Goal: Task Accomplishment & Management: Complete application form

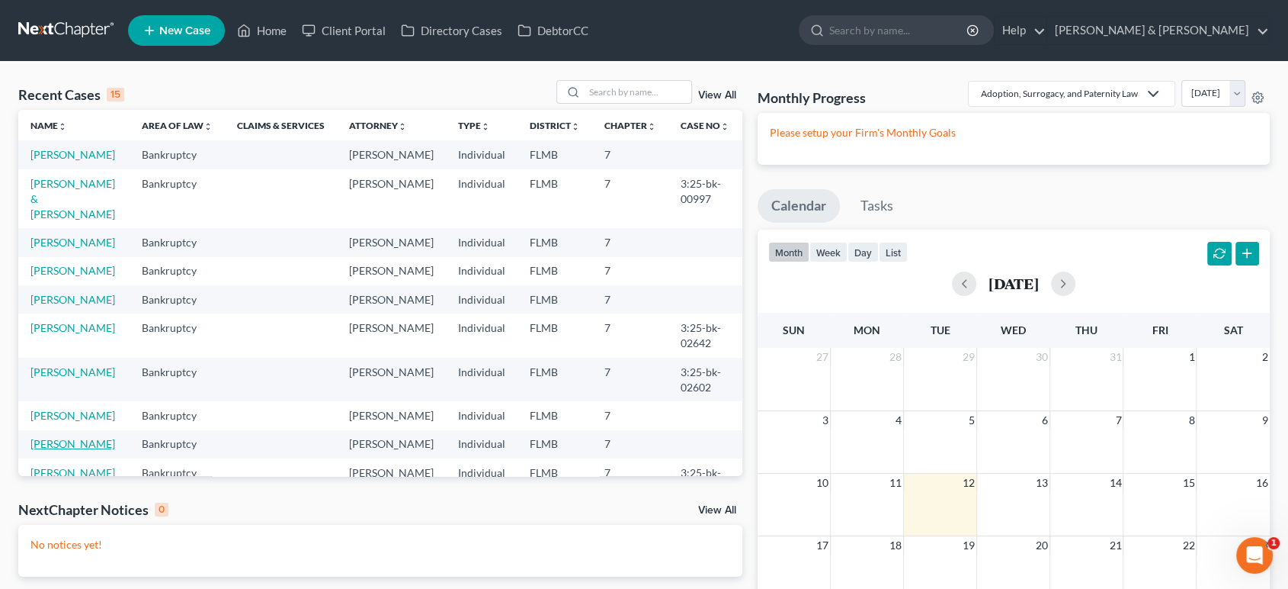
click at [97, 450] on link "[PERSON_NAME]" at bounding box center [72, 443] width 85 height 13
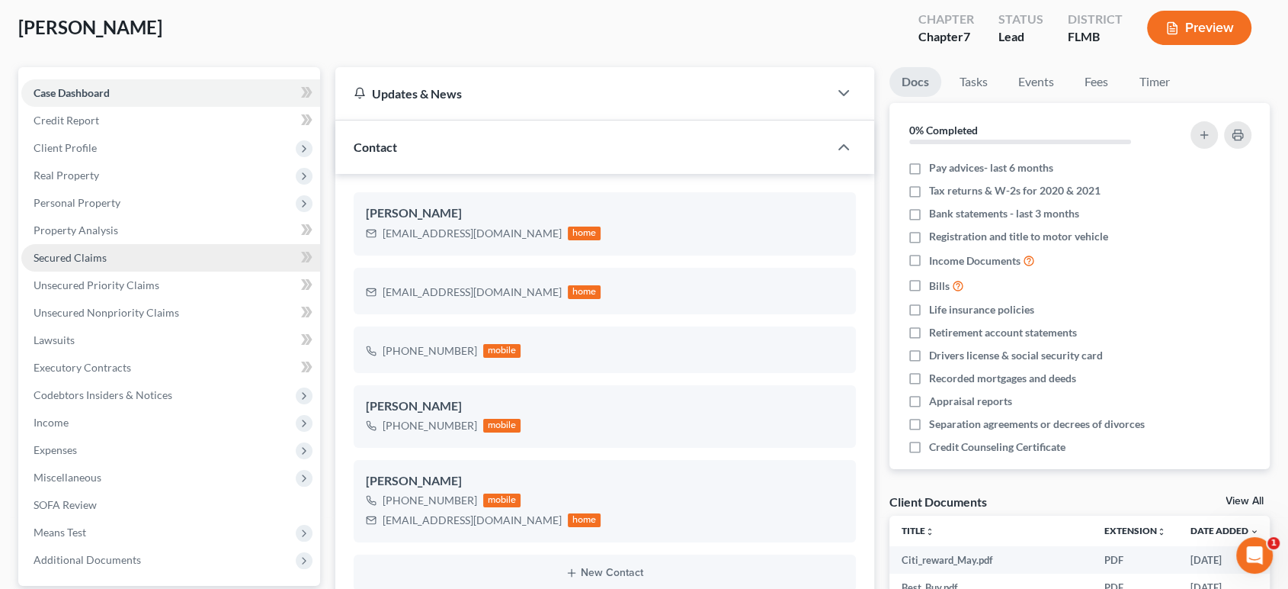
scroll to position [113, 0]
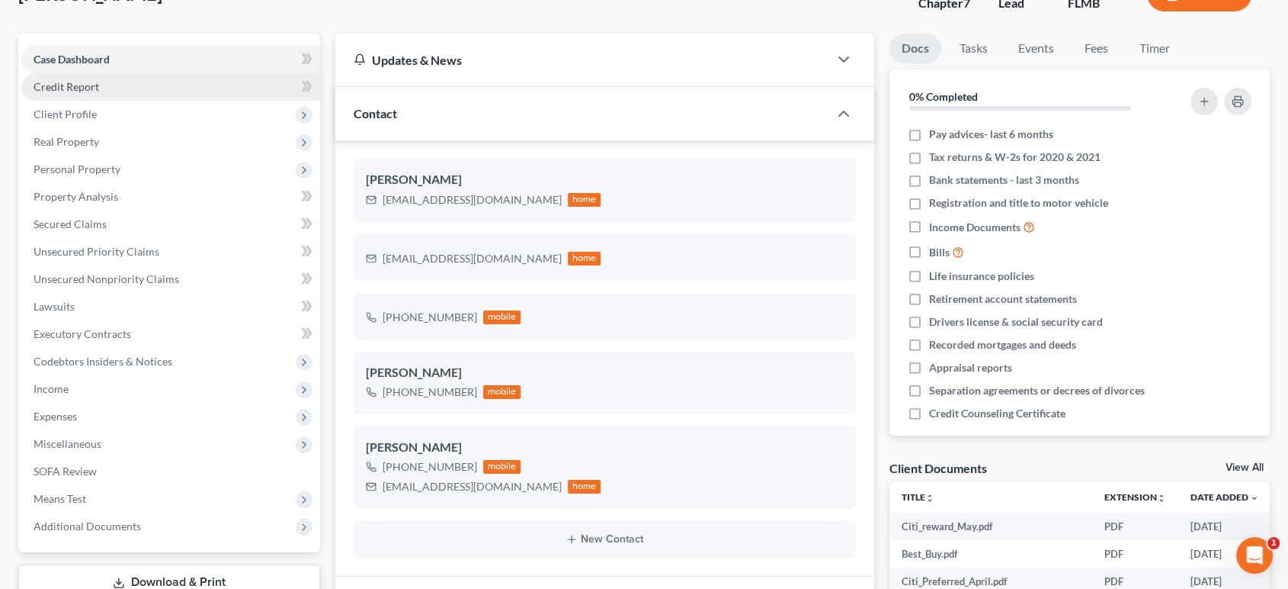
click at [88, 73] on link "Credit Report" at bounding box center [170, 86] width 299 height 27
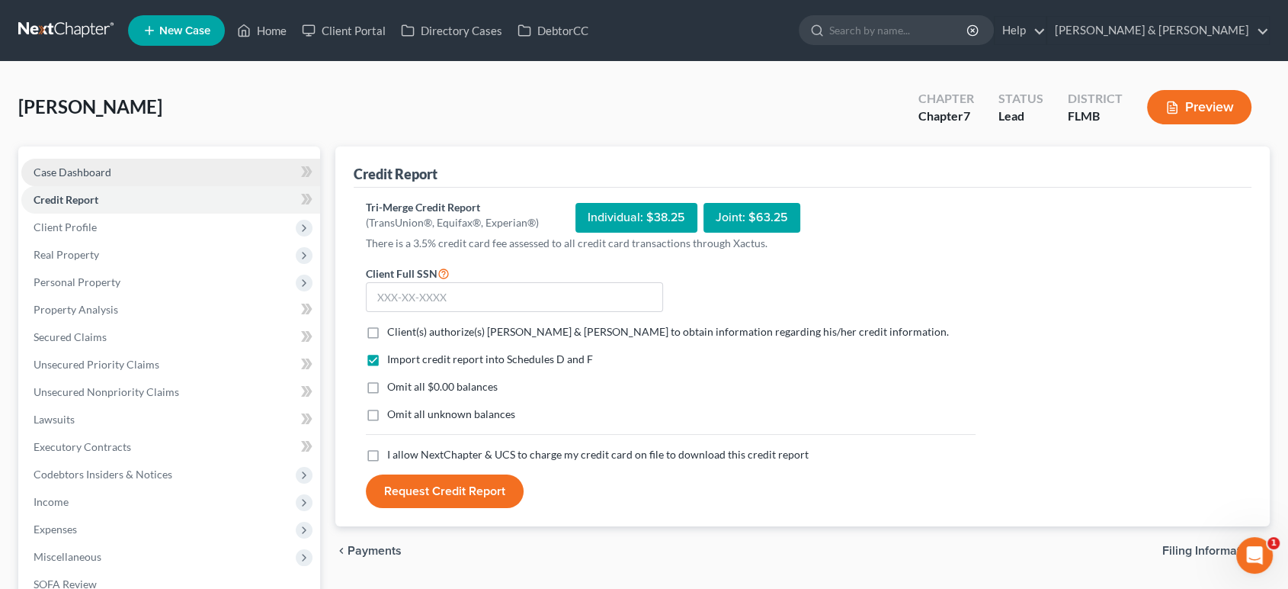
click at [173, 170] on link "Case Dashboard" at bounding box center [170, 172] width 299 height 27
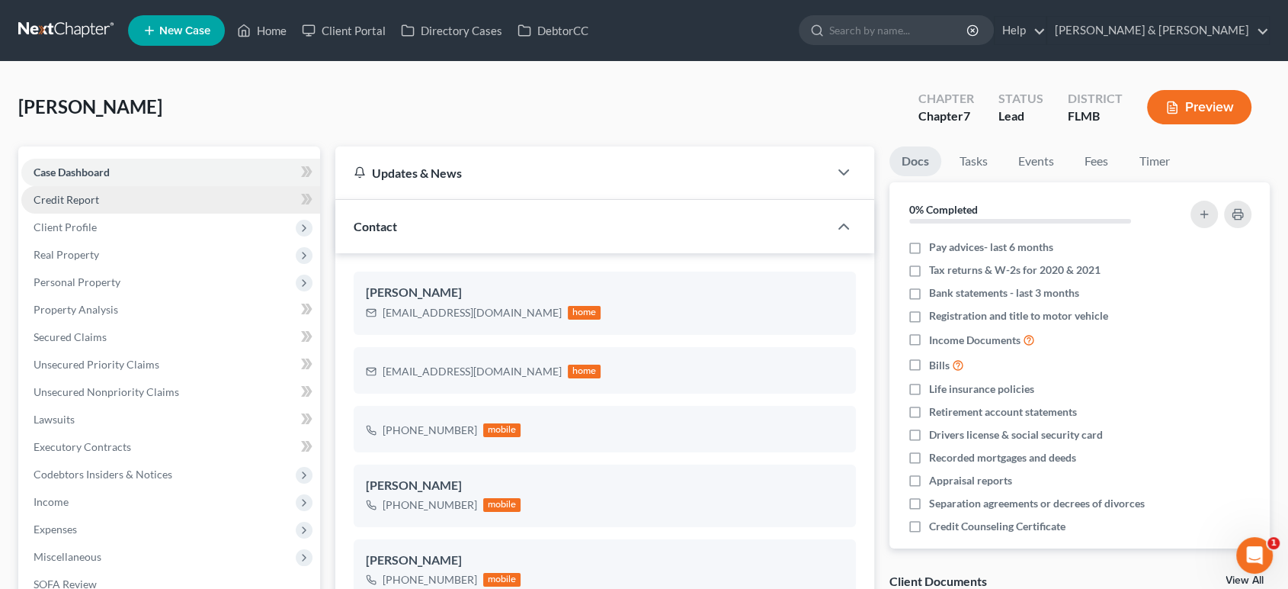
click at [165, 202] on link "Credit Report" at bounding box center [170, 199] width 299 height 27
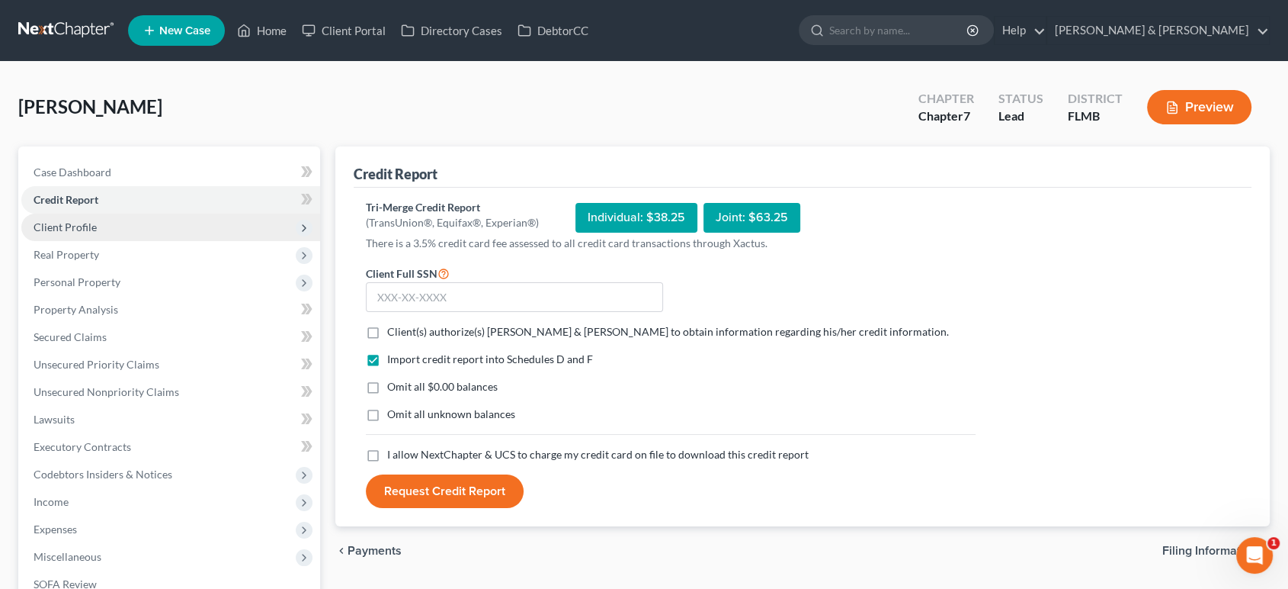
click at [162, 229] on span "Client Profile" at bounding box center [170, 226] width 299 height 27
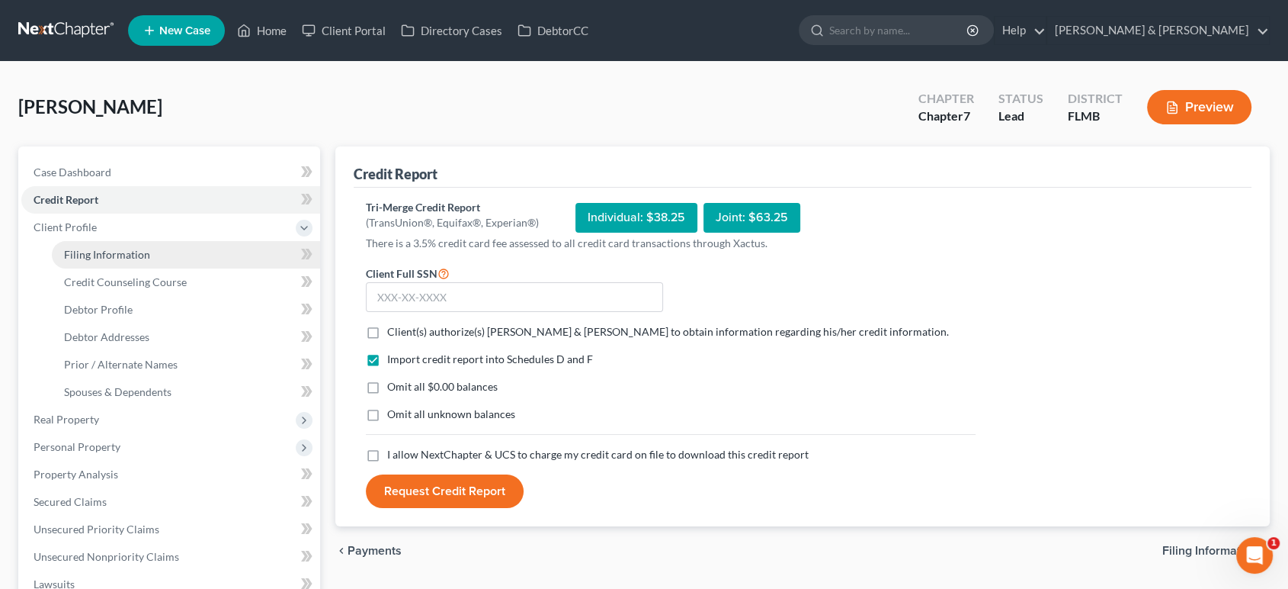
click at [114, 254] on span "Filing Information" at bounding box center [107, 254] width 86 height 13
select select "1"
select select "0"
select select "9"
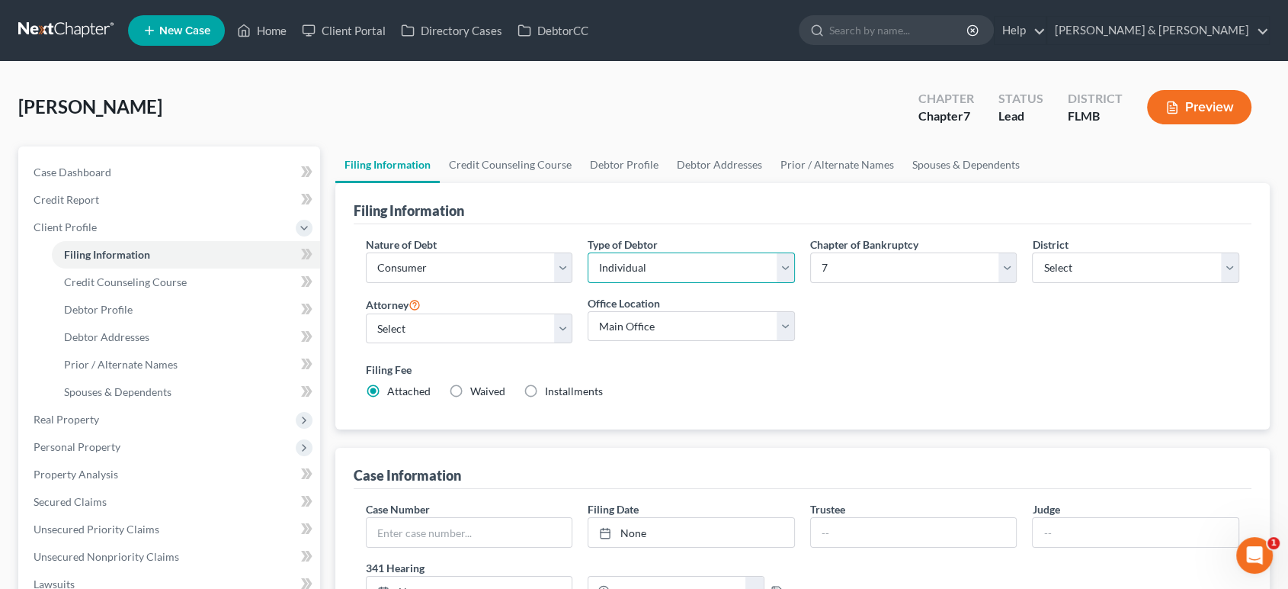
click at [647, 263] on select "Select Individual Joint" at bounding box center [691, 267] width 207 height 30
select select "1"
click at [588, 252] on select "Select Individual Joint" at bounding box center [691, 267] width 207 height 30
click at [900, 344] on div "Nature of Debt Select Business Consumer Other Nature of Business Select Clearin…" at bounding box center [803, 323] width 890 height 175
click at [539, 164] on link "Credit Counseling Course" at bounding box center [510, 164] width 141 height 37
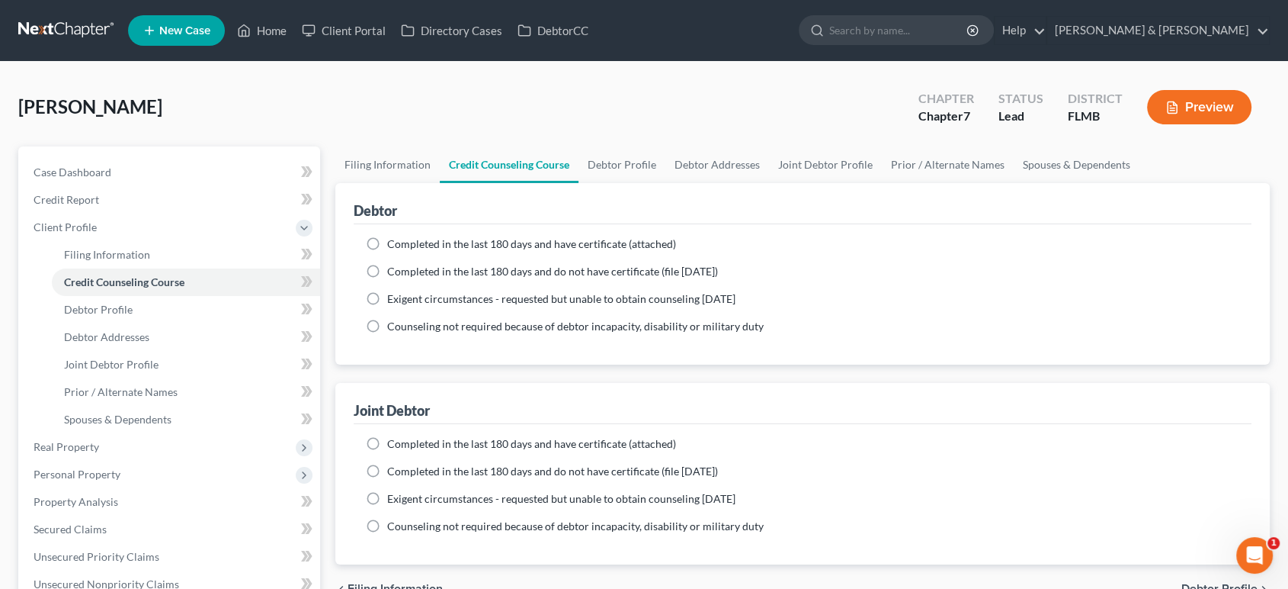
click at [578, 242] on span "Completed in the last 180 days and have certificate (attached)" at bounding box center [531, 243] width 289 height 13
click at [403, 242] on input "Completed in the last 180 days and have certificate (attached)" at bounding box center [398, 241] width 10 height 10
radio input "true"
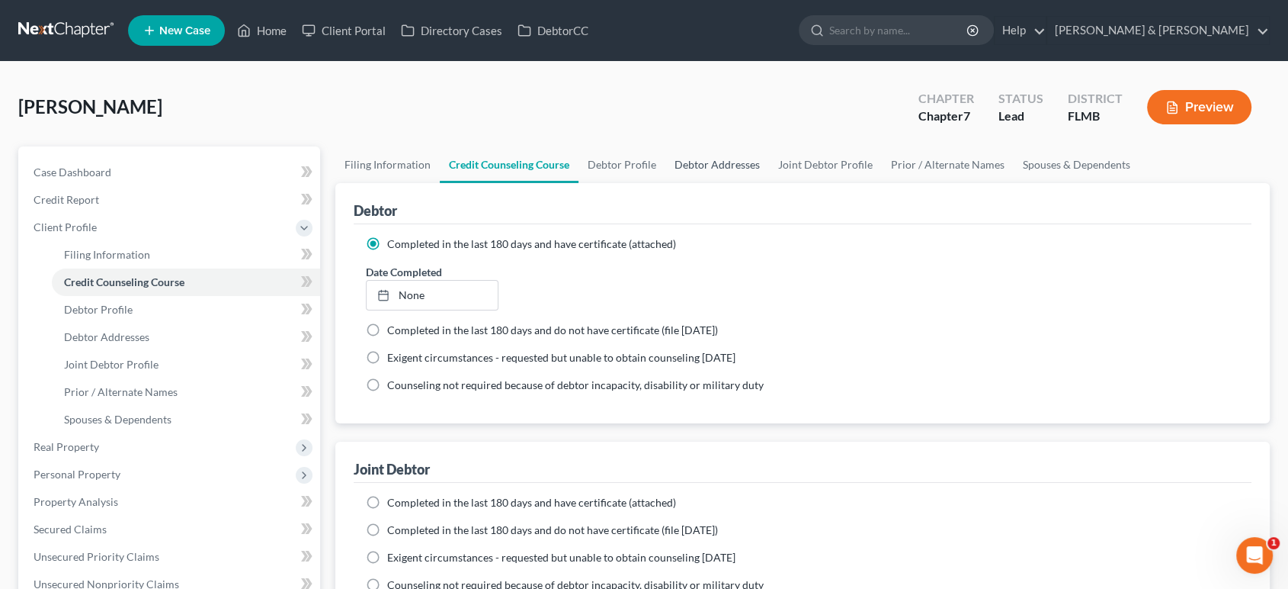
click at [666, 148] on link "Debtor Addresses" at bounding box center [718, 164] width 104 height 37
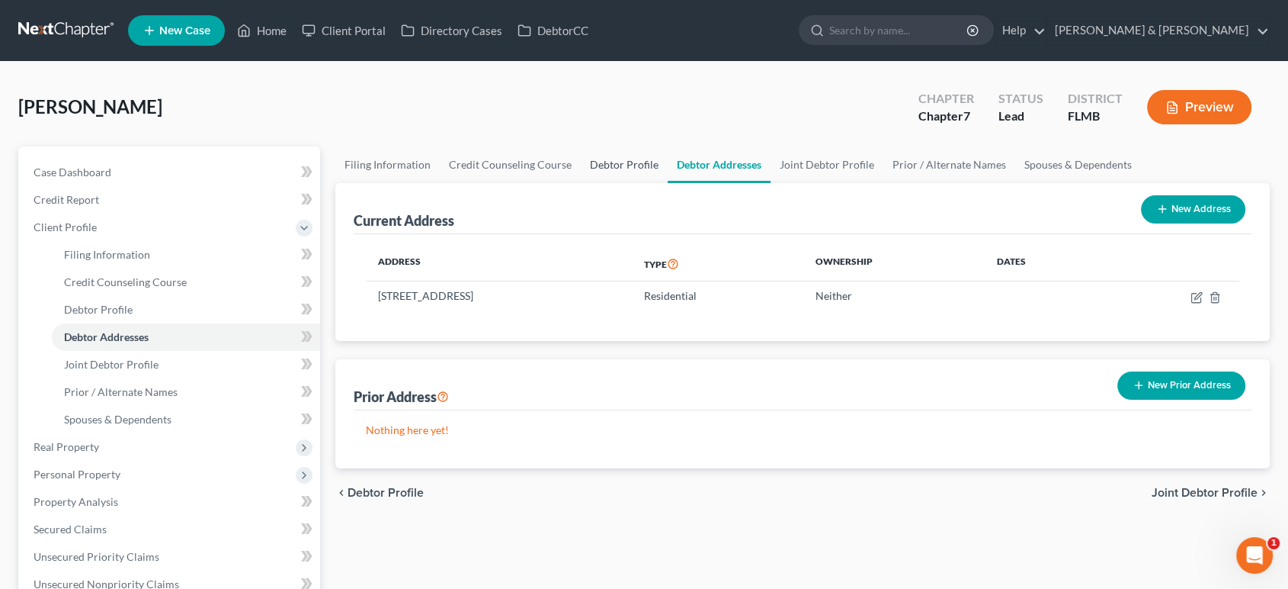
click at [636, 162] on link "Debtor Profile" at bounding box center [624, 164] width 87 height 37
select select "1"
select select "3"
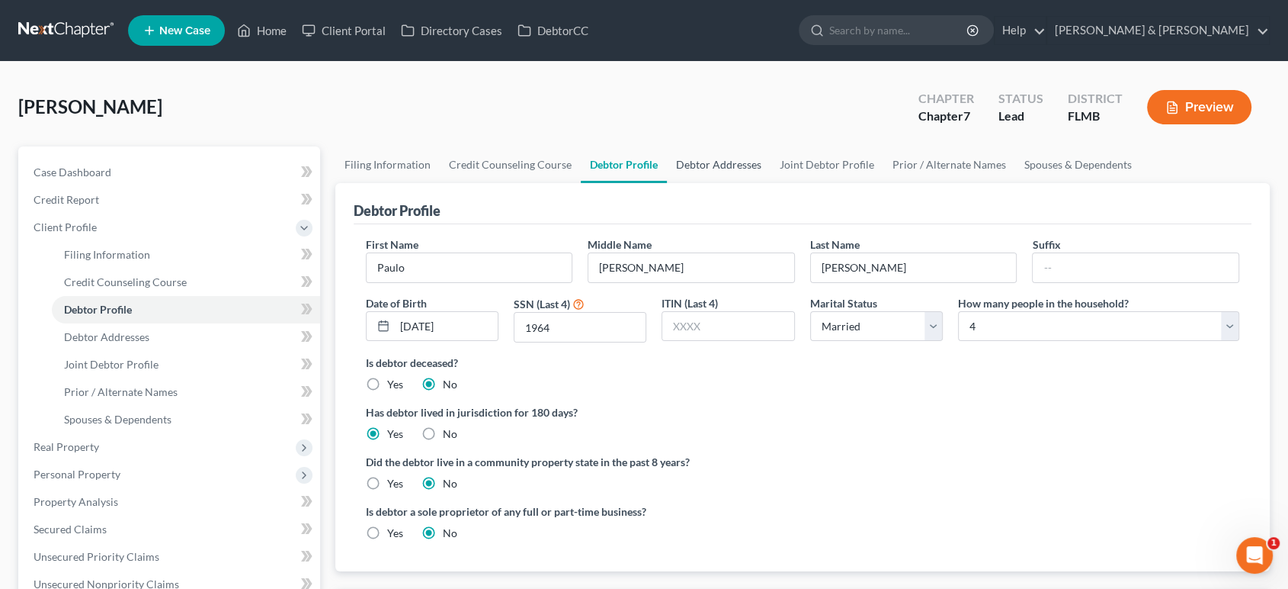
click at [686, 163] on link "Debtor Addresses" at bounding box center [719, 164] width 104 height 37
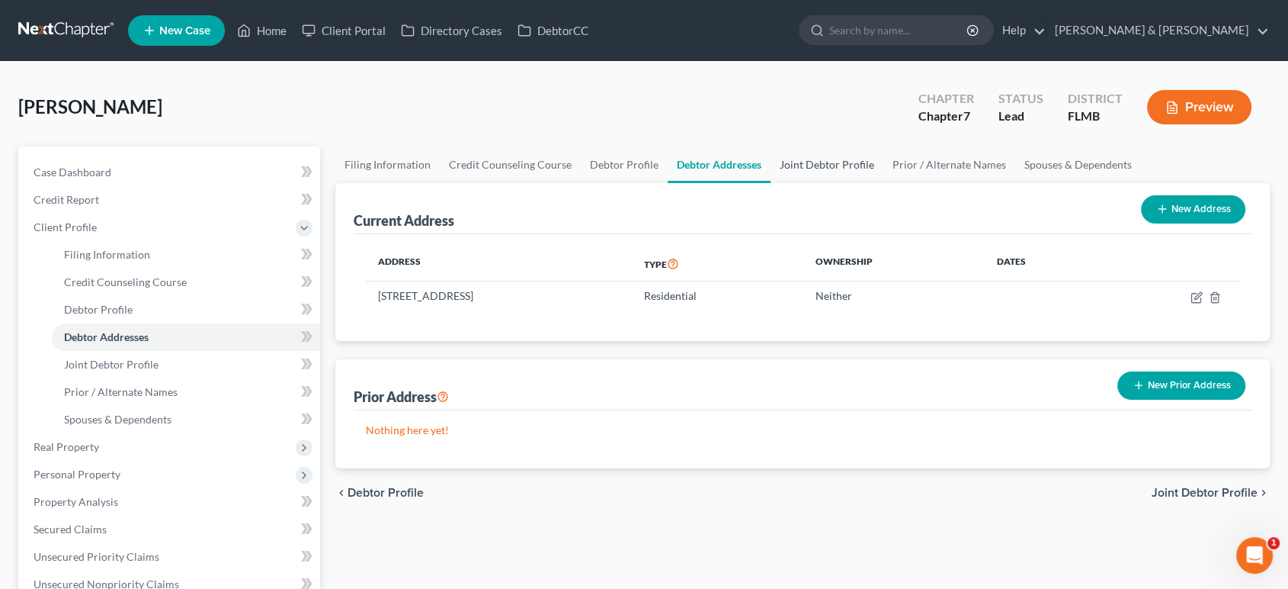
click at [796, 163] on link "Joint Debtor Profile" at bounding box center [827, 164] width 113 height 37
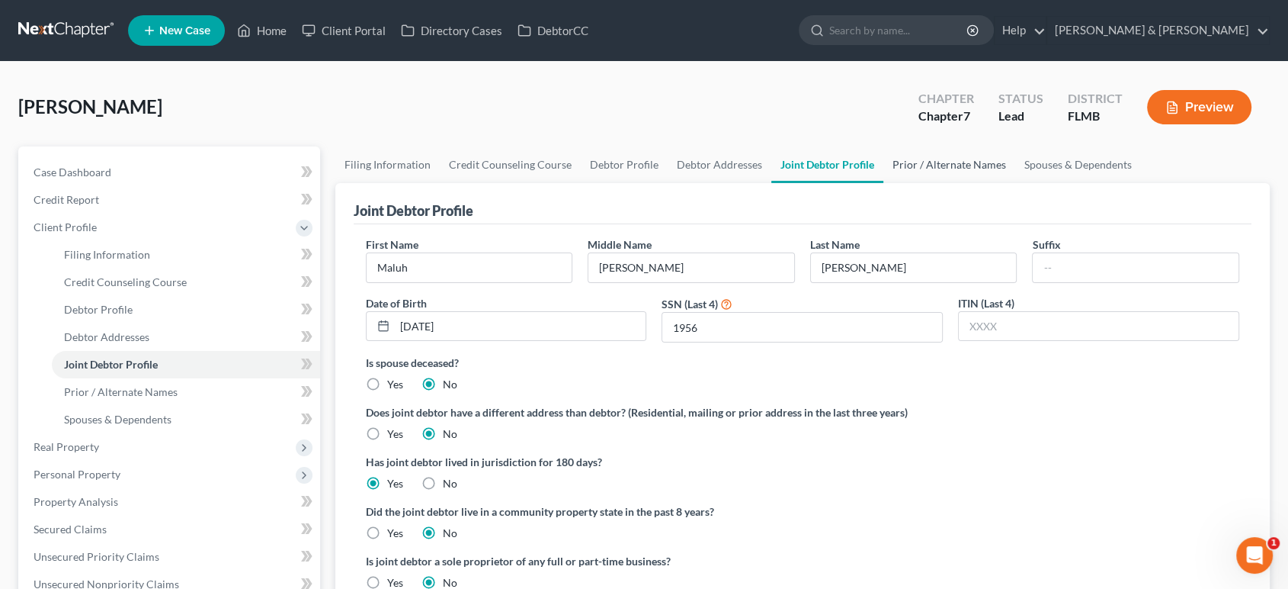
click at [946, 176] on link "Prior / Alternate Names" at bounding box center [950, 164] width 132 height 37
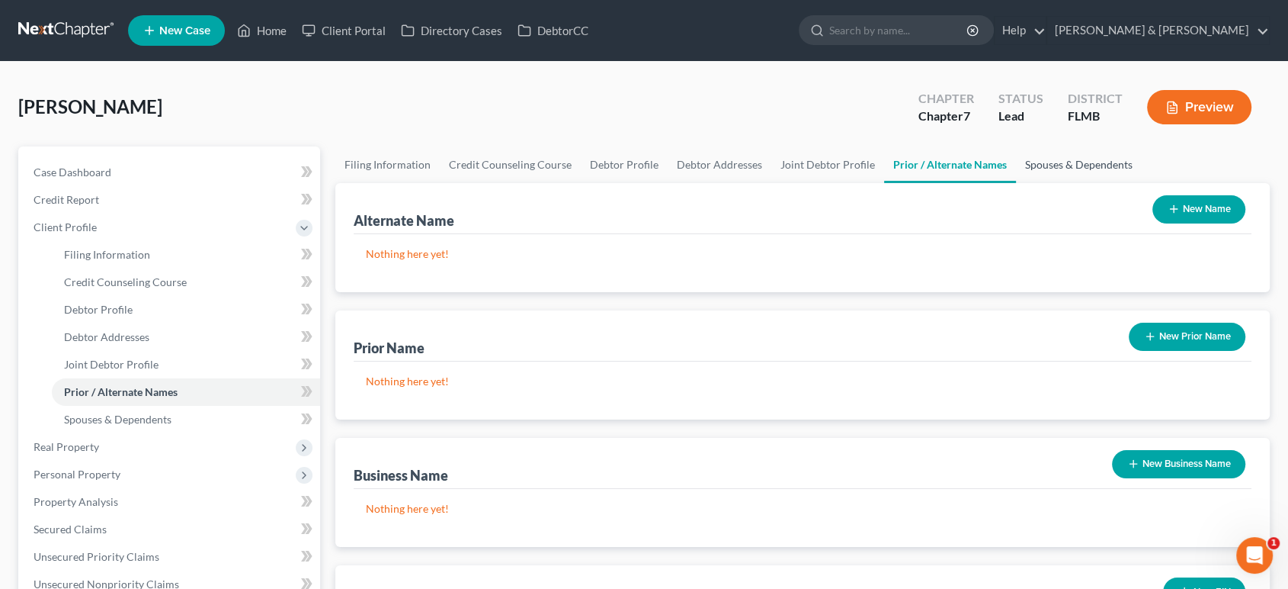
click at [1079, 159] on link "Spouses & Dependents" at bounding box center [1079, 164] width 126 height 37
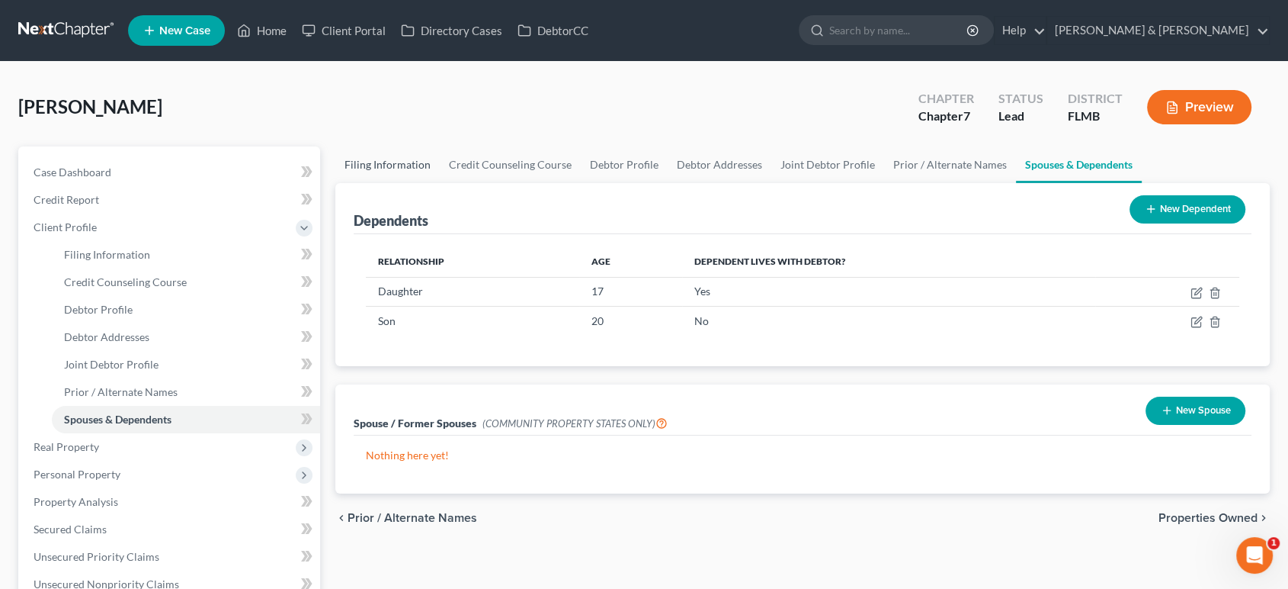
click at [385, 161] on link "Filing Information" at bounding box center [387, 164] width 104 height 37
select select "1"
select select "0"
select select "15"
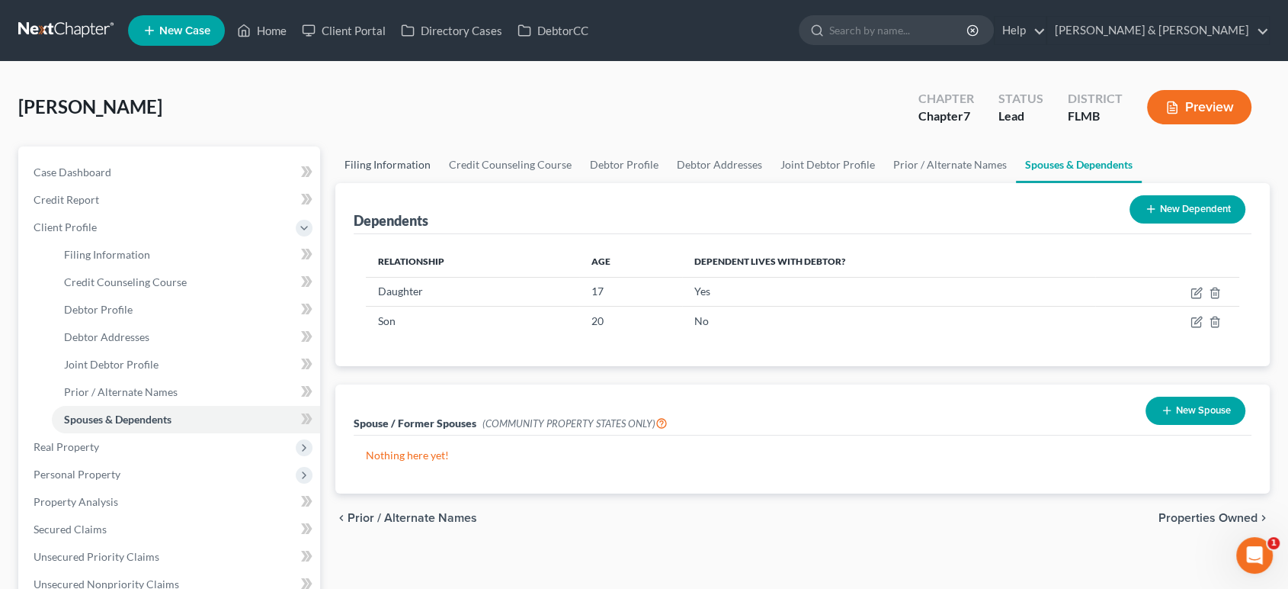
select select "0"
select select "9"
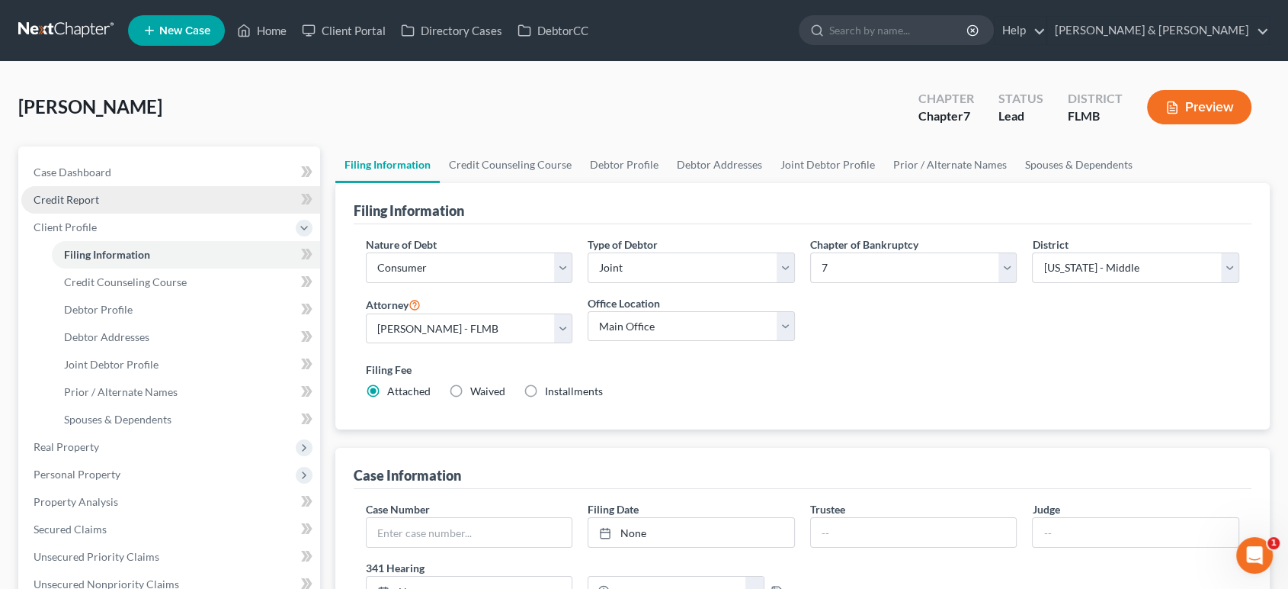
click at [112, 207] on link "Credit Report" at bounding box center [170, 199] width 299 height 27
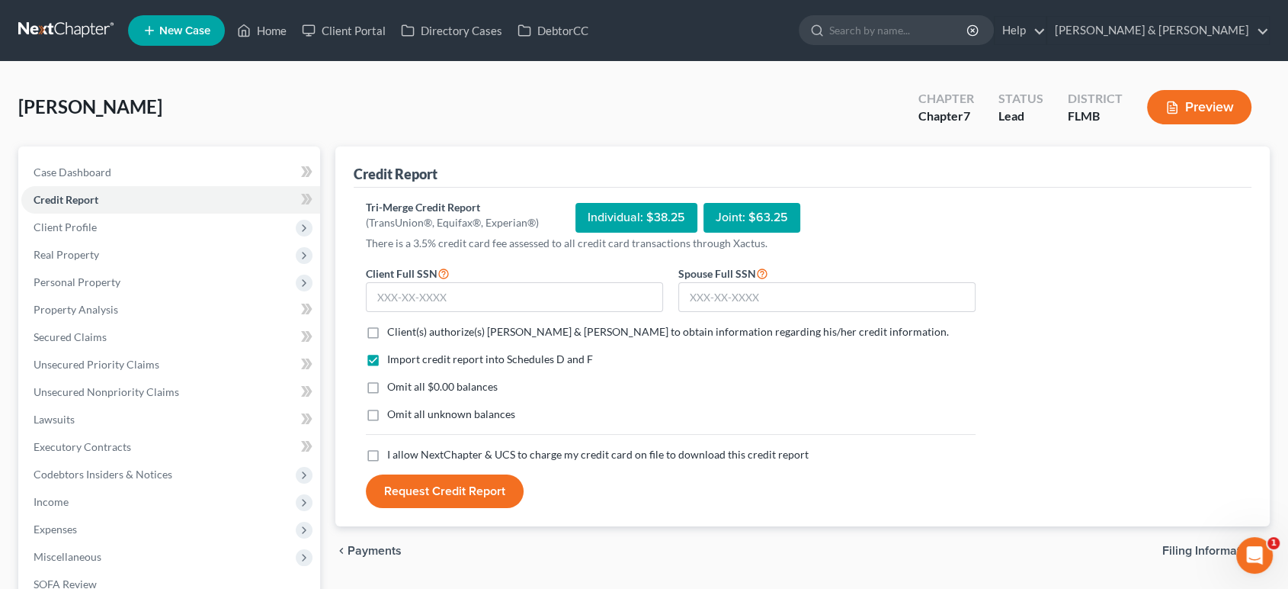
click at [429, 327] on span "Client(s) authorize(s) [PERSON_NAME] & [PERSON_NAME] to obtain information rega…" at bounding box center [668, 331] width 562 height 13
click at [403, 327] on input "Client(s) authorize(s) [PERSON_NAME] & [PERSON_NAME] to obtain information rega…" at bounding box center [398, 329] width 10 height 10
checkbox input "true"
drag, startPoint x: 426, startPoint y: 383, endPoint x: 423, endPoint y: 412, distance: 29.9
click at [426, 383] on span "Omit all $0.00 balances" at bounding box center [442, 386] width 111 height 13
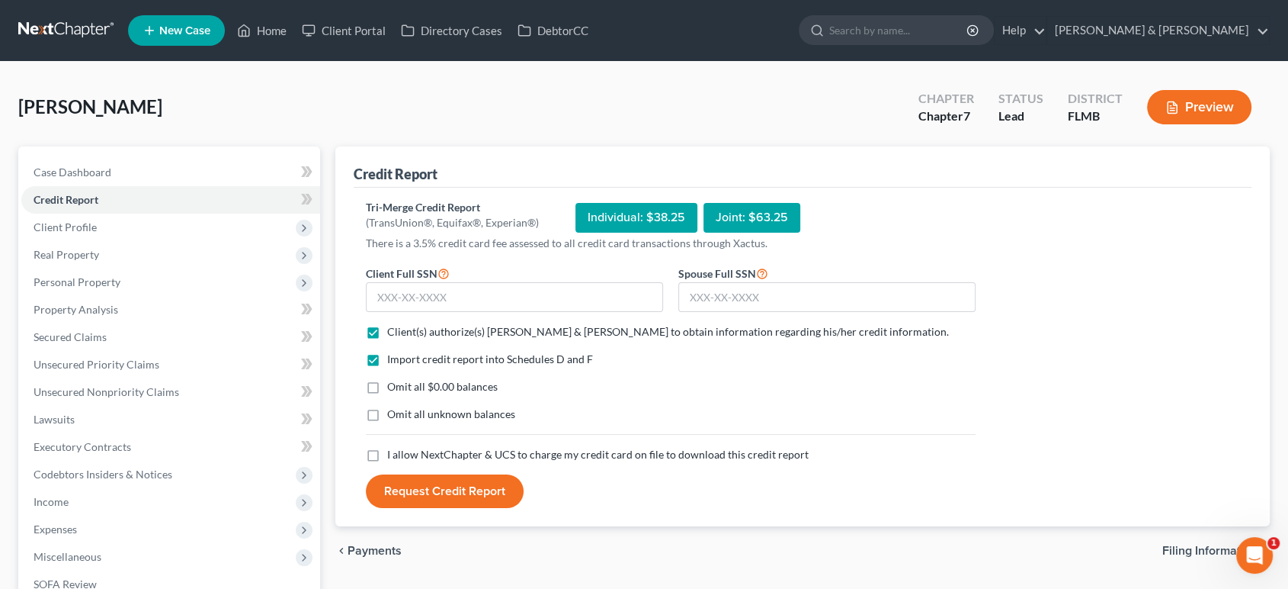
click at [403, 383] on input "Omit all $0.00 balances" at bounding box center [398, 384] width 10 height 10
checkbox input "true"
click at [421, 416] on span "Omit all unknown balances" at bounding box center [451, 413] width 128 height 13
click at [403, 416] on input "Omit all unknown balances" at bounding box center [398, 411] width 10 height 10
checkbox input "true"
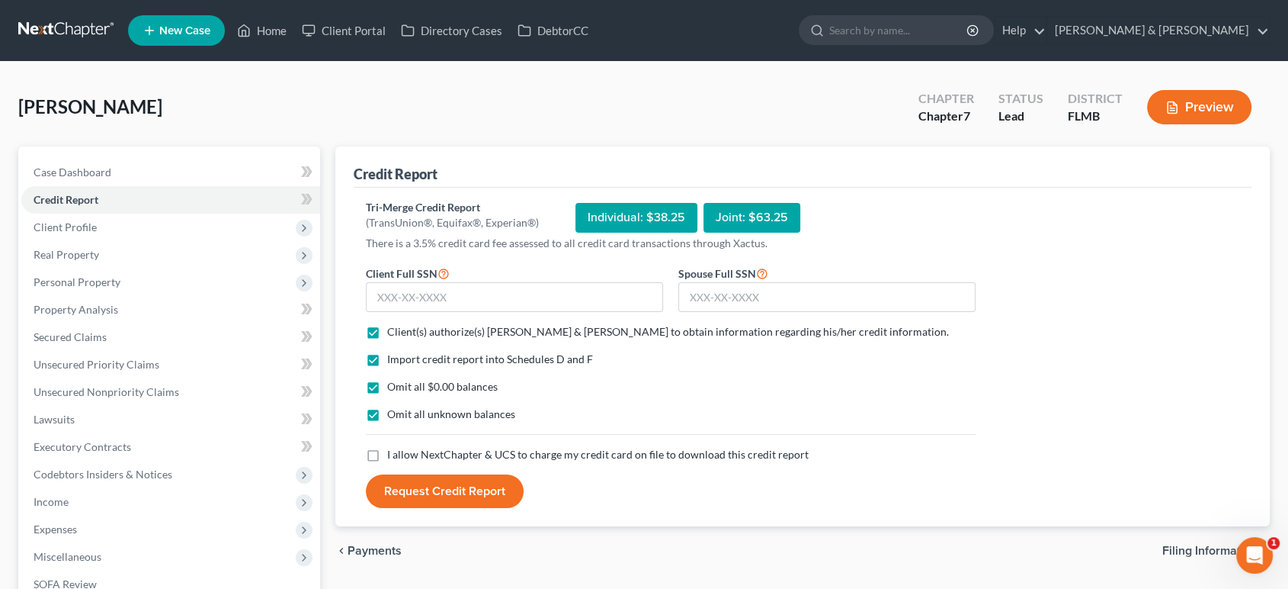
click at [423, 453] on span "I allow NextChapter & UCS to charge my credit card on file to download this cre…" at bounding box center [598, 454] width 422 height 13
click at [403, 453] on input "I allow NextChapter & UCS to charge my credit card on file to download this cre…" at bounding box center [398, 452] width 10 height 10
checkbox input "true"
click at [464, 303] on input "text" at bounding box center [514, 297] width 297 height 30
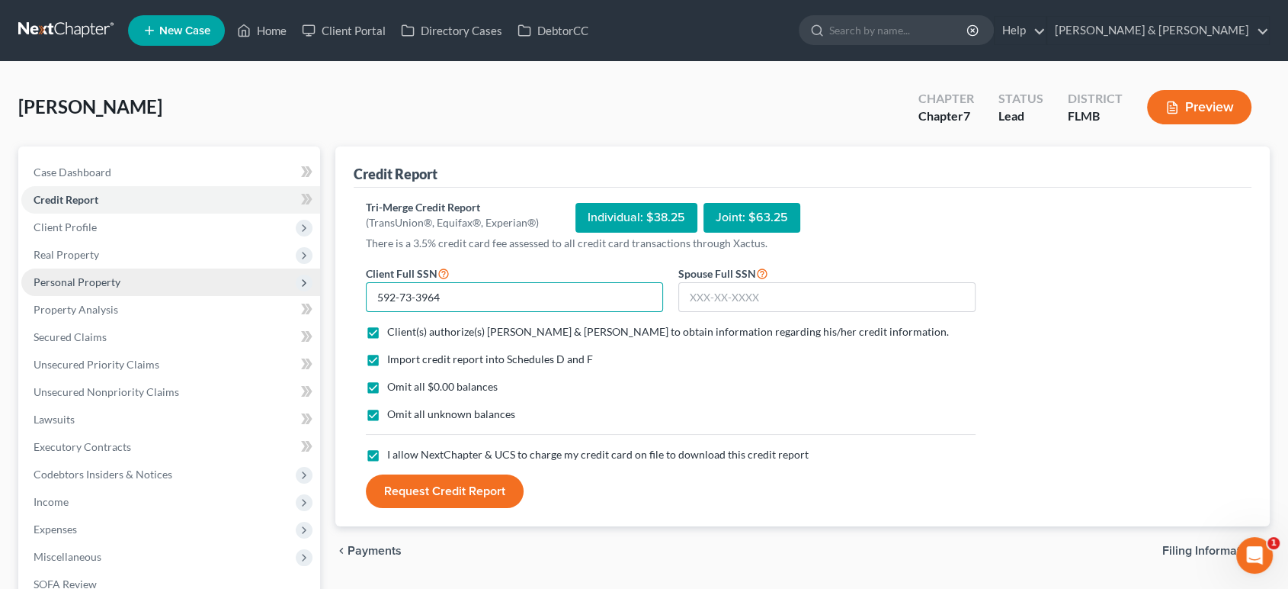
type input "592-73-3964"
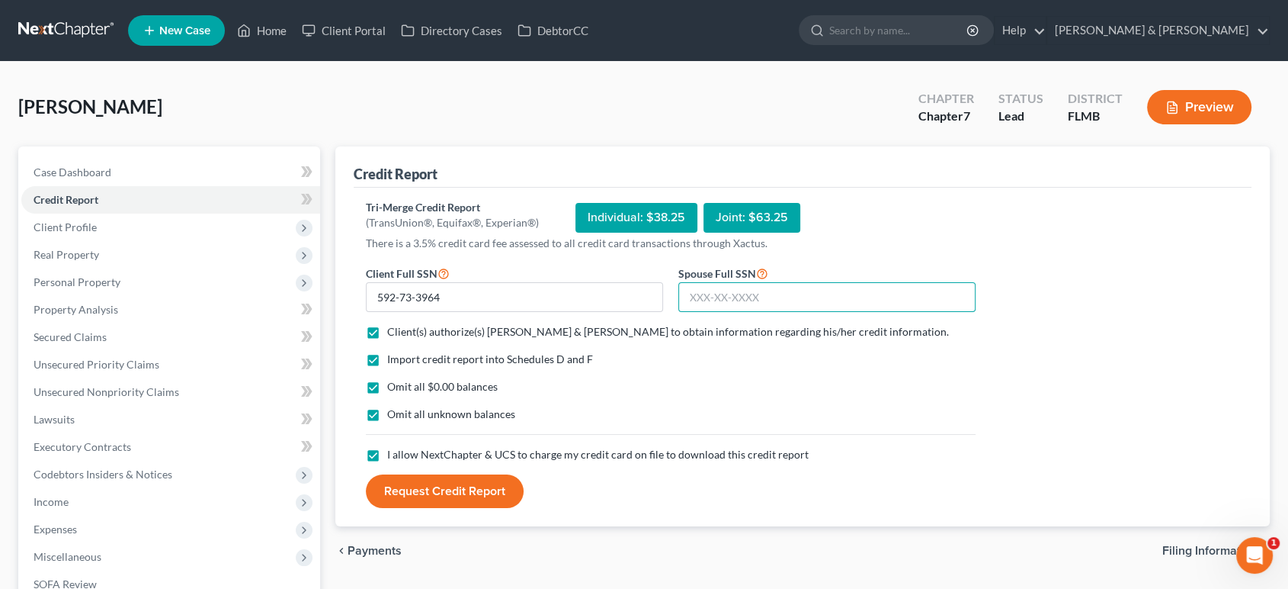
click at [775, 301] on input "text" at bounding box center [827, 297] width 297 height 30
type input "595-93-1956"
click at [467, 495] on button "Request Credit Report" at bounding box center [445, 491] width 158 height 34
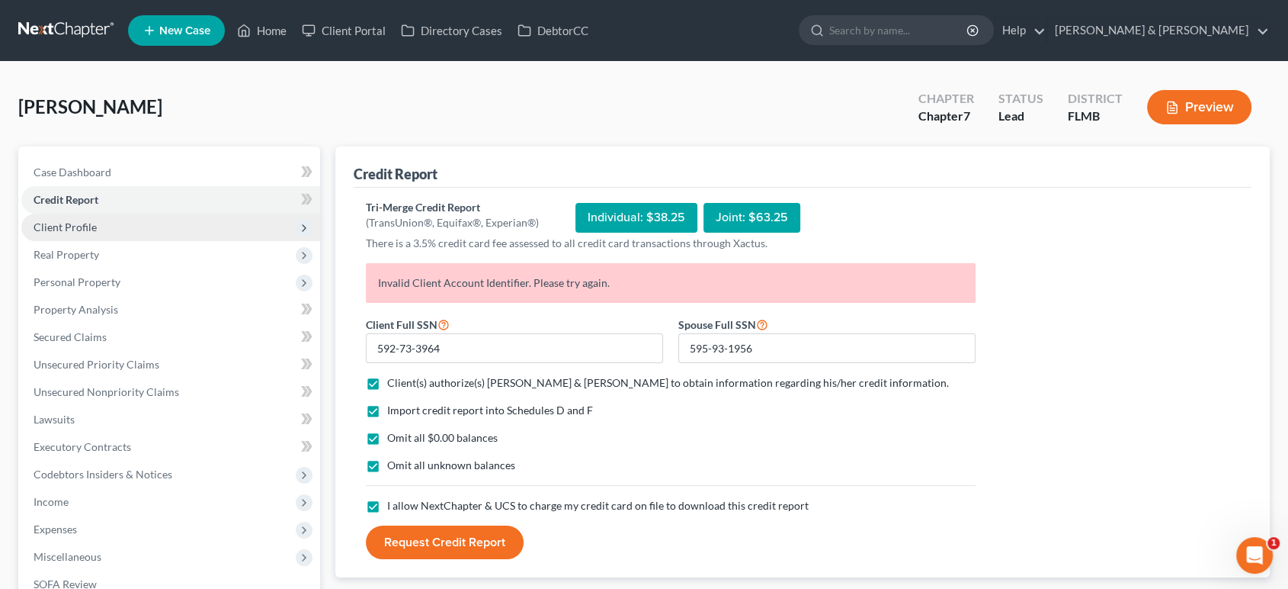
click at [165, 215] on span "Client Profile" at bounding box center [170, 226] width 299 height 27
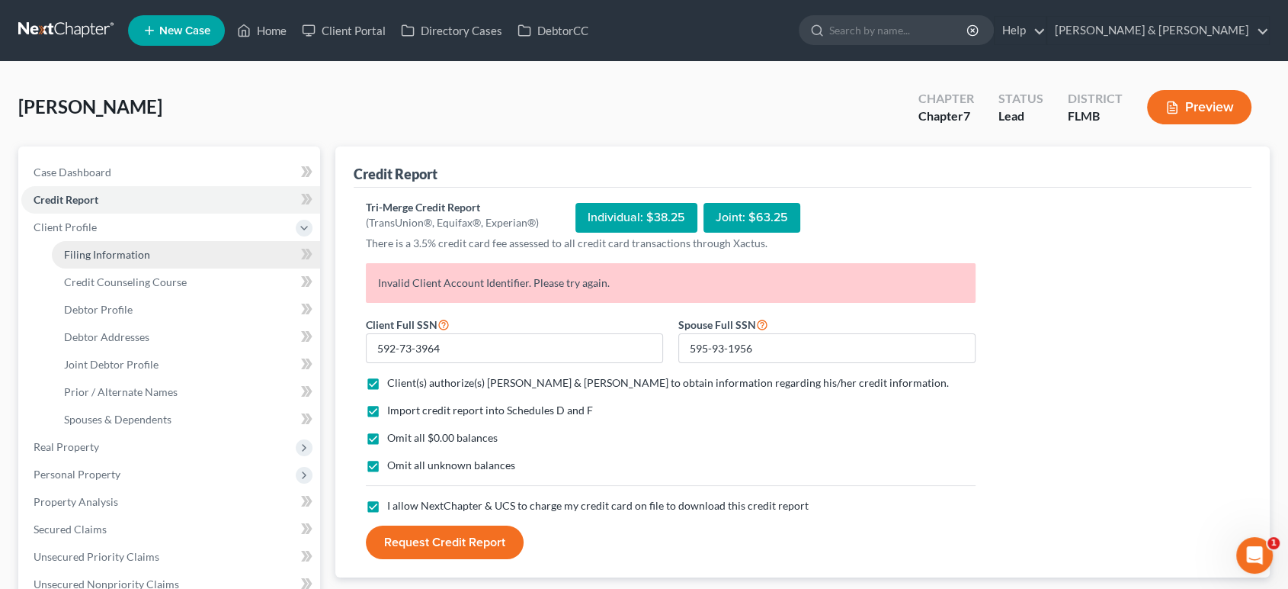
click at [173, 249] on link "Filing Information" at bounding box center [186, 254] width 268 height 27
select select "1"
select select "0"
select select "15"
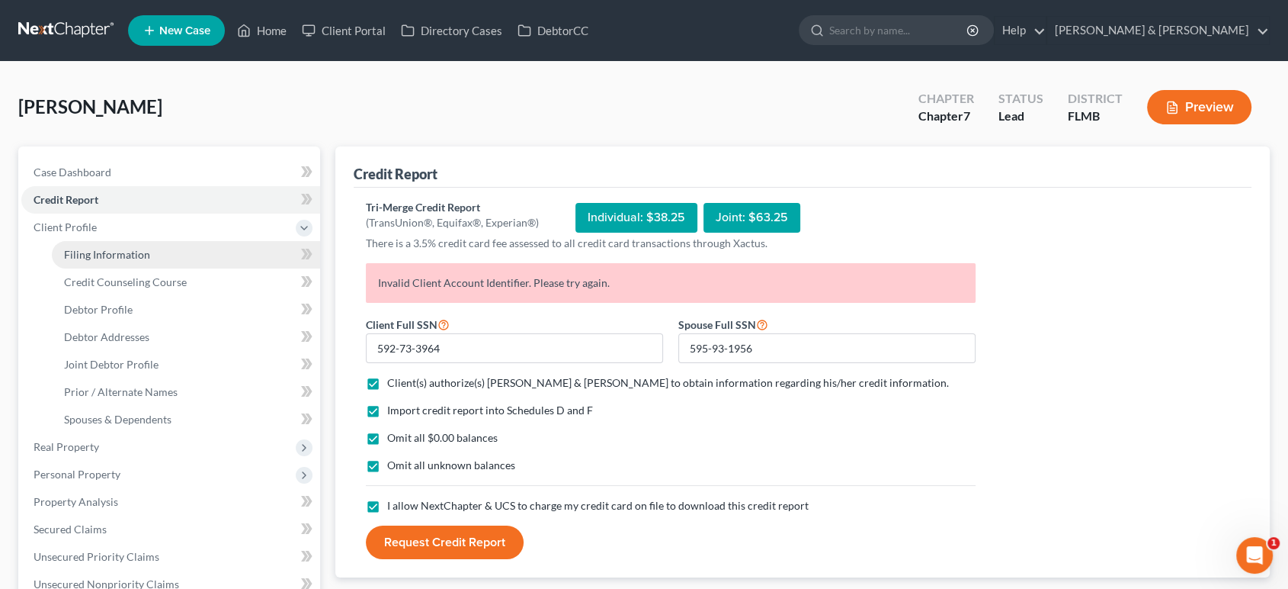
select select "0"
select select "9"
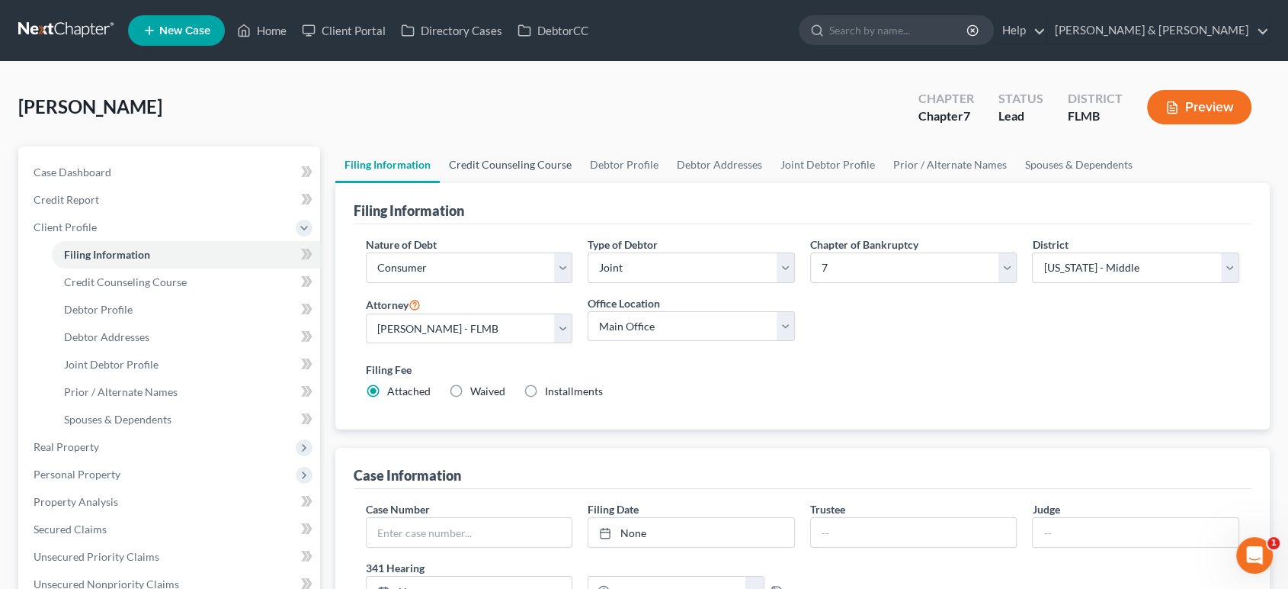
click at [490, 164] on link "Credit Counseling Course" at bounding box center [510, 164] width 141 height 37
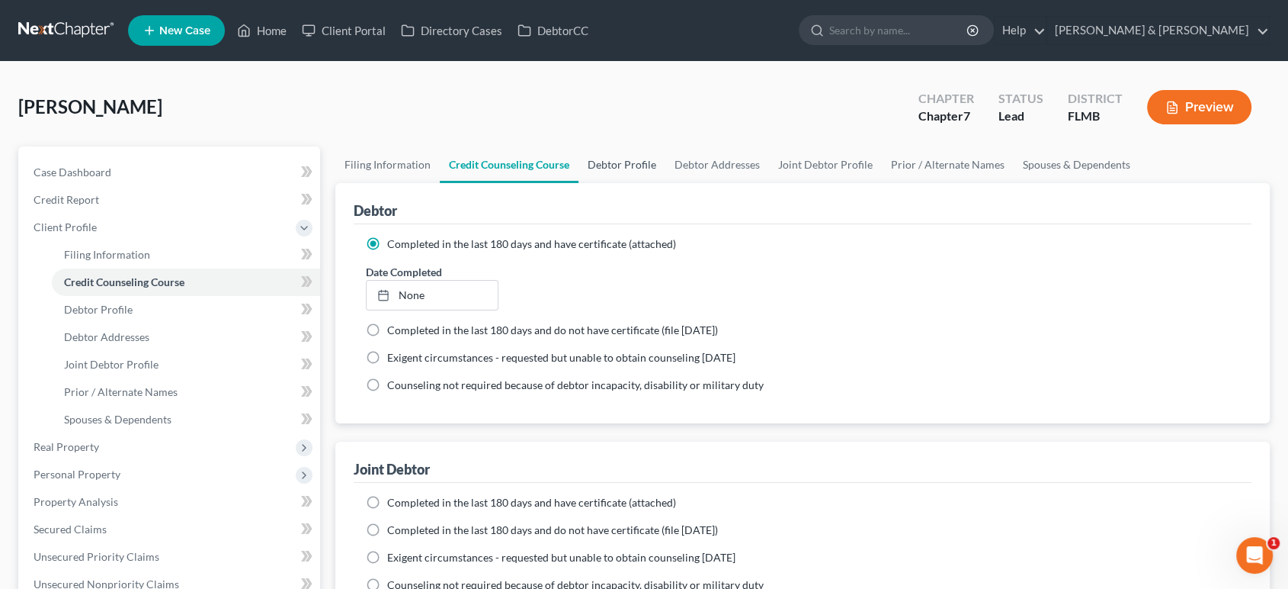
click at [592, 165] on link "Debtor Profile" at bounding box center [622, 164] width 87 height 37
select select "1"
select select "3"
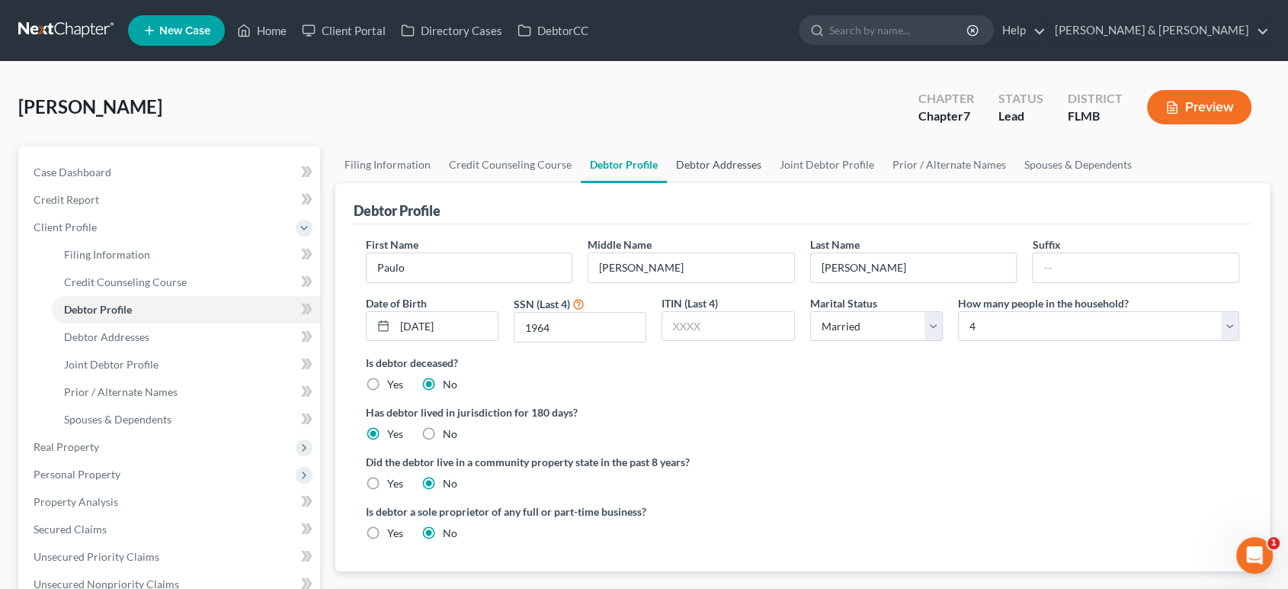
click at [674, 162] on link "Debtor Addresses" at bounding box center [719, 164] width 104 height 37
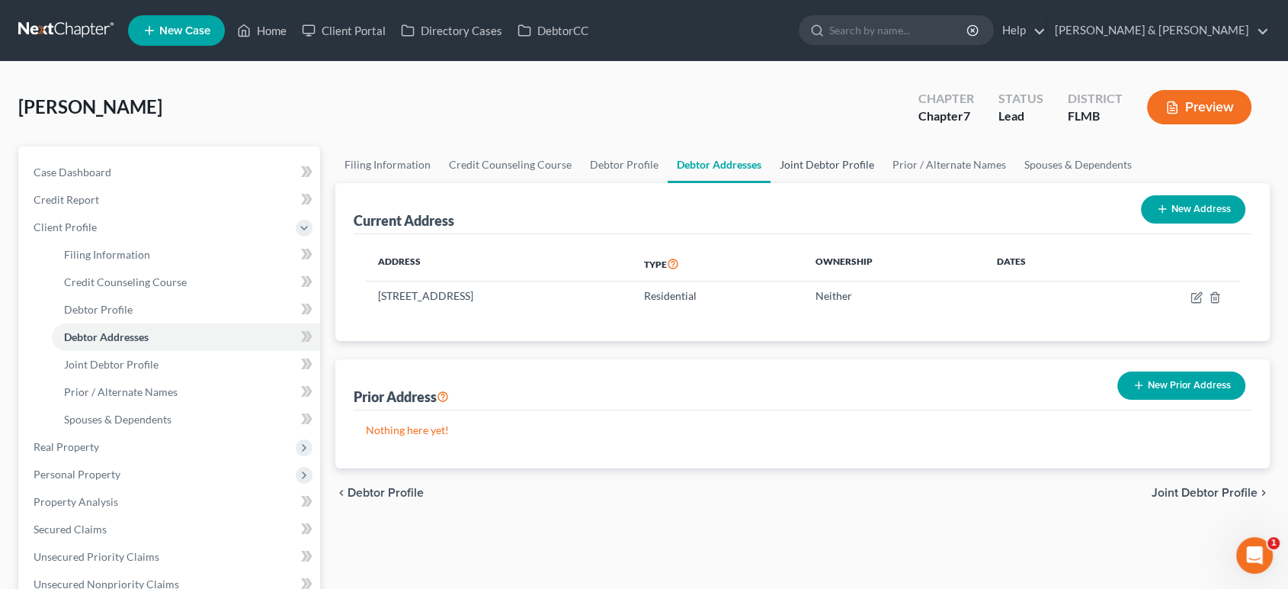
click at [848, 171] on link "Joint Debtor Profile" at bounding box center [827, 164] width 113 height 37
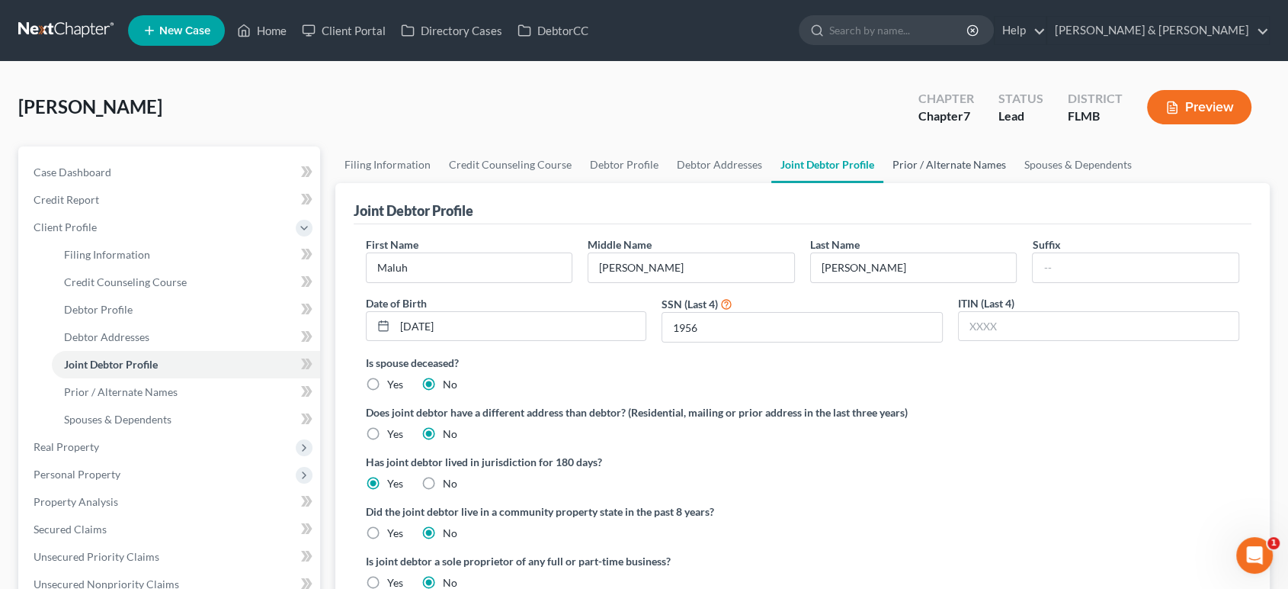
click at [942, 160] on link "Prior / Alternate Names" at bounding box center [950, 164] width 132 height 37
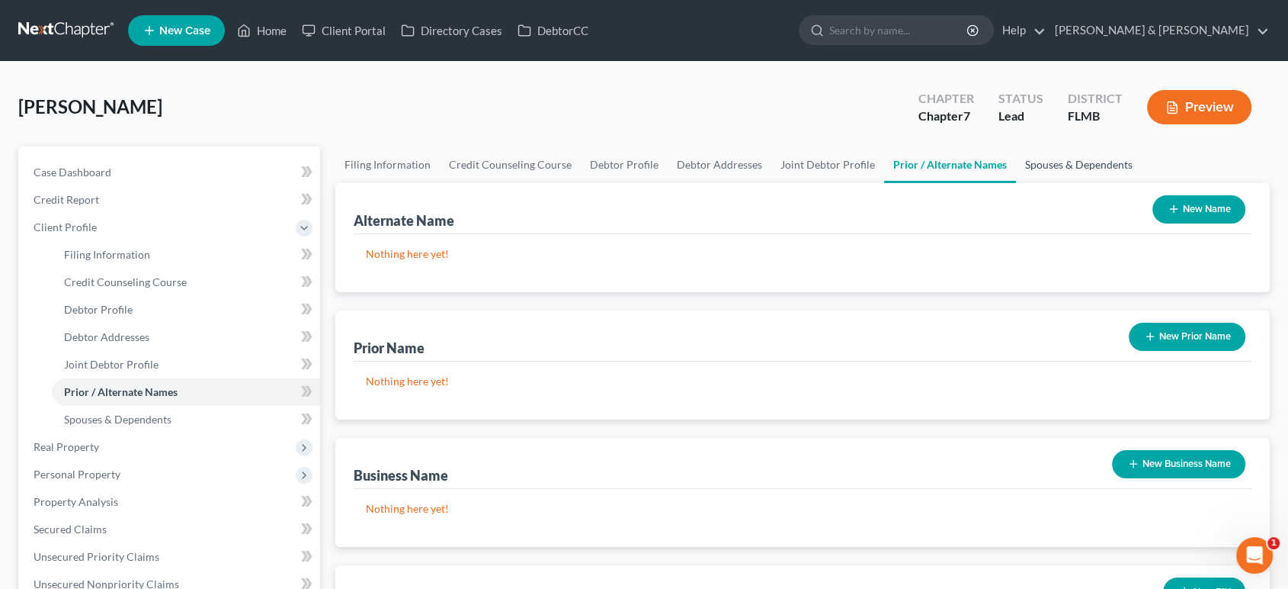
drag, startPoint x: 1067, startPoint y: 176, endPoint x: 724, endPoint y: 136, distance: 346.2
click at [1066, 175] on link "Spouses & Dependents" at bounding box center [1079, 164] width 126 height 37
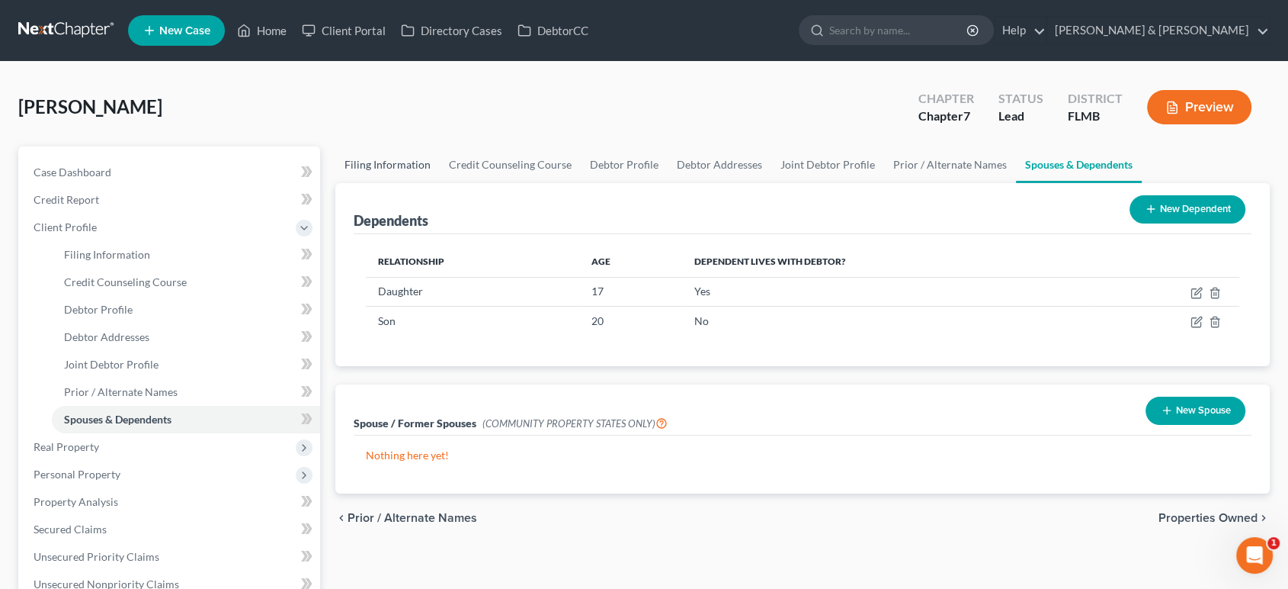
click at [399, 174] on link "Filing Information" at bounding box center [387, 164] width 104 height 37
select select "1"
select select "0"
select select "15"
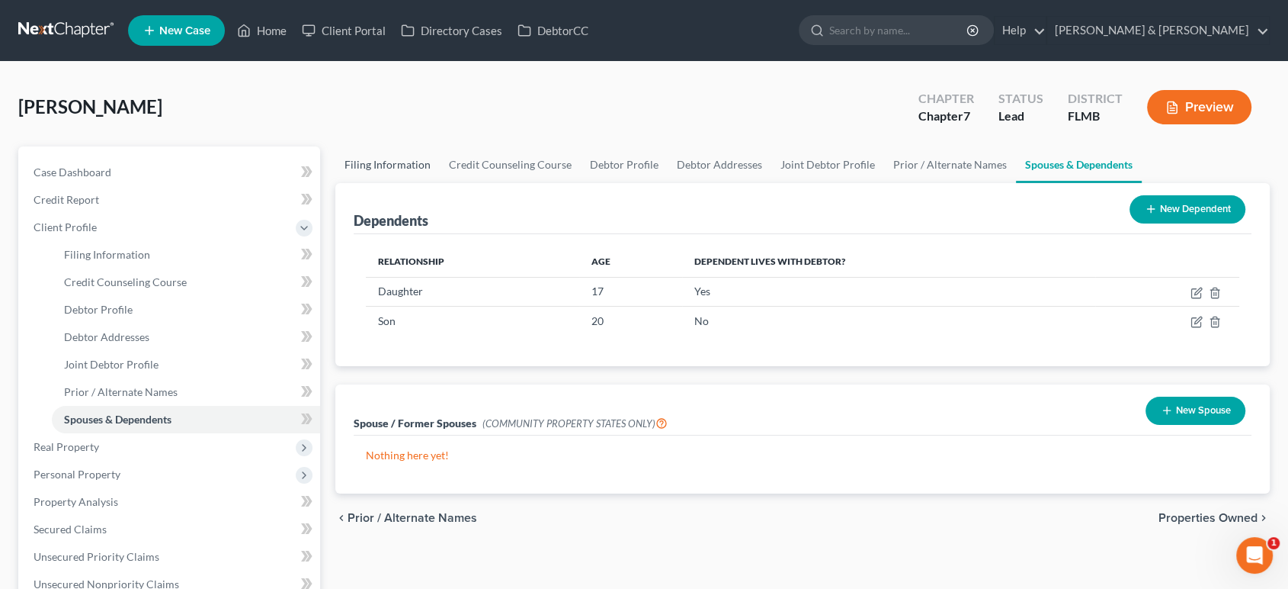
select select "0"
select select "9"
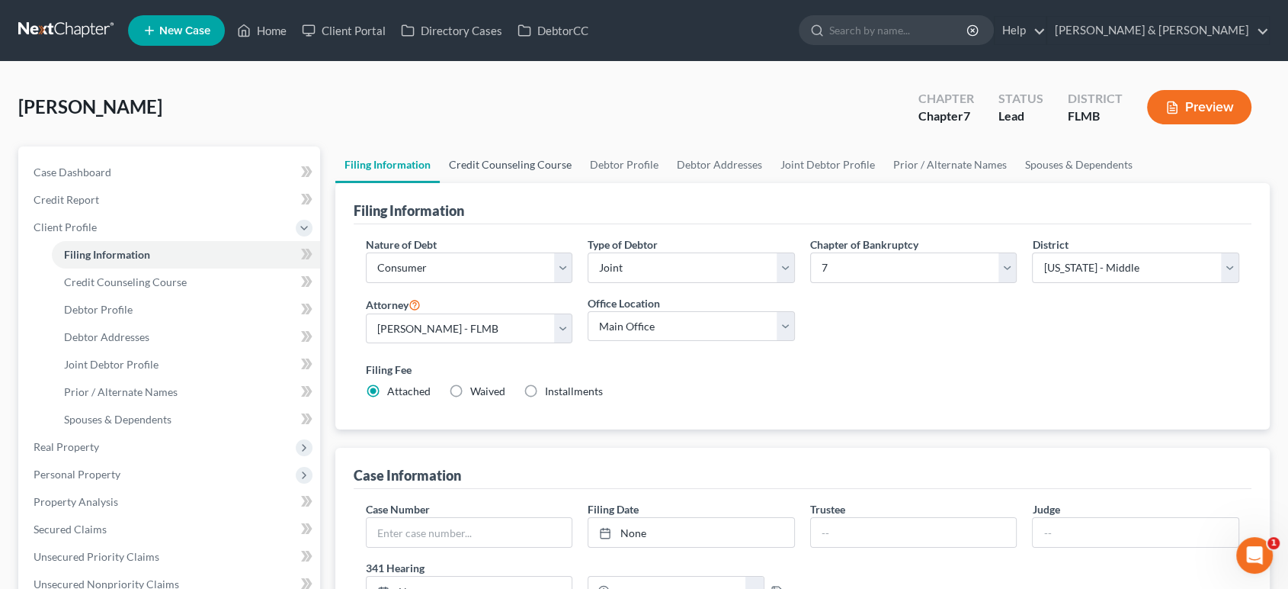
click at [457, 163] on link "Credit Counseling Course" at bounding box center [510, 164] width 141 height 37
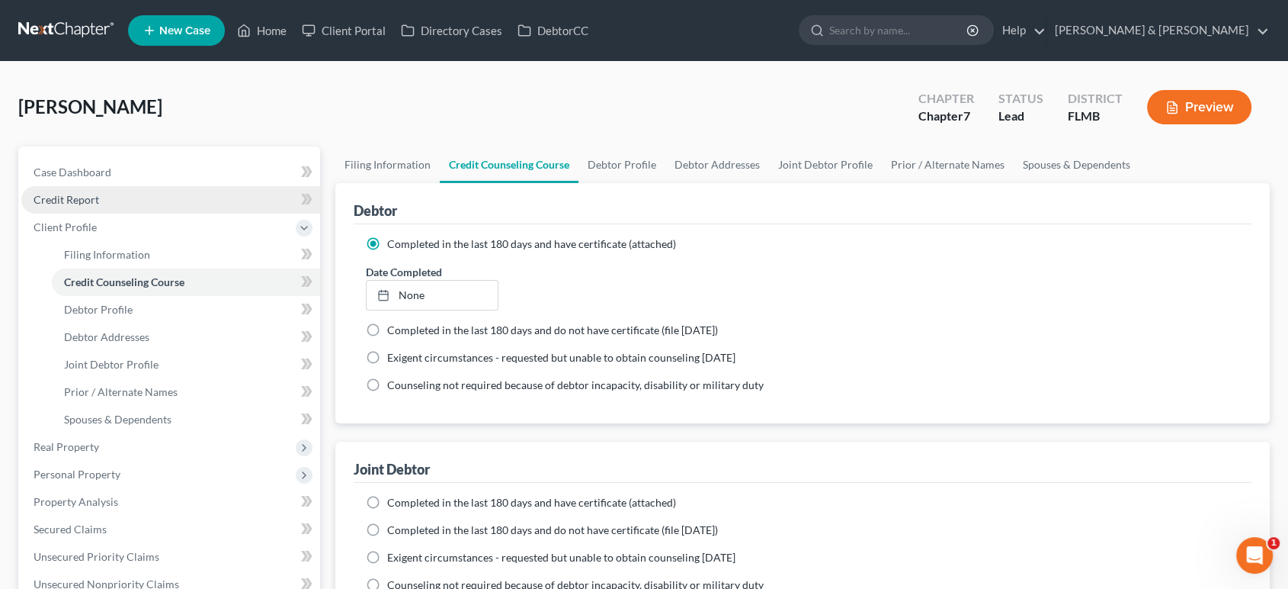
click at [107, 202] on link "Credit Report" at bounding box center [170, 199] width 299 height 27
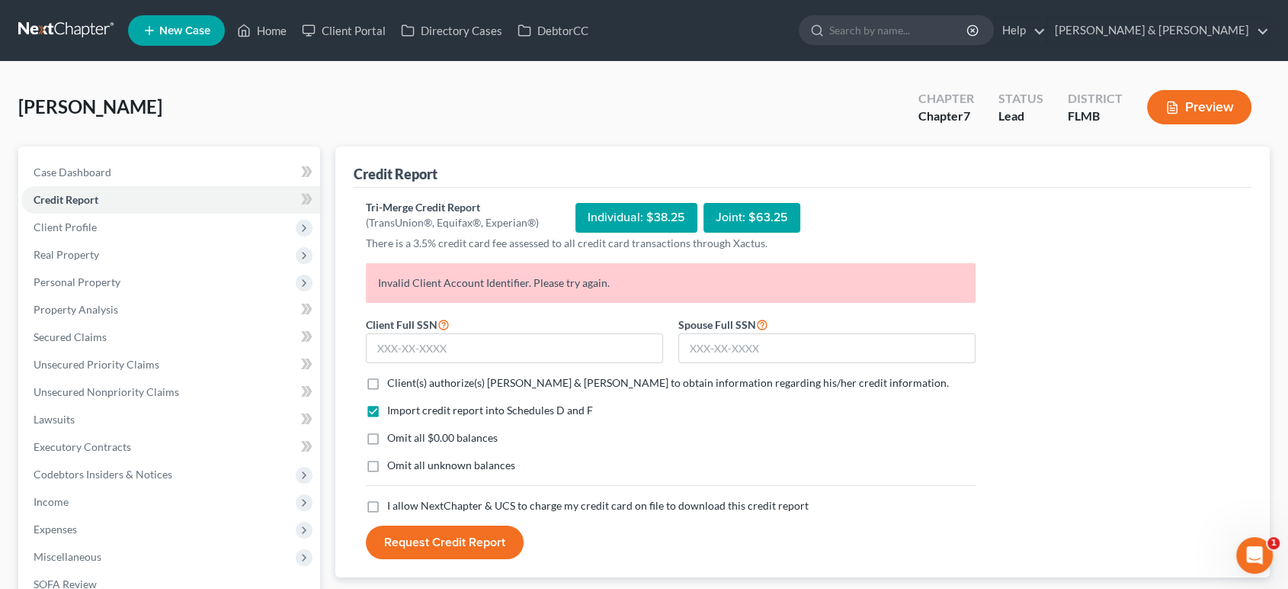
click at [484, 376] on span "Client(s) authorize(s) [PERSON_NAME] & [PERSON_NAME] to obtain information rega…" at bounding box center [668, 382] width 562 height 13
click at [403, 376] on input "Client(s) authorize(s) [PERSON_NAME] & [PERSON_NAME] to obtain information rega…" at bounding box center [398, 380] width 10 height 10
checkbox input "true"
click at [474, 435] on span "Omit all $0.00 balances" at bounding box center [442, 437] width 111 height 13
click at [403, 435] on input "Omit all $0.00 balances" at bounding box center [398, 435] width 10 height 10
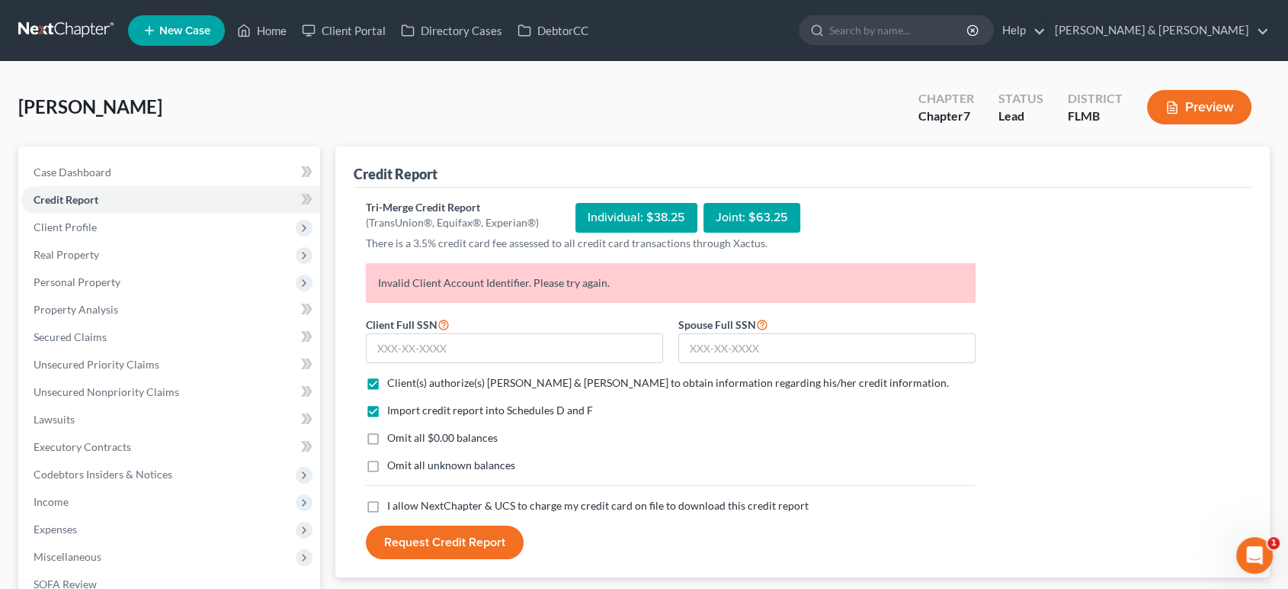
checkbox input "true"
click at [472, 462] on span "Omit all unknown balances" at bounding box center [451, 464] width 128 height 13
click at [403, 462] on input "Omit all unknown balances" at bounding box center [398, 462] width 10 height 10
checkbox input "true"
click at [464, 507] on span "I allow NextChapter & UCS to charge my credit card on file to download this cre…" at bounding box center [598, 505] width 422 height 13
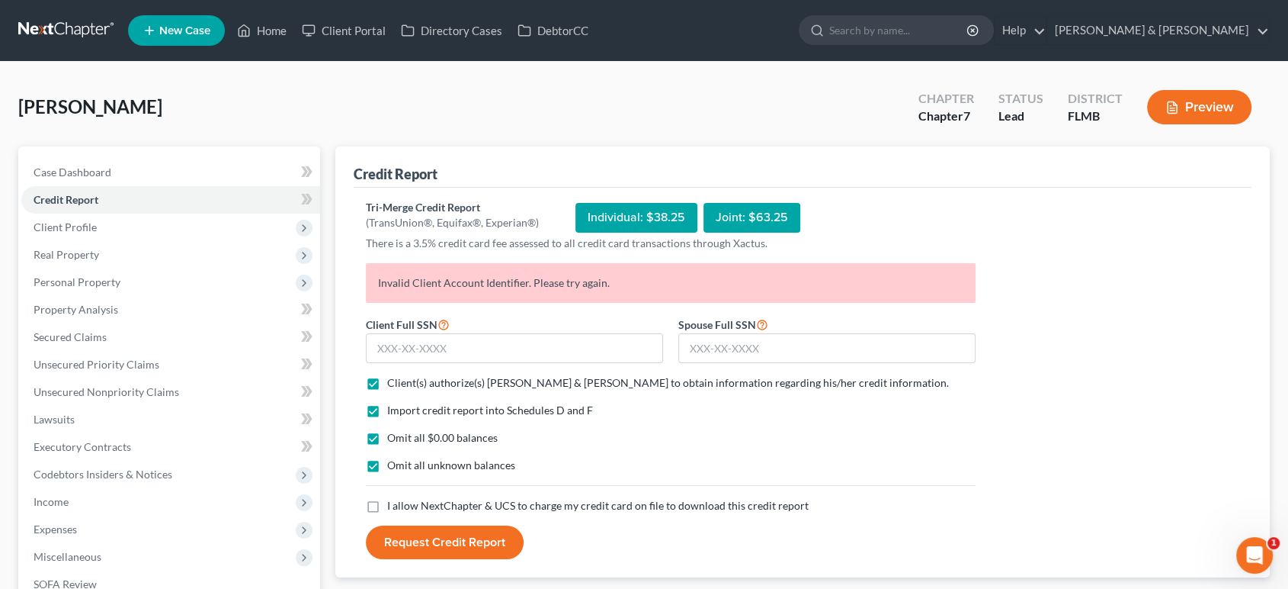
click at [403, 507] on input "I allow NextChapter & UCS to charge my credit card on file to download this cre…" at bounding box center [398, 503] width 10 height 10
checkbox input "true"
drag, startPoint x: 408, startPoint y: 283, endPoint x: 624, endPoint y: 271, distance: 216.1
click at [624, 271] on p "Invalid Client Account Identifier. Please try again." at bounding box center [671, 283] width 610 height 40
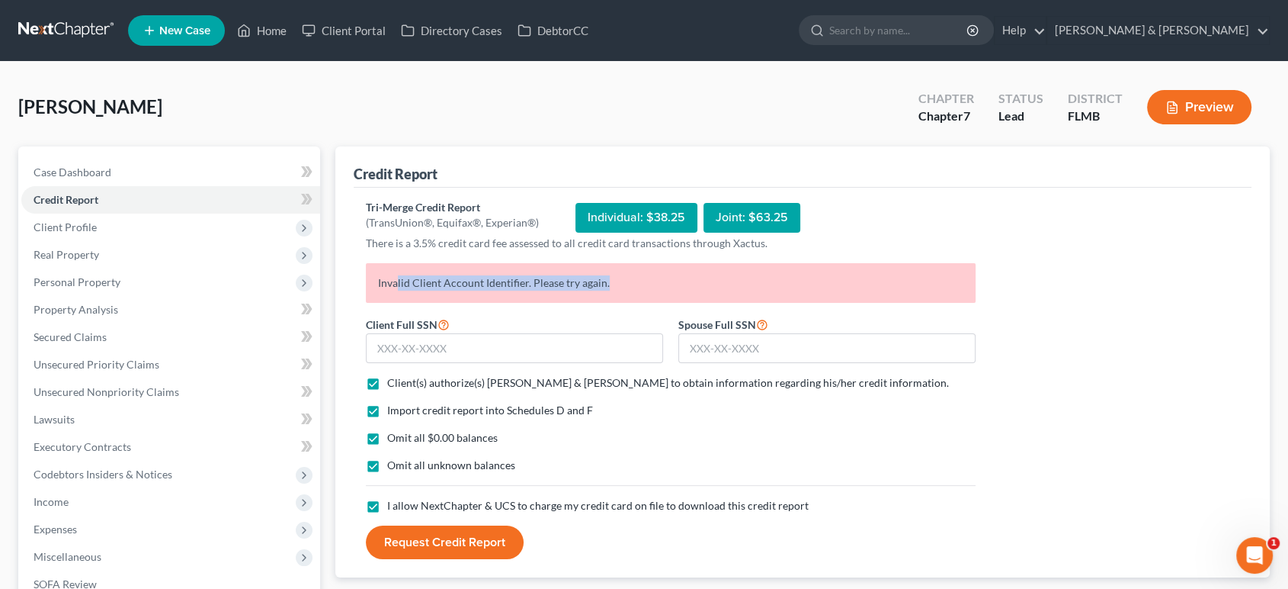
drag, startPoint x: 627, startPoint y: 284, endPoint x: 406, endPoint y: 269, distance: 220.9
click at [396, 268] on p "Invalid Client Account Identifier. Please try again." at bounding box center [671, 283] width 610 height 40
click at [409, 269] on p "Invalid Client Account Identifier. Please try again." at bounding box center [671, 283] width 610 height 40
click at [422, 356] on input "text" at bounding box center [514, 348] width 297 height 30
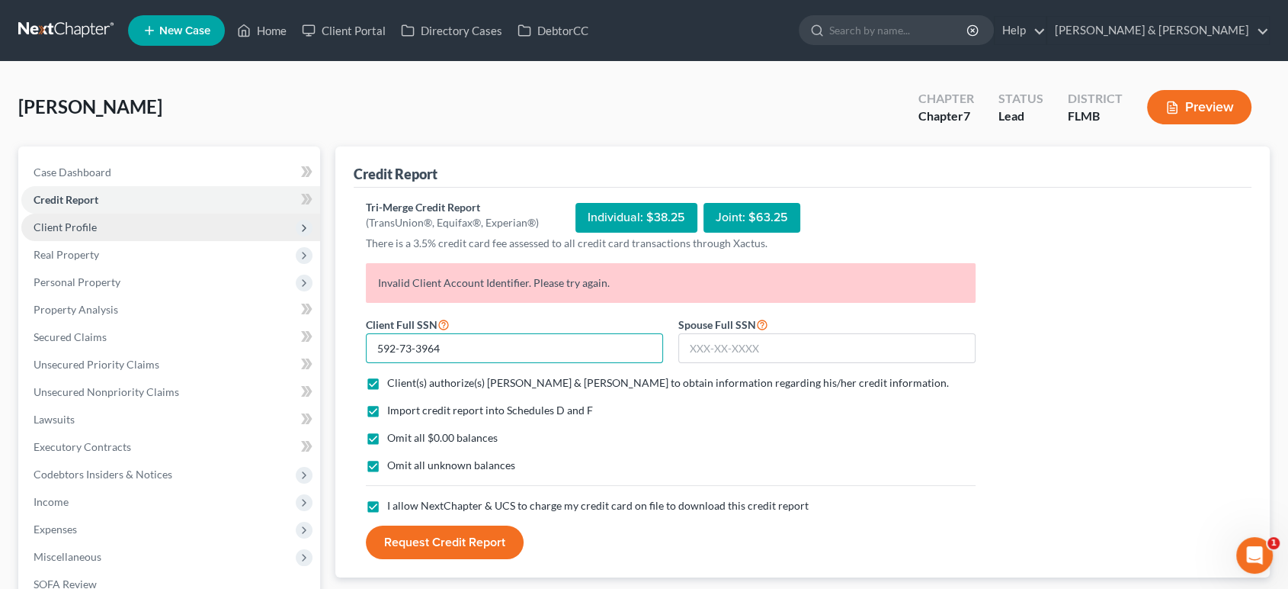
type input "592-73-3964"
click at [152, 223] on span "Client Profile" at bounding box center [170, 226] width 299 height 27
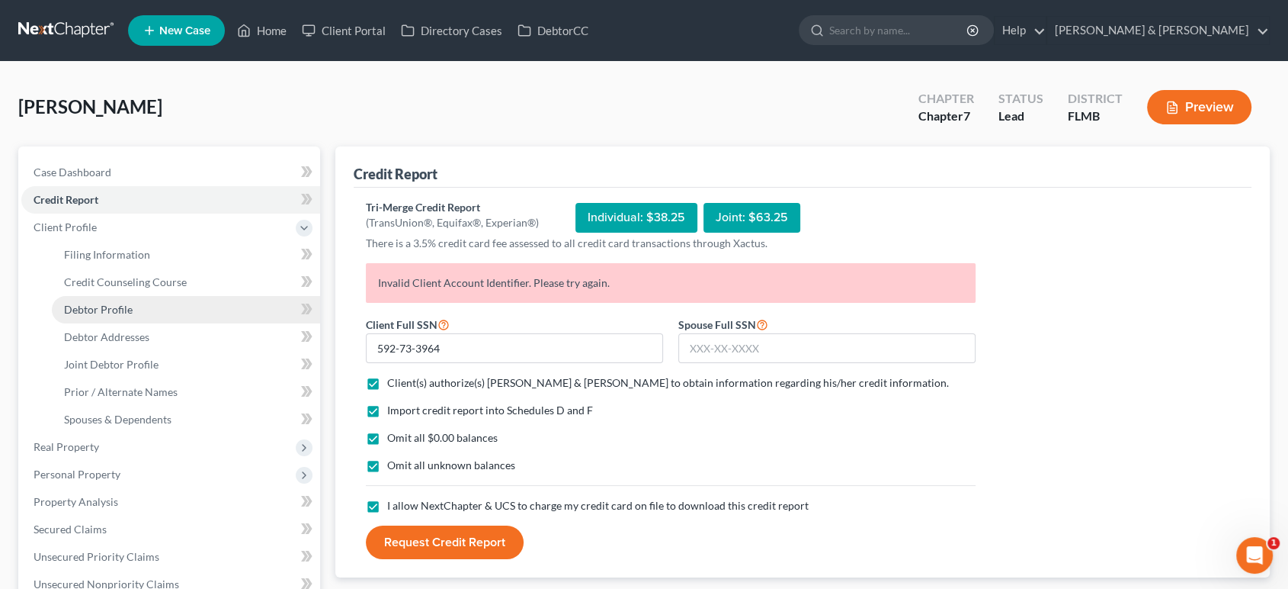
click at [149, 314] on link "Debtor Profile" at bounding box center [186, 309] width 268 height 27
select select "1"
select select "3"
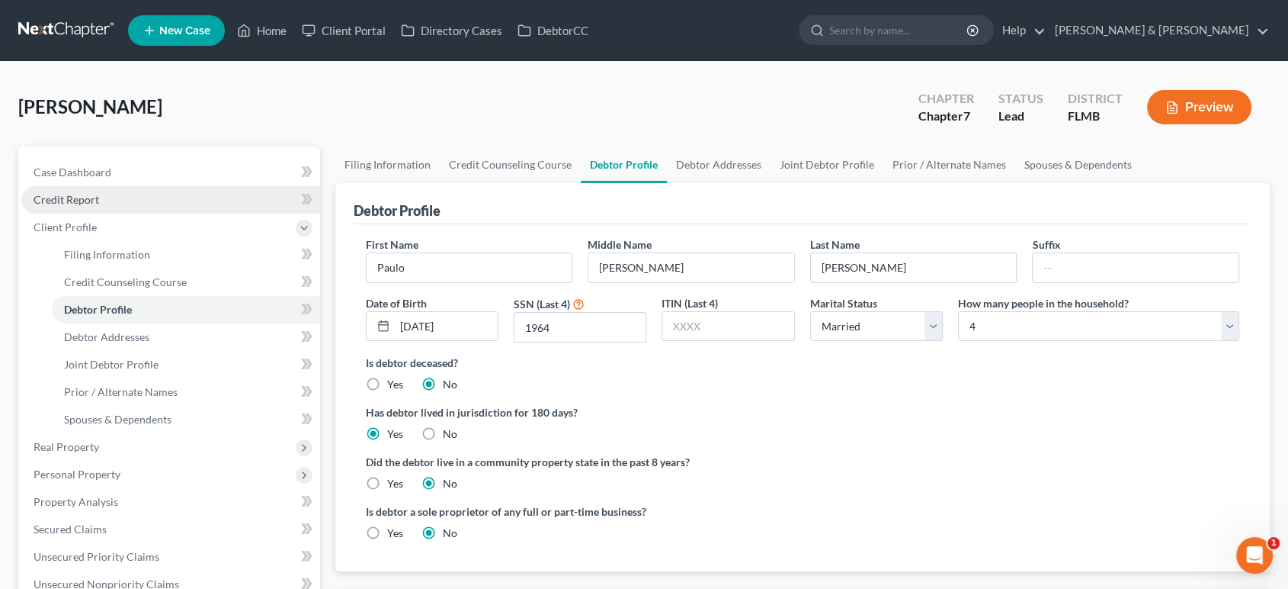
click at [104, 206] on link "Credit Report" at bounding box center [170, 199] width 299 height 27
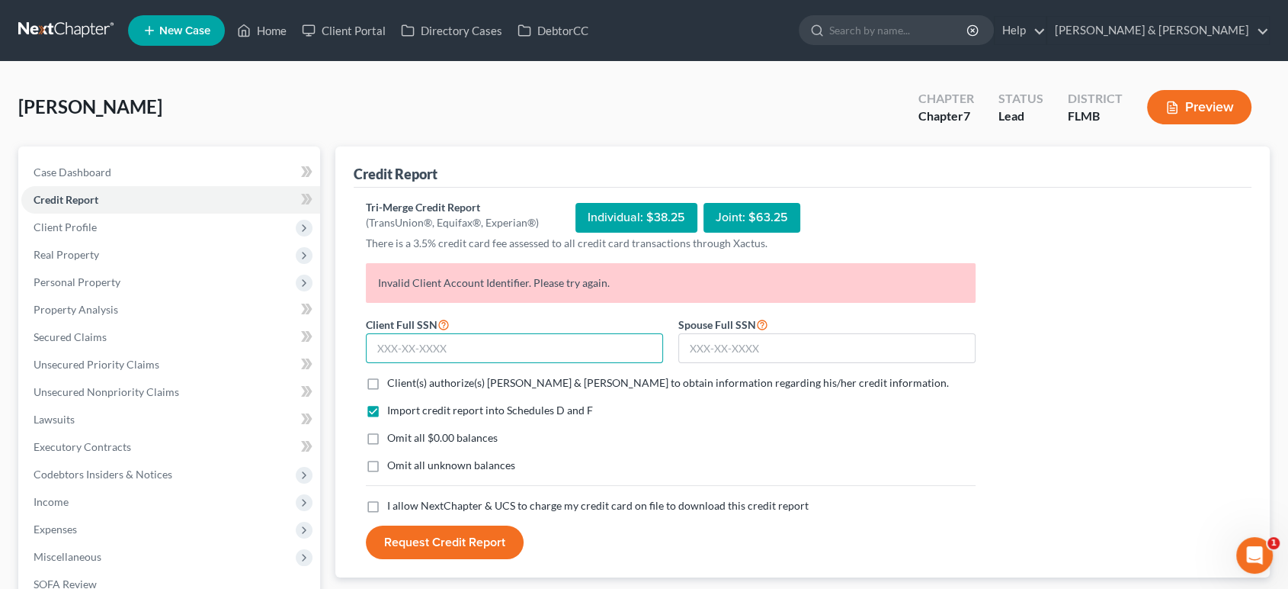
click at [528, 343] on input "text" at bounding box center [514, 348] width 297 height 30
type input "592-73-1964"
click at [701, 341] on input "text" at bounding box center [827, 348] width 297 height 30
click at [893, 331] on div "Spouse Full SSN *" at bounding box center [827, 339] width 313 height 49
click at [802, 361] on input "text" at bounding box center [827, 348] width 297 height 30
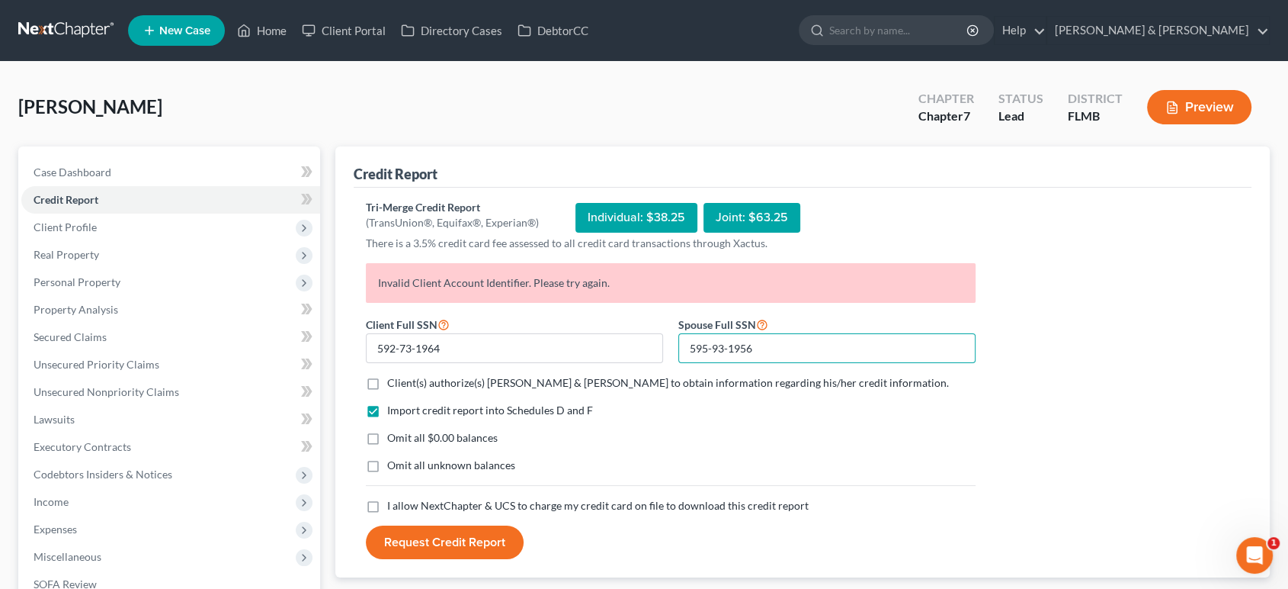
type input "595-93-1956"
click at [772, 423] on div "Import credit report into Schedules D and F Omit all $0.00 balances Omit all un…" at bounding box center [670, 450] width 625 height 95
click at [424, 382] on span "Client(s) authorize(s) [PERSON_NAME] & [PERSON_NAME] to obtain information rega…" at bounding box center [668, 382] width 562 height 13
click at [403, 382] on input "Client(s) authorize(s) [PERSON_NAME] & [PERSON_NAME] to obtain information rega…" at bounding box center [398, 380] width 10 height 10
checkbox input "true"
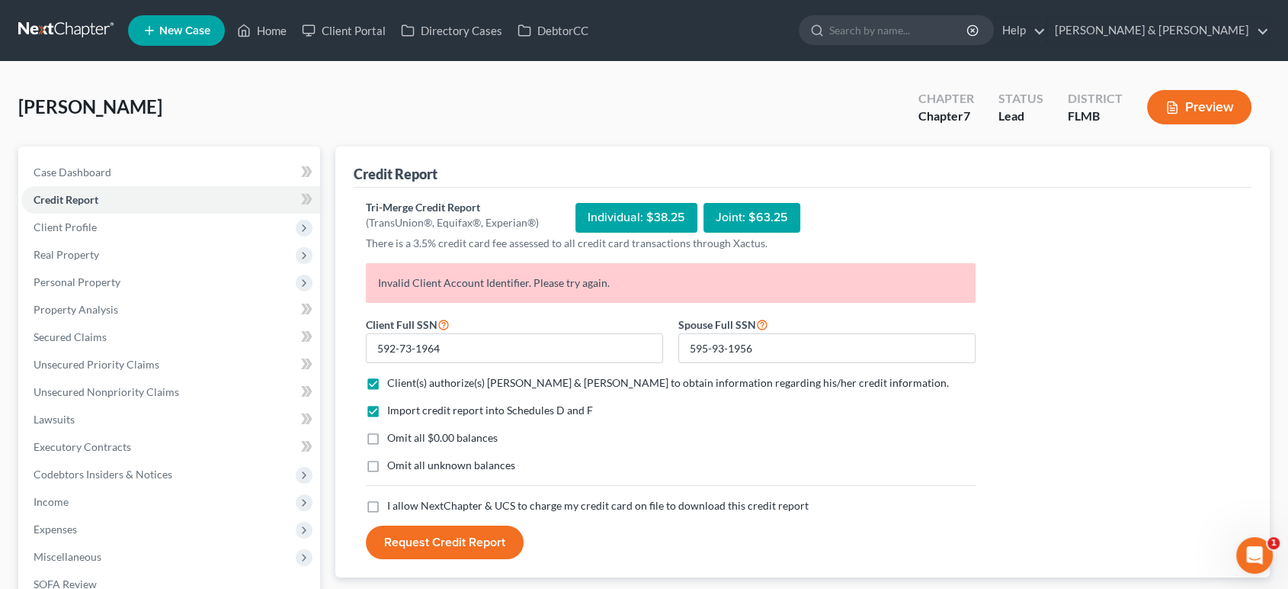
click at [418, 439] on span "Omit all $0.00 balances" at bounding box center [442, 437] width 111 height 13
click at [403, 439] on input "Omit all $0.00 balances" at bounding box center [398, 435] width 10 height 10
checkbox input "true"
click at [411, 464] on span "Omit all unknown balances" at bounding box center [451, 464] width 128 height 13
click at [403, 464] on input "Omit all unknown balances" at bounding box center [398, 462] width 10 height 10
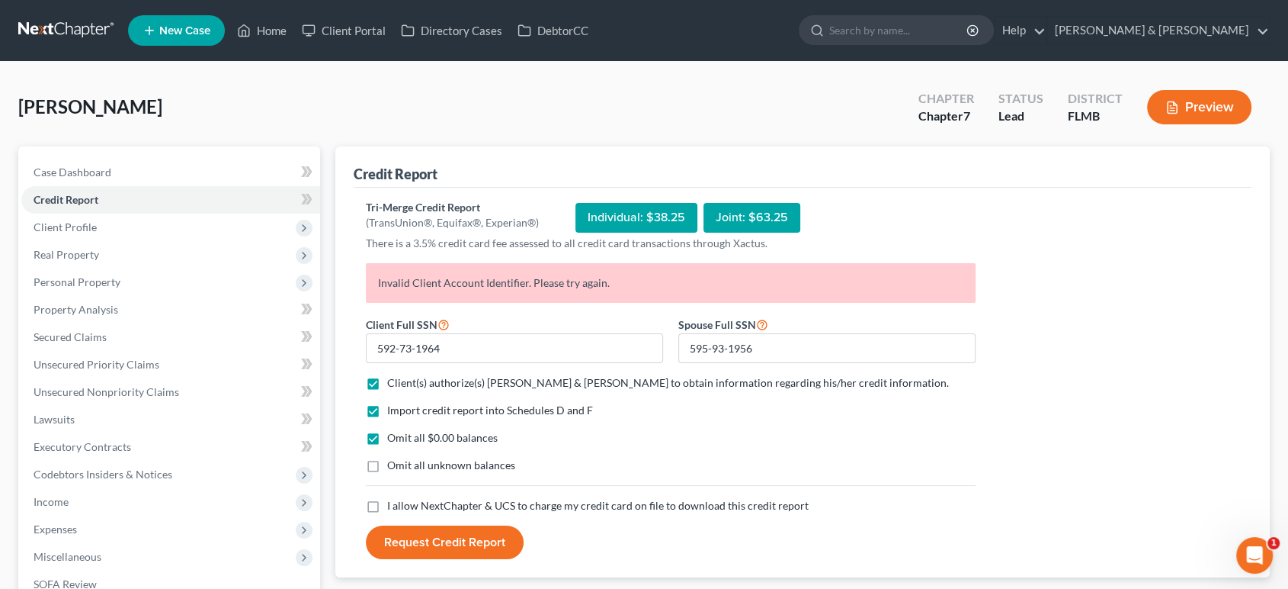
checkbox input "true"
click at [407, 499] on span "I allow NextChapter & UCS to charge my credit card on file to download this cre…" at bounding box center [598, 505] width 422 height 13
click at [403, 498] on input "I allow NextChapter & UCS to charge my credit card on file to download this cre…" at bounding box center [398, 503] width 10 height 10
checkbox input "true"
click at [419, 534] on button "Request Credit Report" at bounding box center [445, 542] width 158 height 34
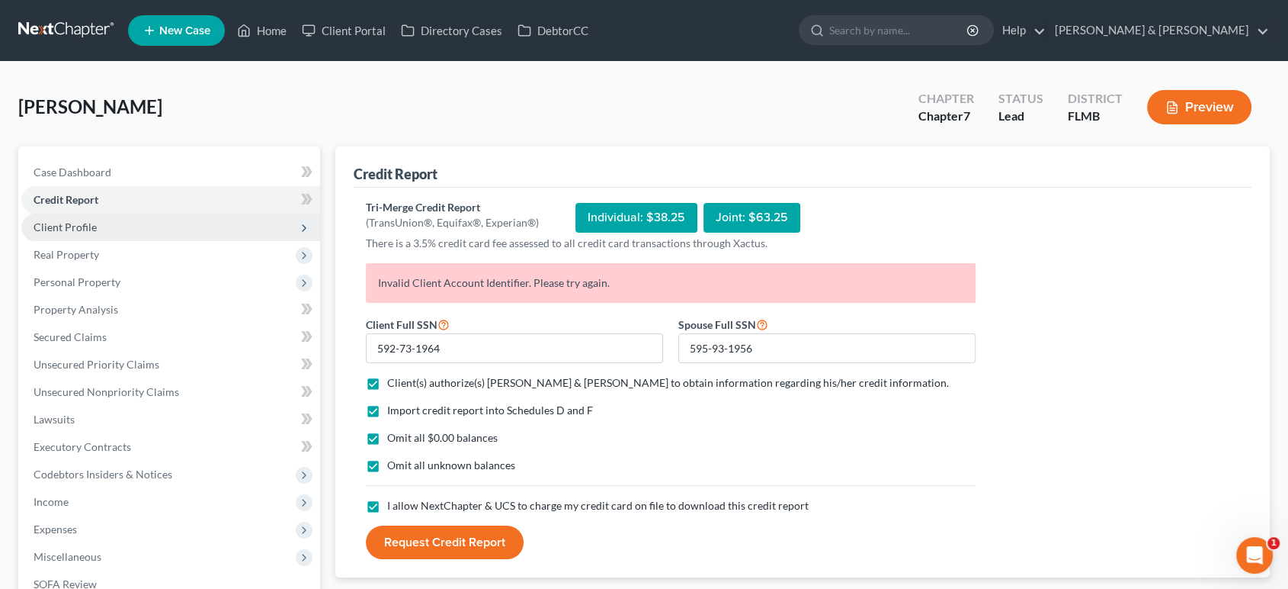
click at [156, 217] on span "Client Profile" at bounding box center [170, 226] width 299 height 27
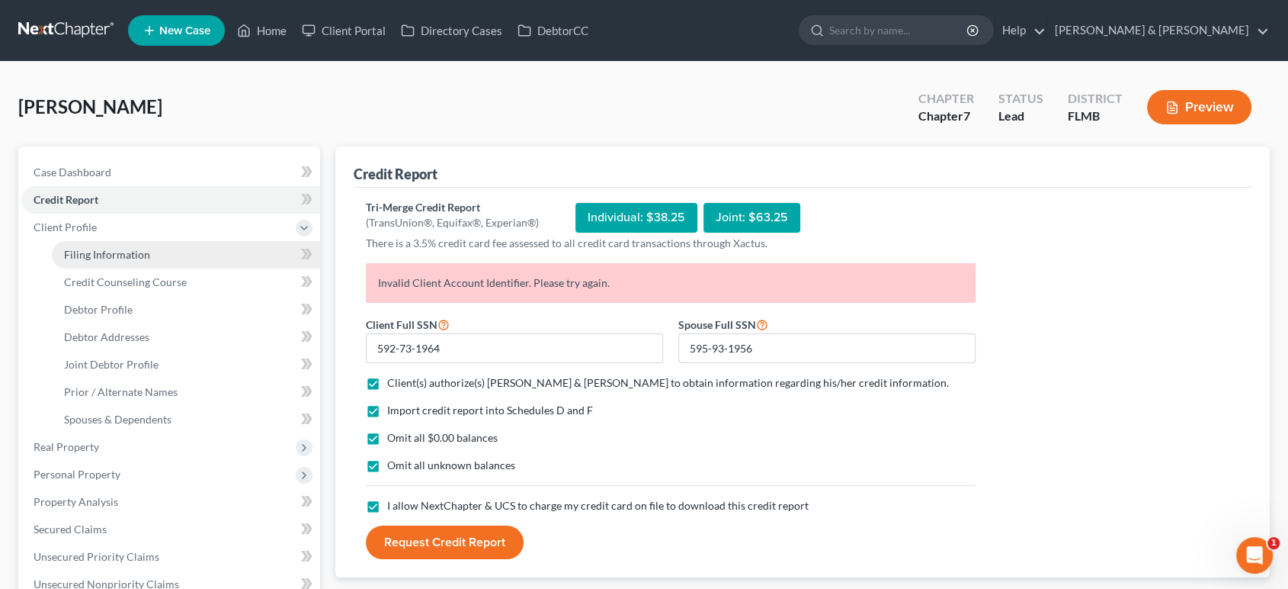
click at [165, 254] on link "Filing Information" at bounding box center [186, 254] width 268 height 27
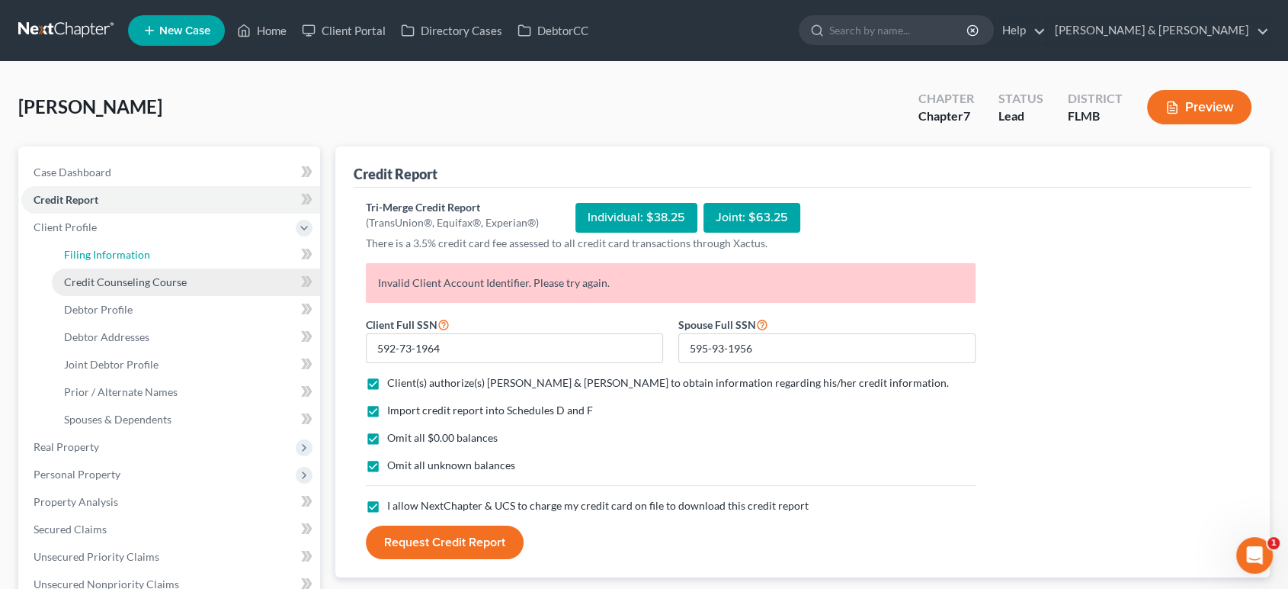
select select "1"
select select "0"
select select "15"
select select "0"
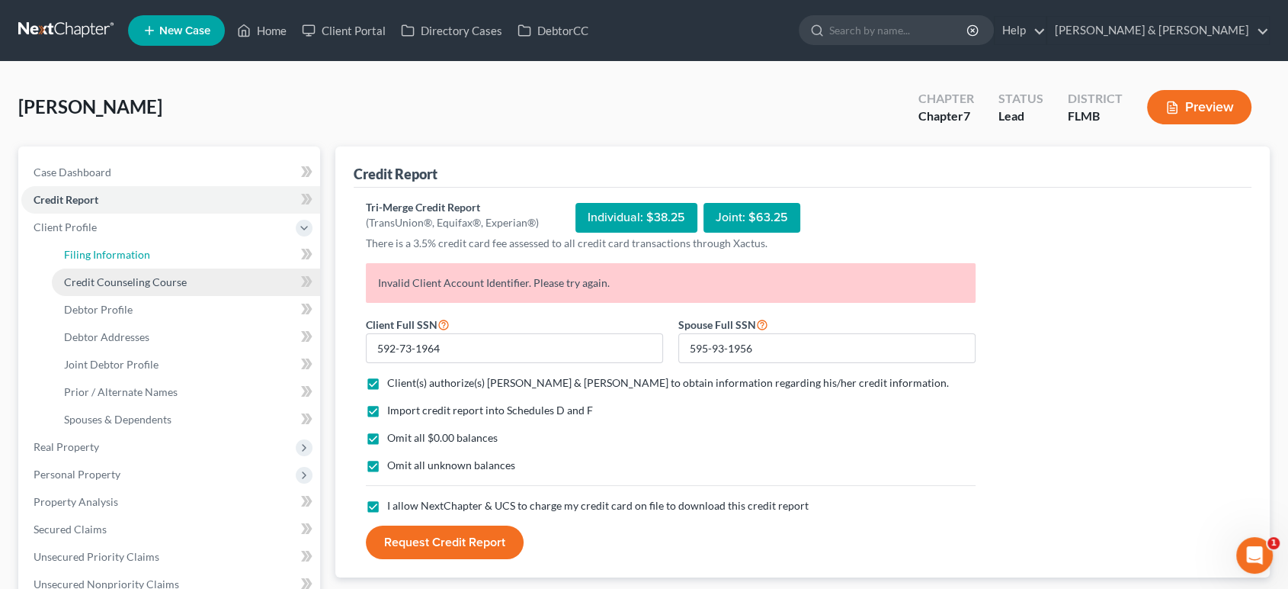
select select "9"
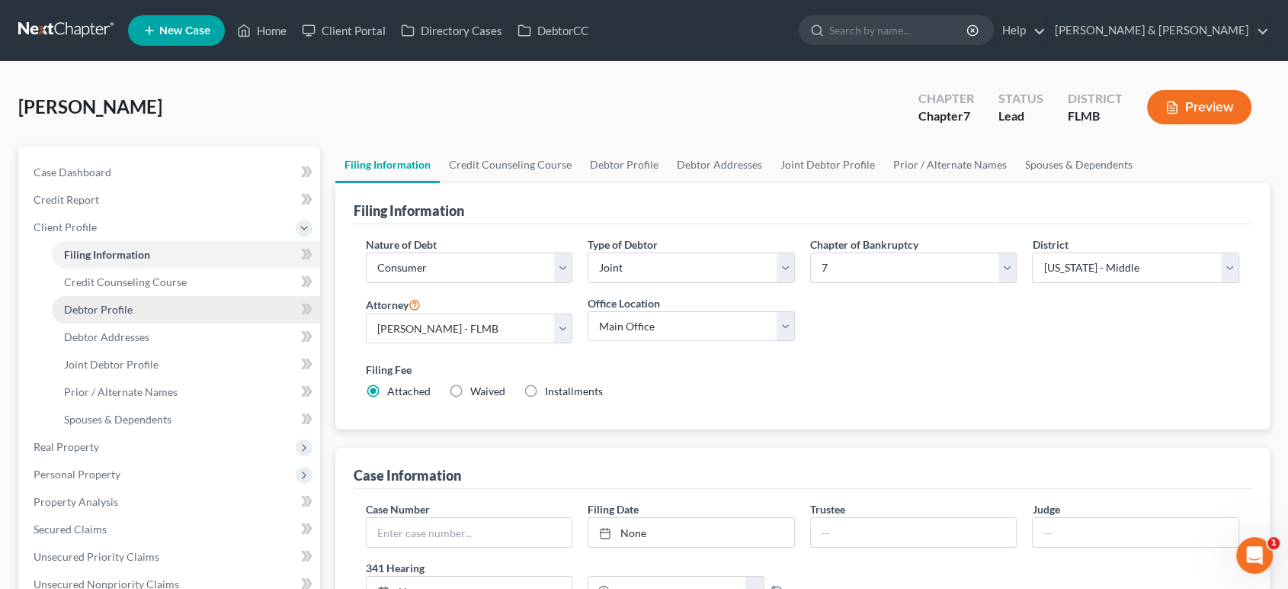
click at [164, 309] on link "Debtor Profile" at bounding box center [186, 309] width 268 height 27
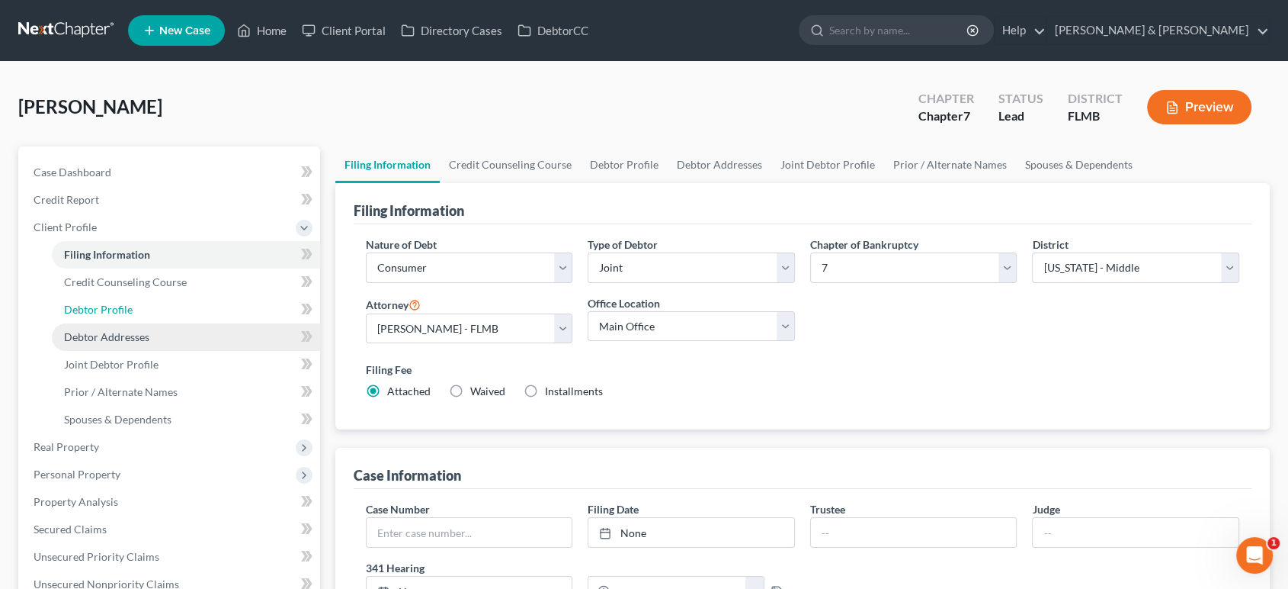
select select "1"
select select "3"
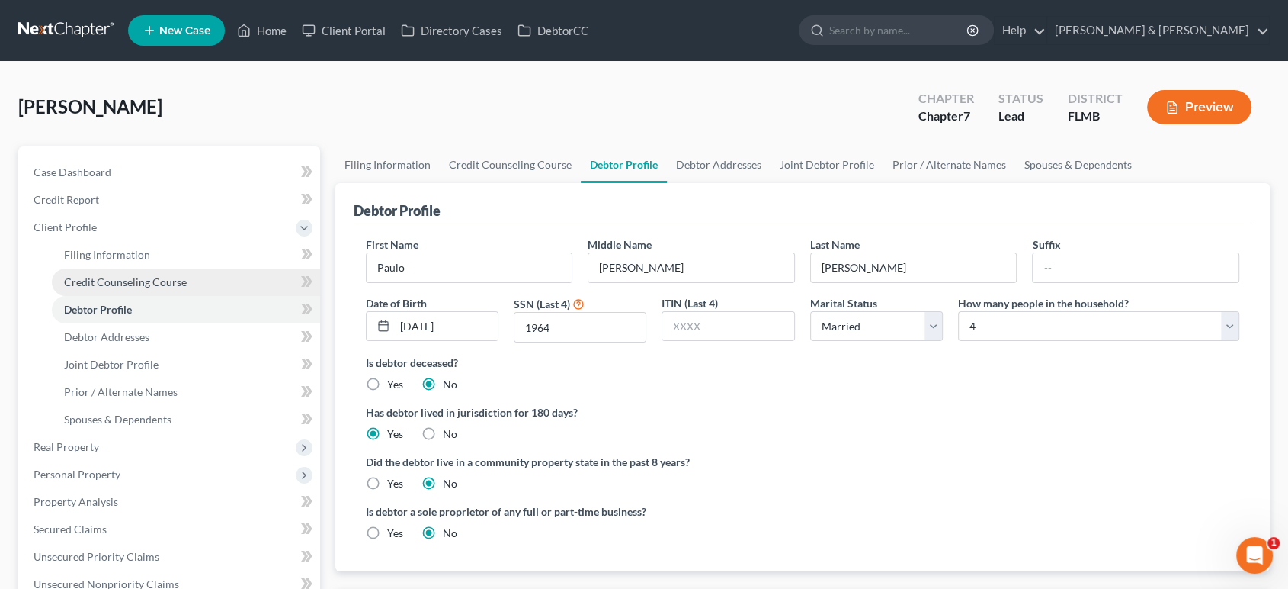
click at [159, 290] on link "Credit Counseling Course" at bounding box center [186, 281] width 268 height 27
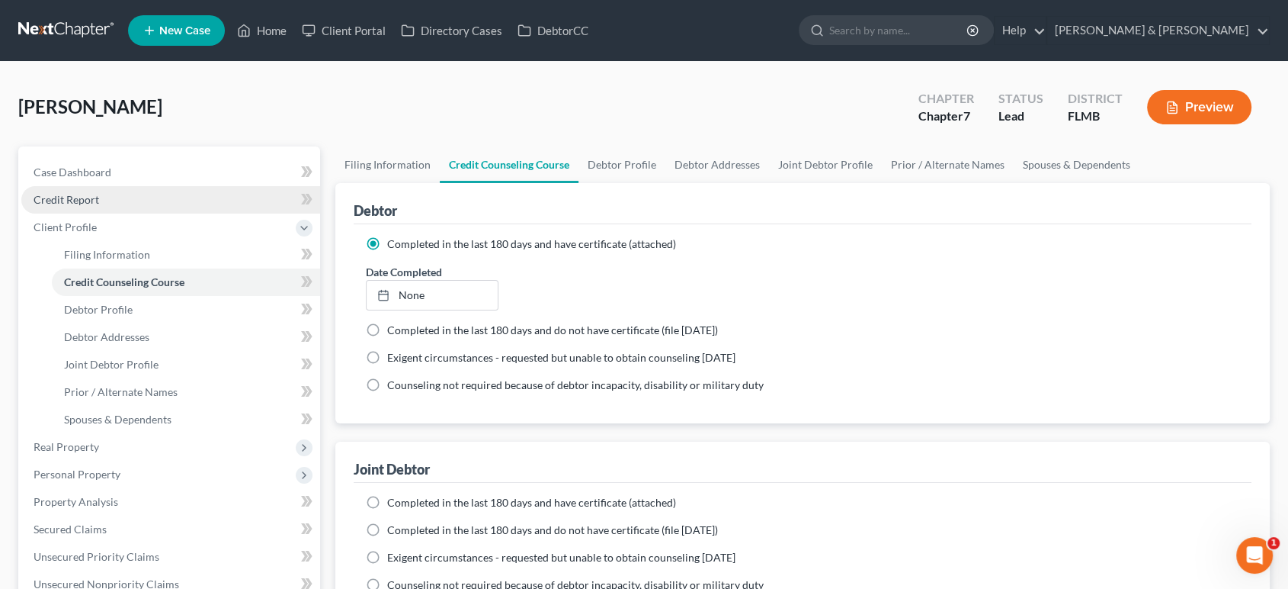
click at [136, 201] on link "Credit Report" at bounding box center [170, 199] width 299 height 27
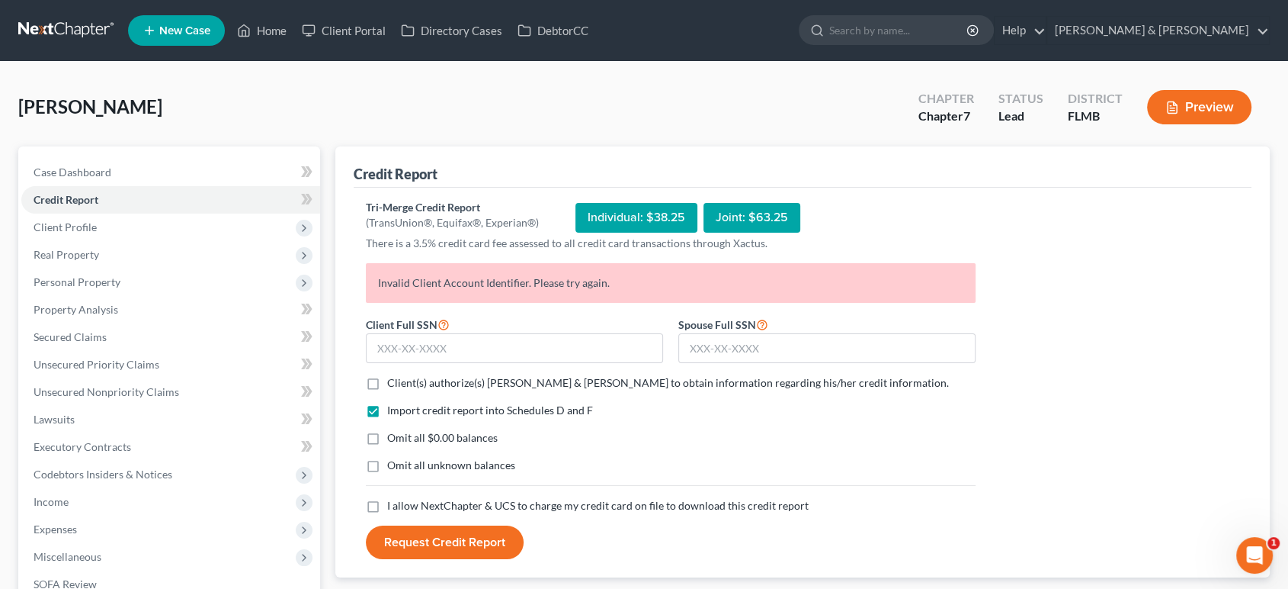
click at [425, 376] on span "Client(s) authorize(s) [PERSON_NAME] & [PERSON_NAME] to obtain information rega…" at bounding box center [668, 382] width 562 height 13
click at [403, 376] on input "Client(s) authorize(s) [PERSON_NAME] & [PERSON_NAME] to obtain information rega…" at bounding box center [398, 380] width 10 height 10
checkbox input "true"
click at [417, 432] on span "Omit all $0.00 balances" at bounding box center [442, 437] width 111 height 13
click at [403, 432] on input "Omit all $0.00 balances" at bounding box center [398, 435] width 10 height 10
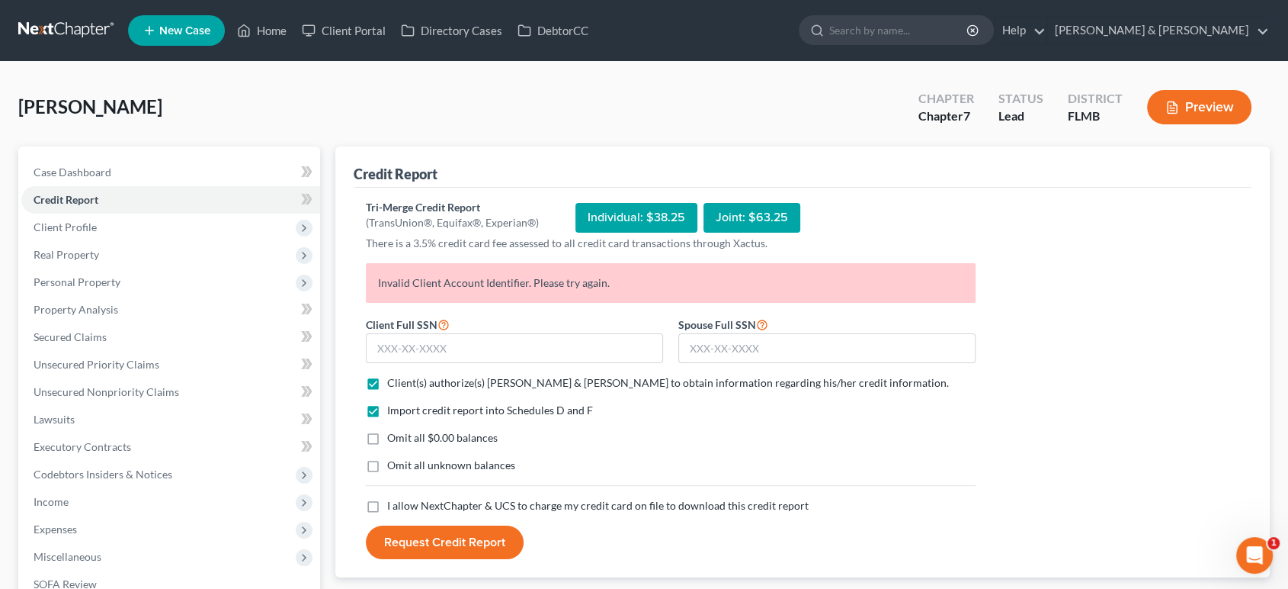
checkbox input "true"
click at [412, 469] on span "Omit all unknown balances" at bounding box center [451, 464] width 128 height 13
click at [403, 467] on input "Omit all unknown balances" at bounding box center [398, 462] width 10 height 10
checkbox input "true"
click at [404, 508] on span "I allow NextChapter & UCS to charge my credit card on file to download this cre…" at bounding box center [598, 505] width 422 height 13
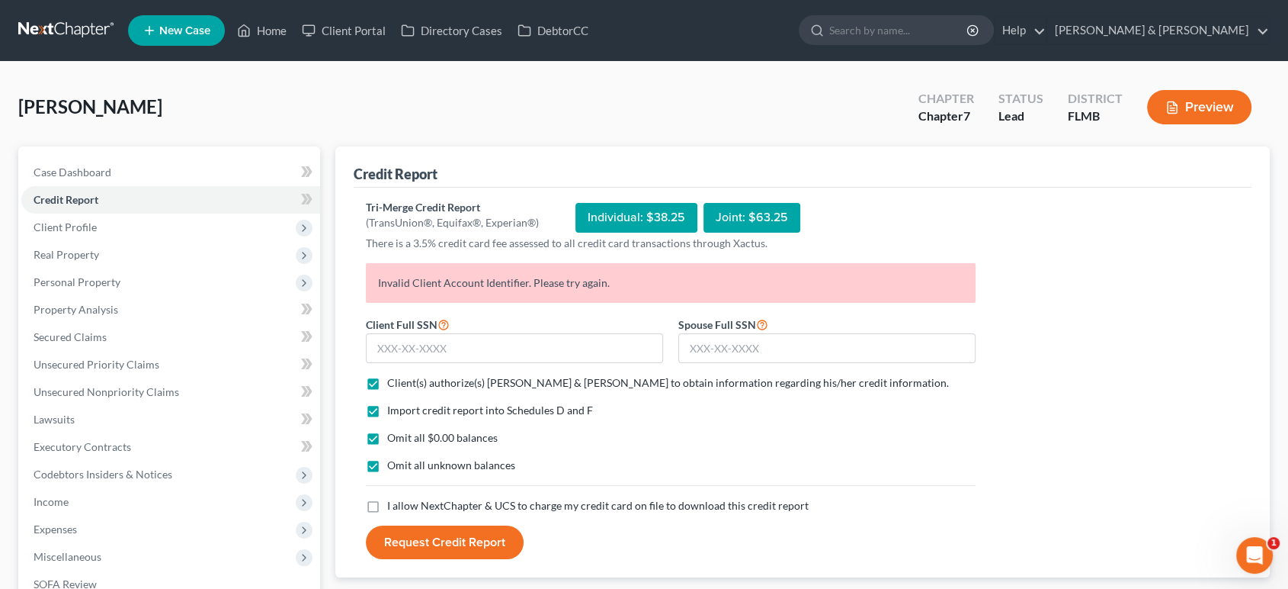
click at [403, 508] on input "I allow NextChapter & UCS to charge my credit card on file to download this cre…" at bounding box center [398, 503] width 10 height 10
checkbox input "true"
click at [412, 355] on input "text" at bounding box center [514, 348] width 297 height 30
click at [890, 321] on div "Spouse Full SSN *" at bounding box center [827, 339] width 313 height 49
click at [882, 339] on input "text" at bounding box center [827, 348] width 297 height 30
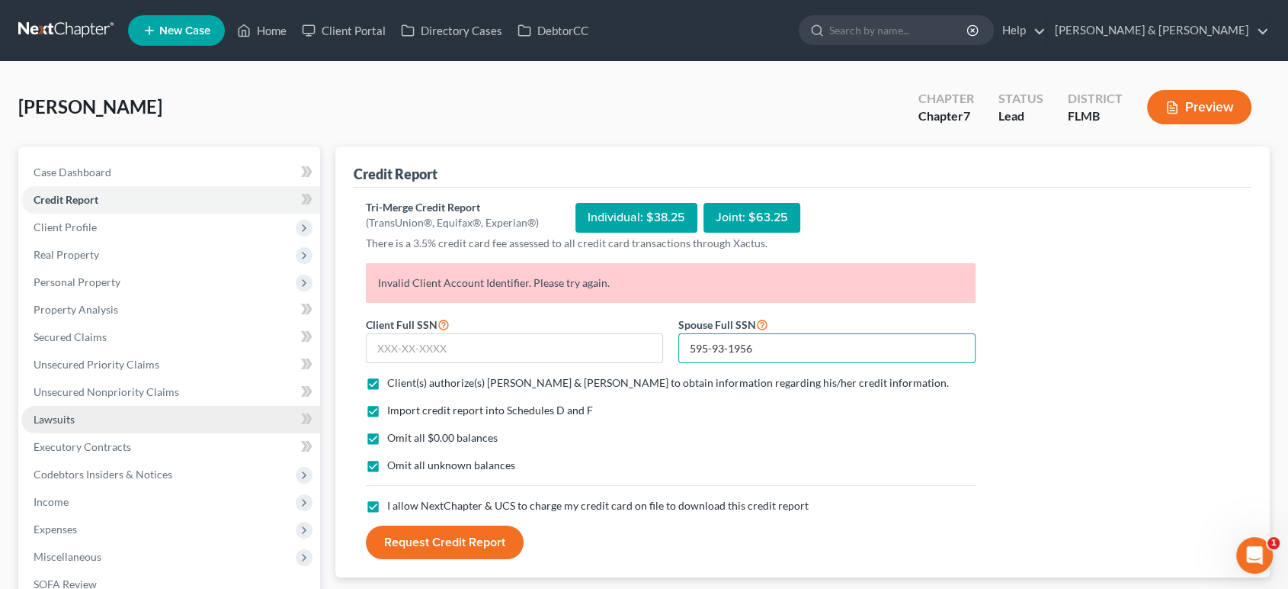
type input "595-93-1956"
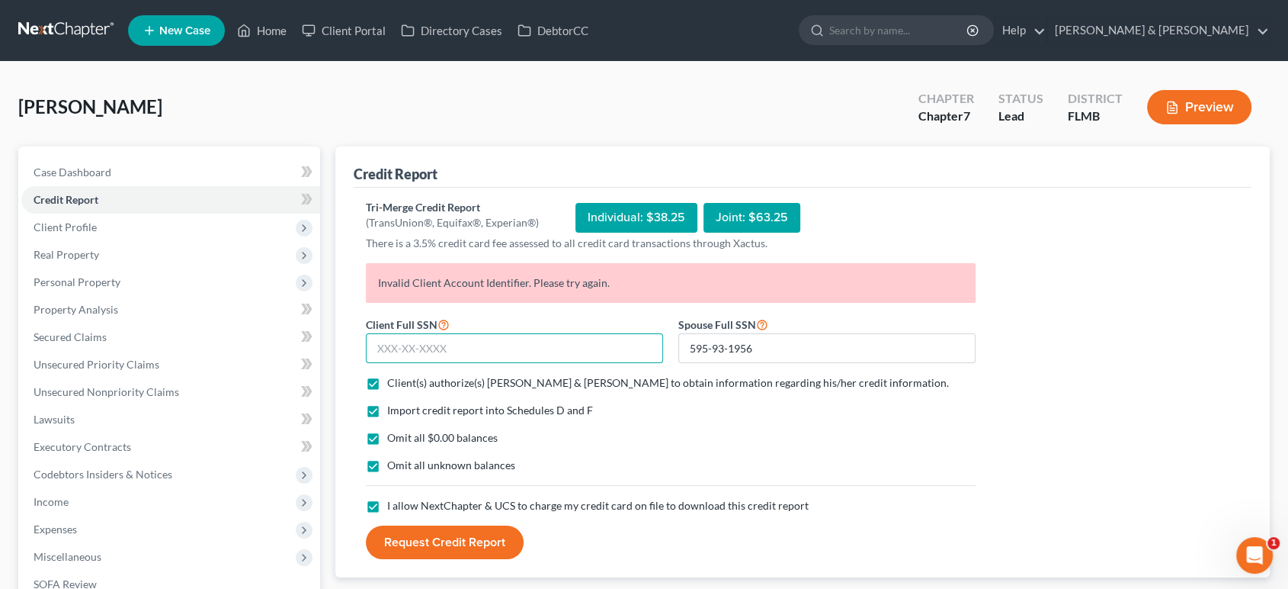
click at [438, 350] on input "text" at bounding box center [514, 348] width 297 height 30
type input "592-73-1964"
click at [462, 541] on button "Request Credit Report" at bounding box center [445, 542] width 158 height 34
click at [145, 231] on span "Client Profile" at bounding box center [170, 226] width 299 height 27
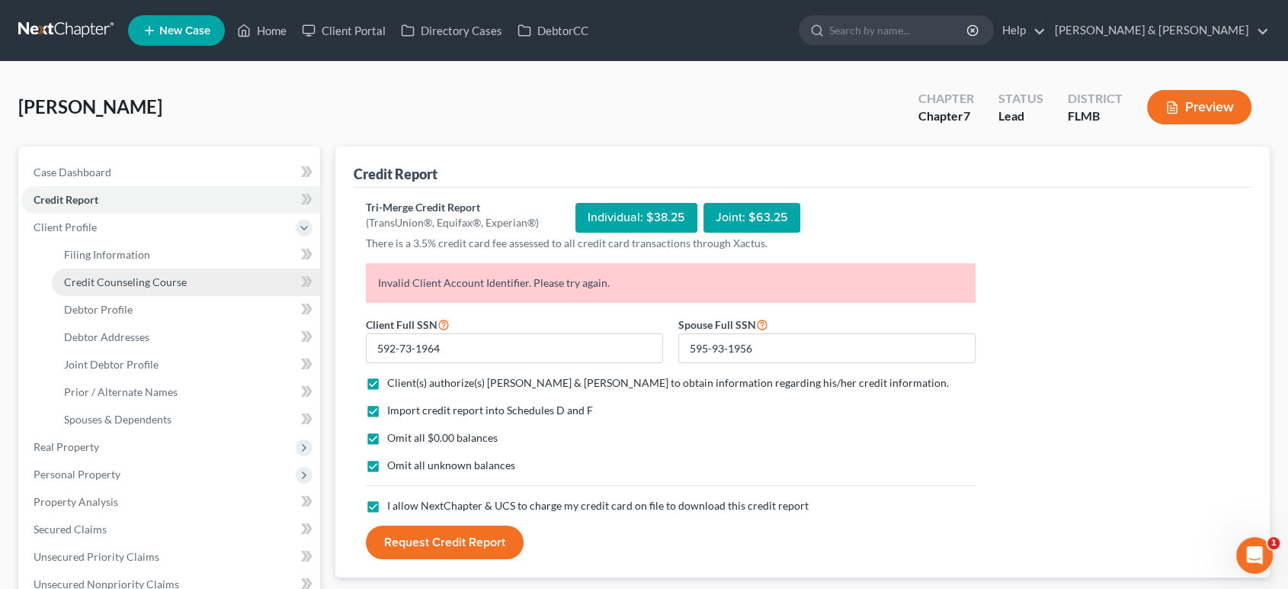
click at [152, 285] on span "Credit Counseling Course" at bounding box center [125, 281] width 123 height 13
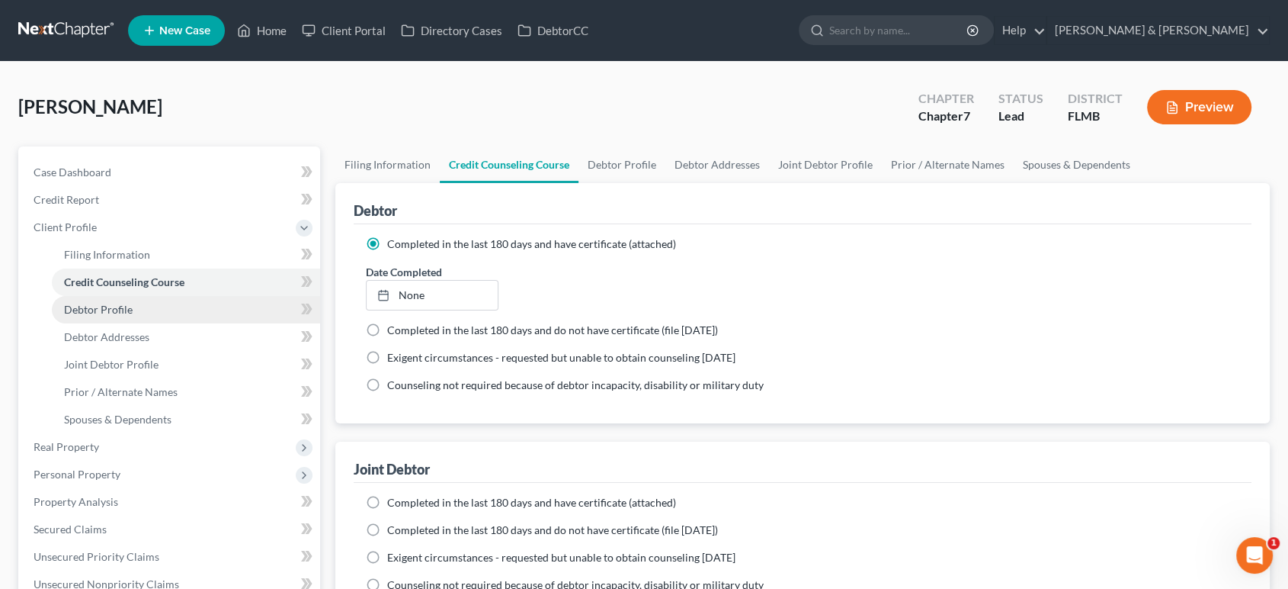
click at [152, 307] on link "Debtor Profile" at bounding box center [186, 309] width 268 height 27
select select "1"
select select "3"
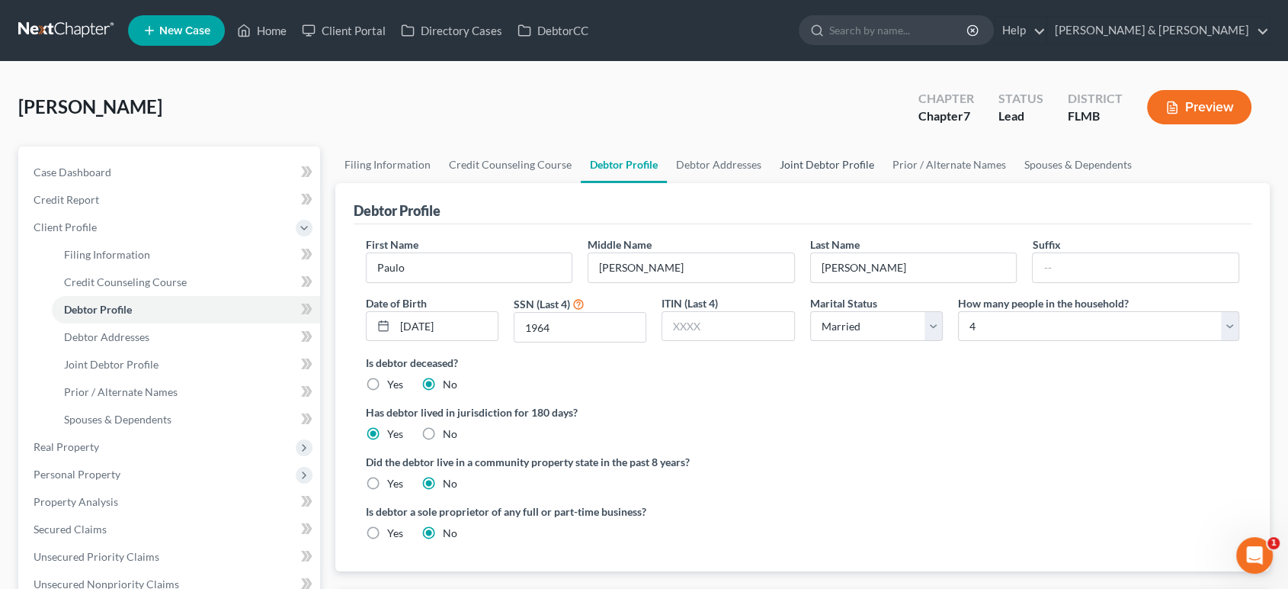
click at [839, 166] on link "Joint Debtor Profile" at bounding box center [827, 164] width 113 height 37
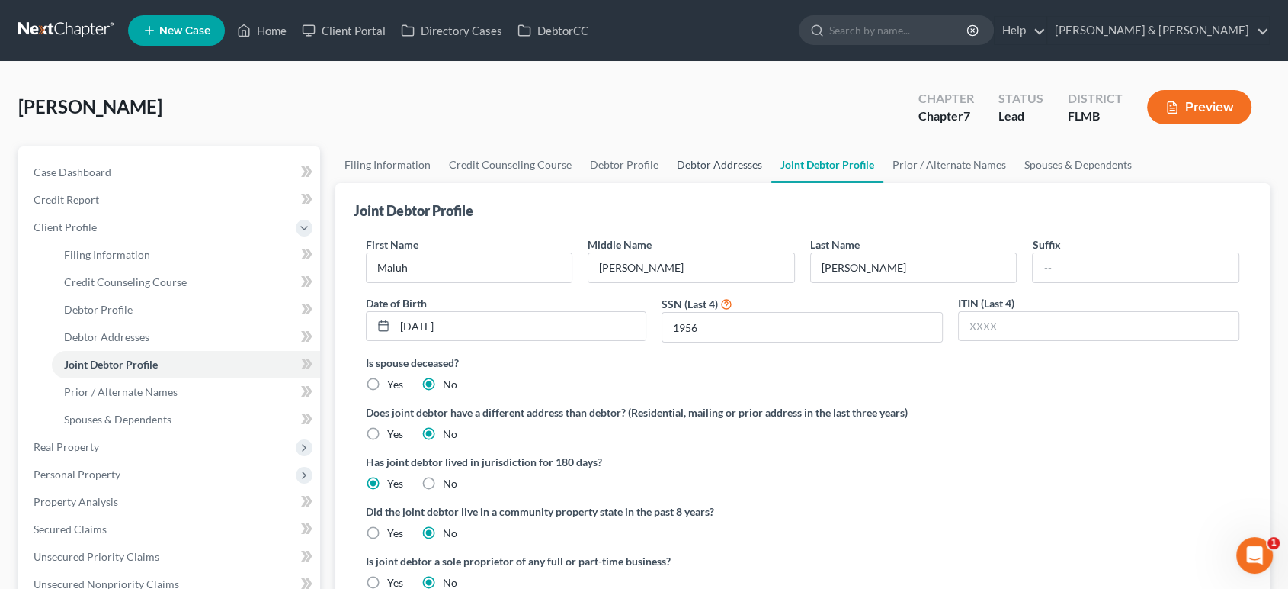
click at [730, 169] on link "Debtor Addresses" at bounding box center [720, 164] width 104 height 37
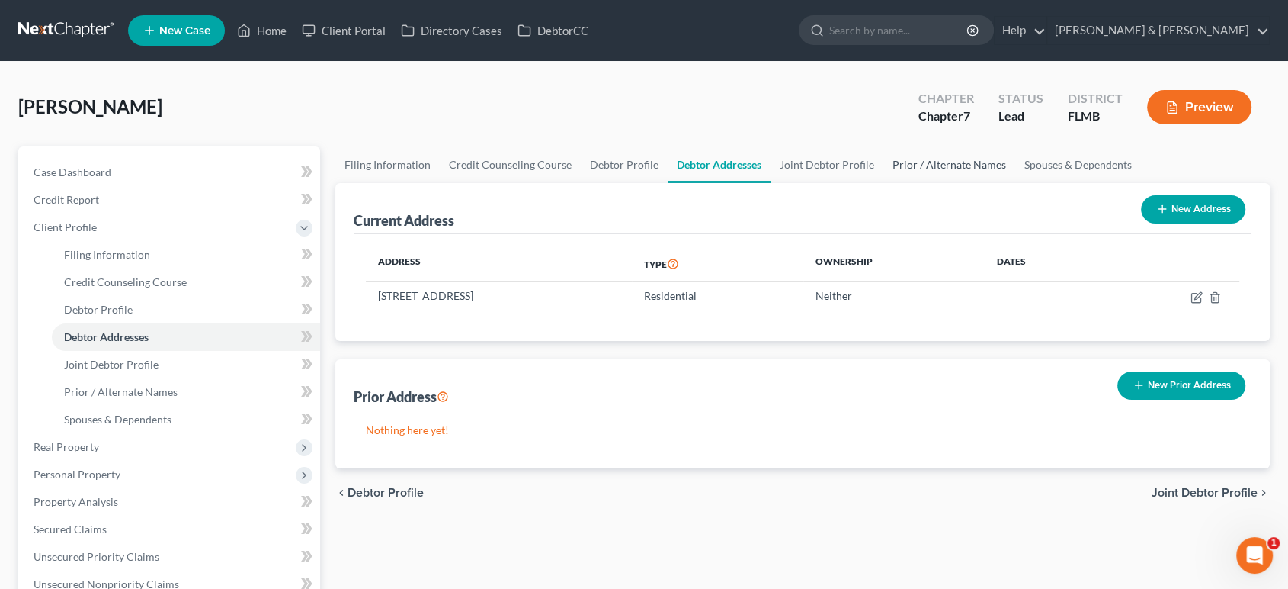
click at [966, 166] on link "Prior / Alternate Names" at bounding box center [950, 164] width 132 height 37
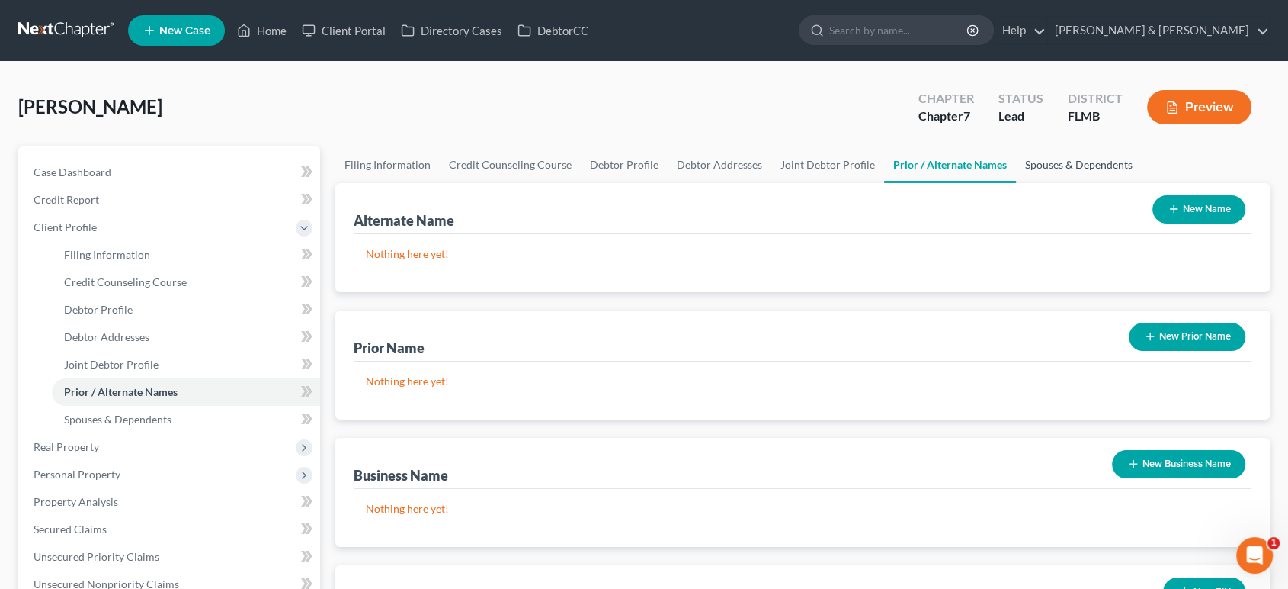
click at [1061, 166] on link "Spouses & Dependents" at bounding box center [1079, 164] width 126 height 37
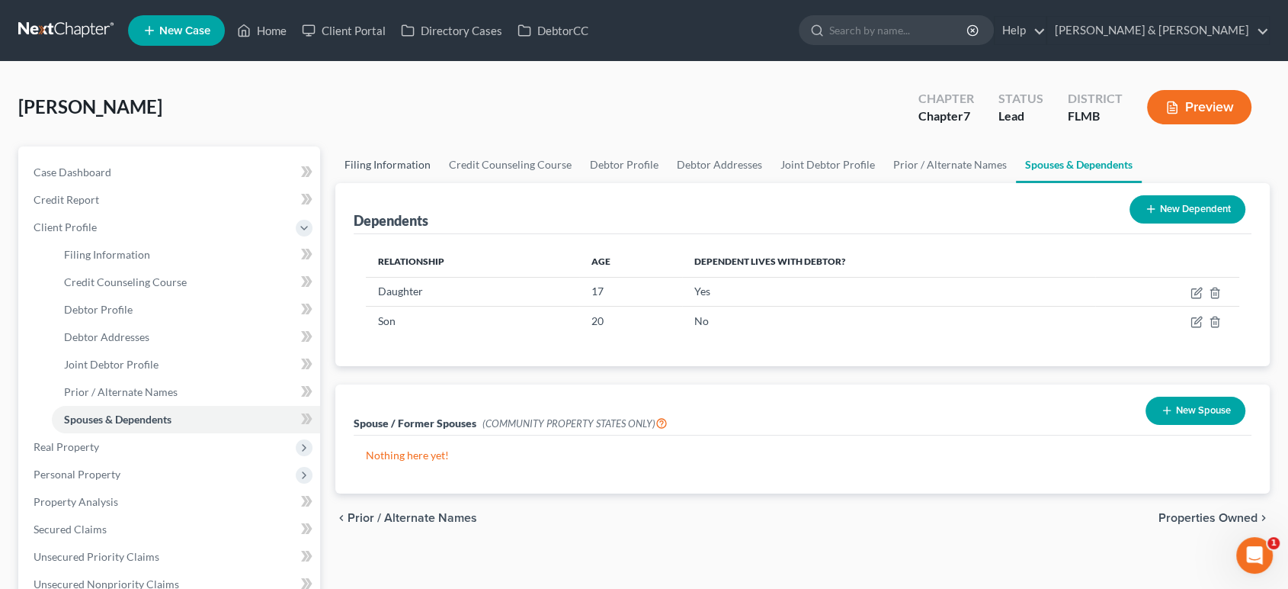
click at [390, 165] on link "Filing Information" at bounding box center [387, 164] width 104 height 37
select select "1"
select select "0"
select select "15"
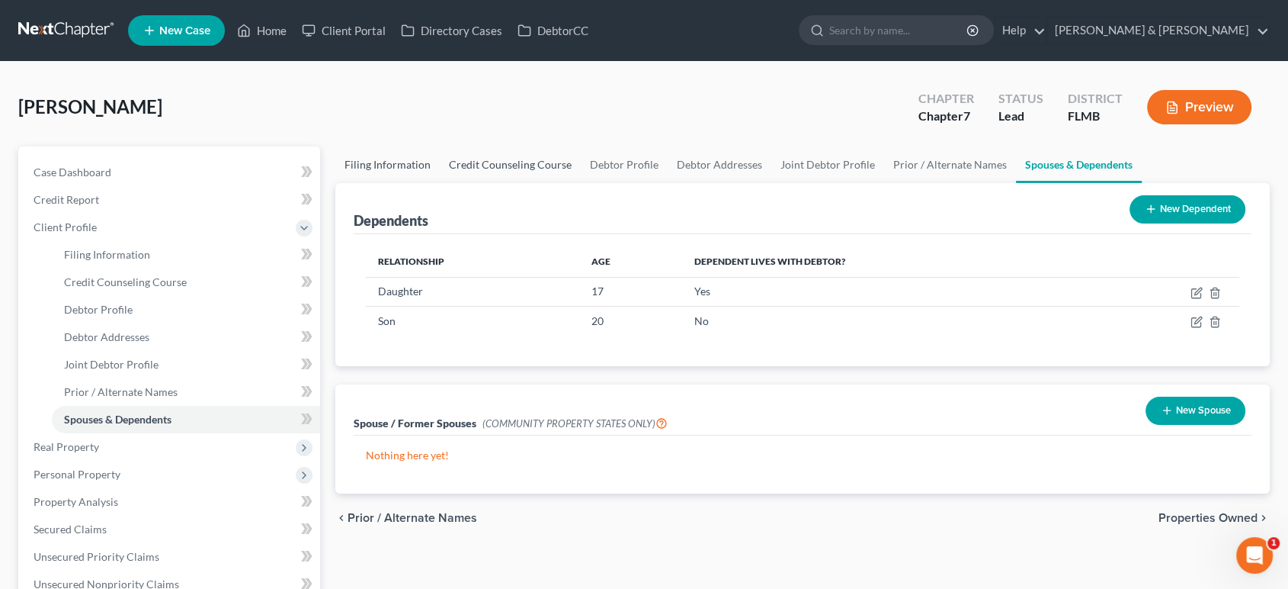
select select "0"
select select "9"
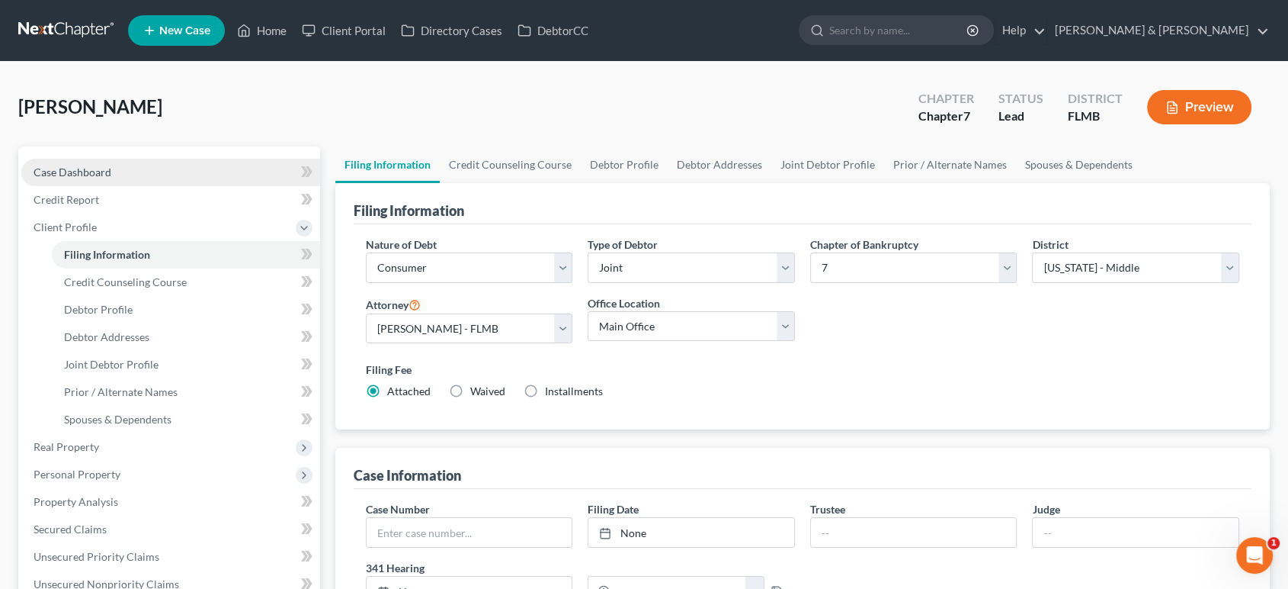
click at [201, 169] on link "Case Dashboard" at bounding box center [170, 172] width 299 height 27
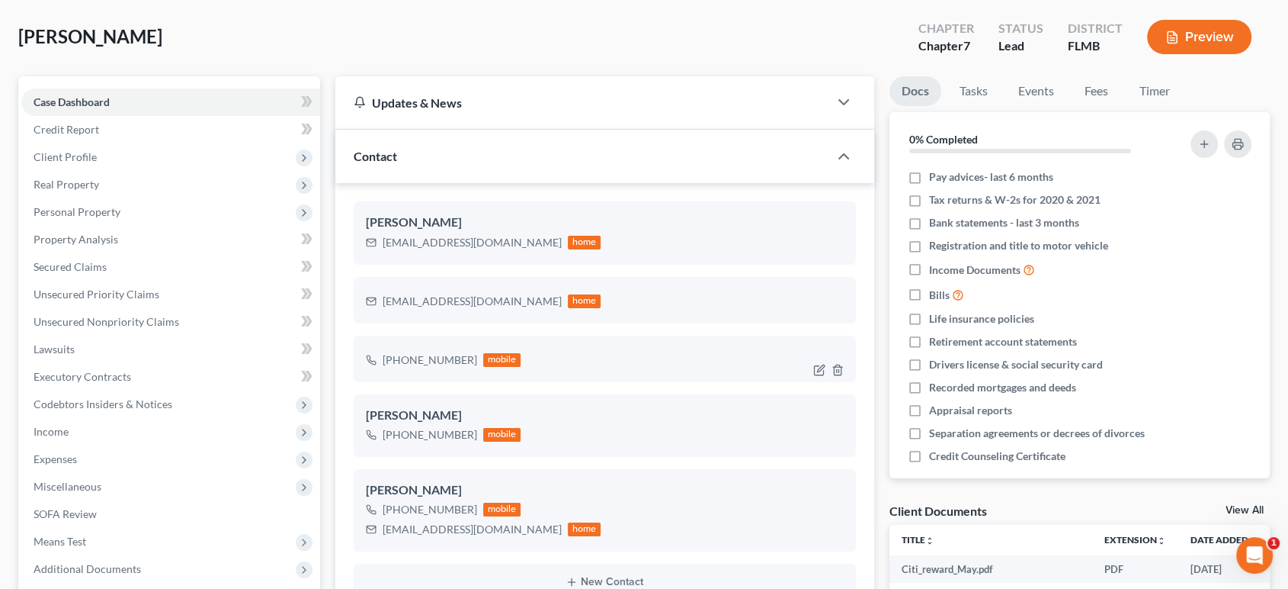
scroll to position [113, 0]
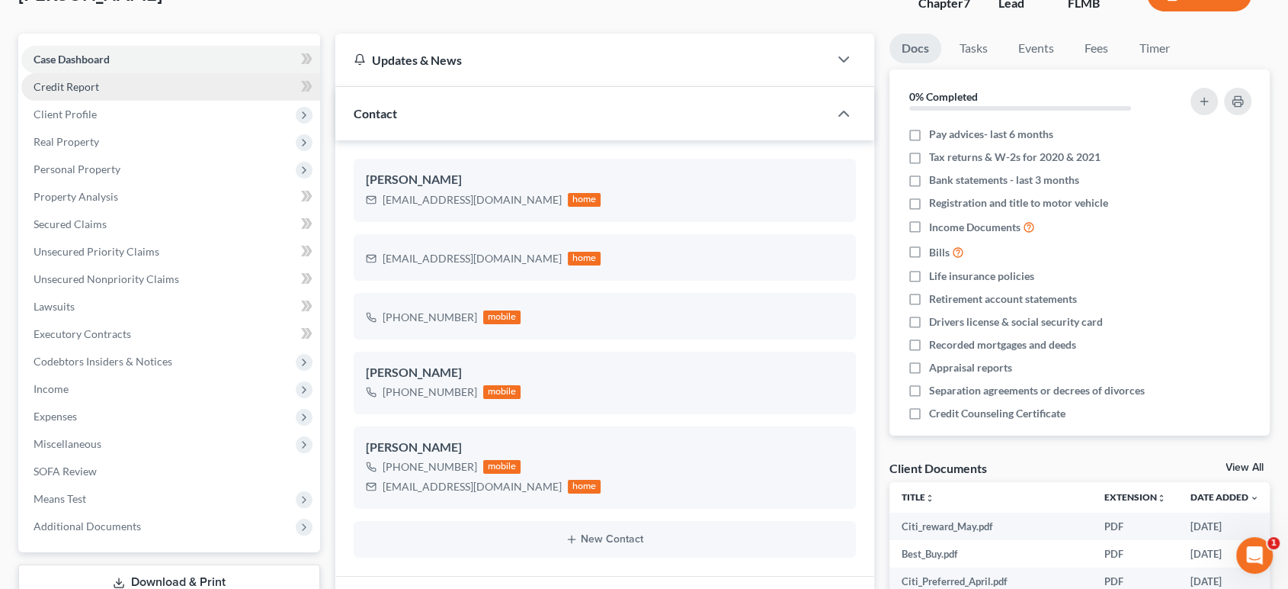
click at [142, 90] on link "Credit Report" at bounding box center [170, 86] width 299 height 27
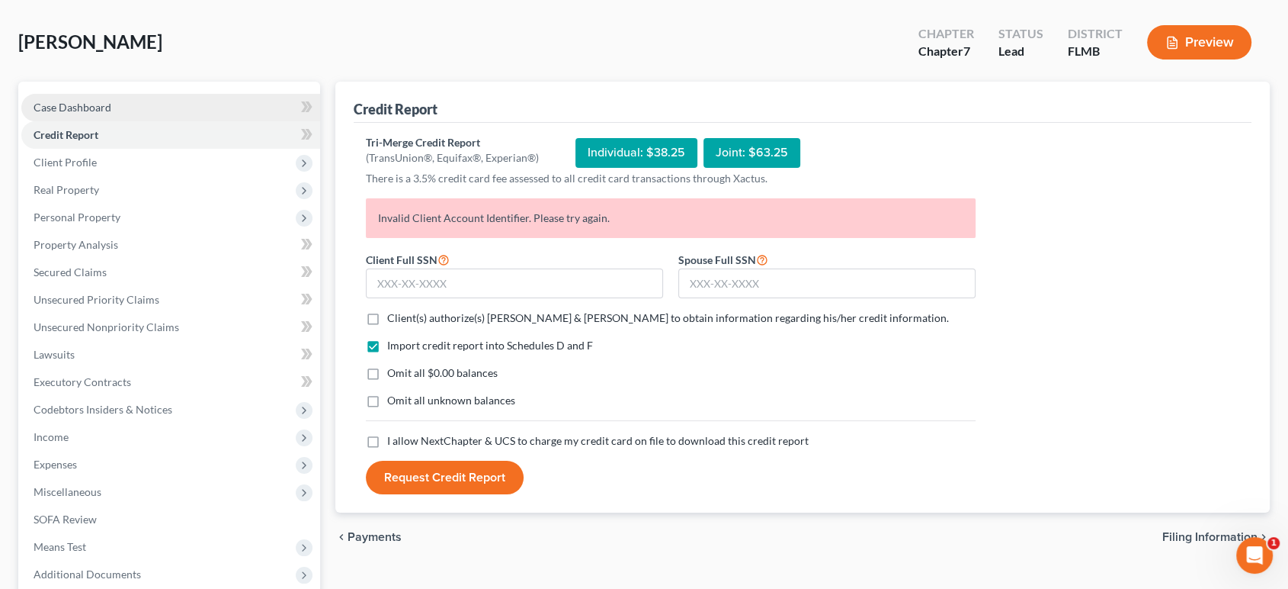
scroll to position [113, 0]
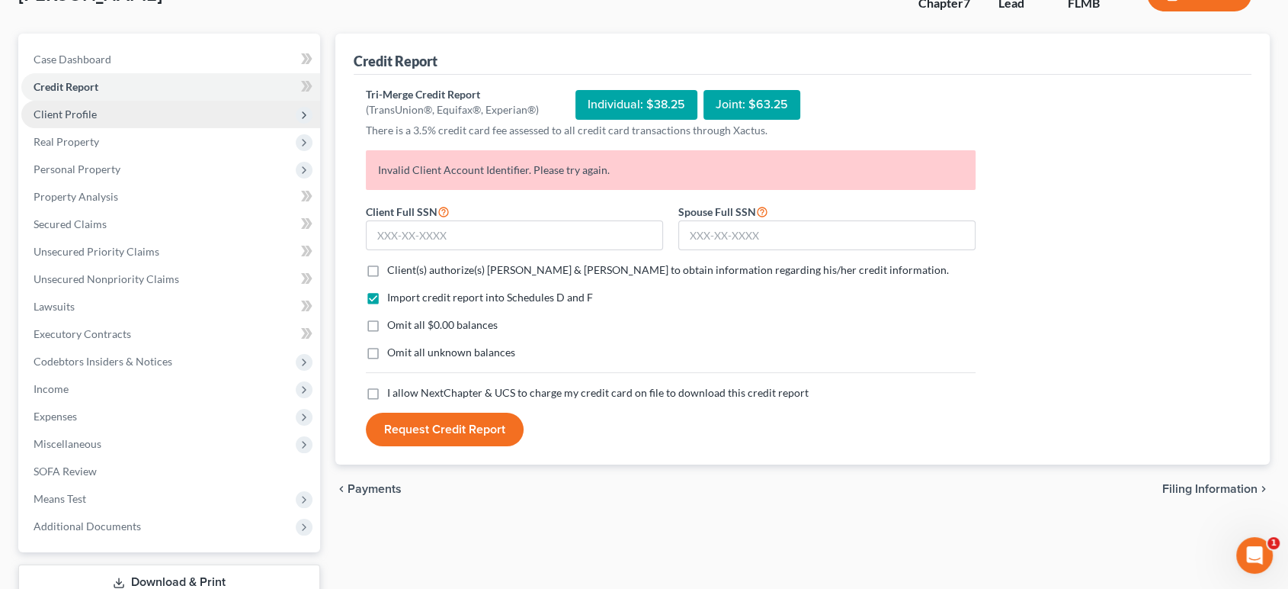
click at [124, 111] on span "Client Profile" at bounding box center [170, 114] width 299 height 27
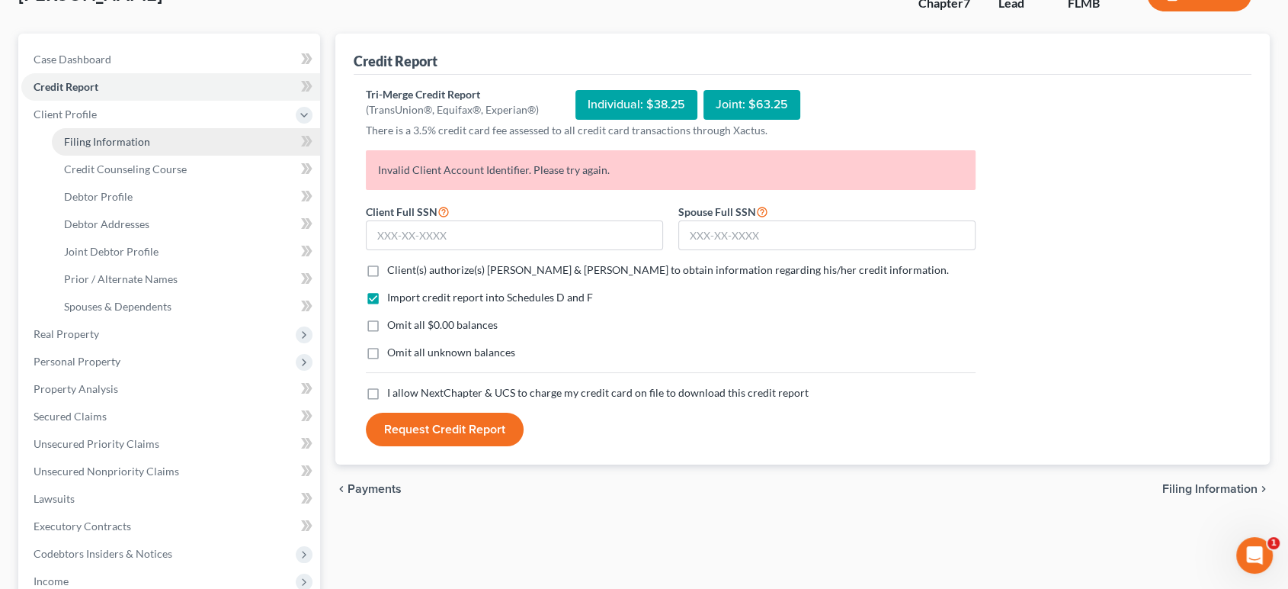
click at [133, 137] on span "Filing Information" at bounding box center [107, 141] width 86 height 13
select select "1"
select select "0"
select select "15"
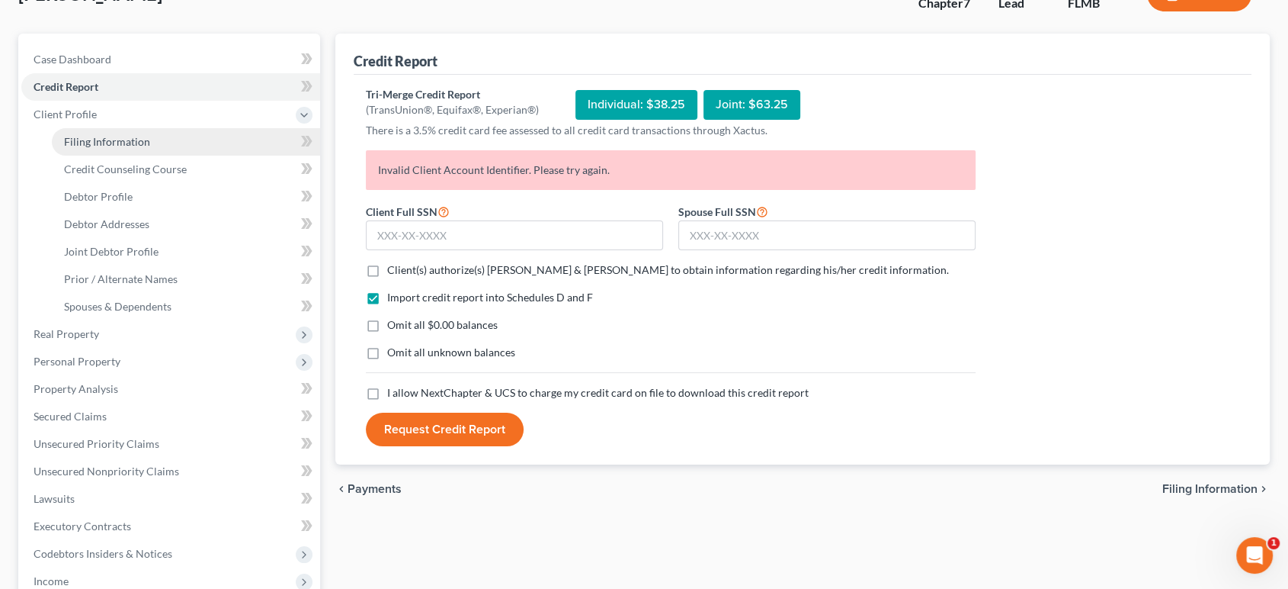
select select "0"
select select "9"
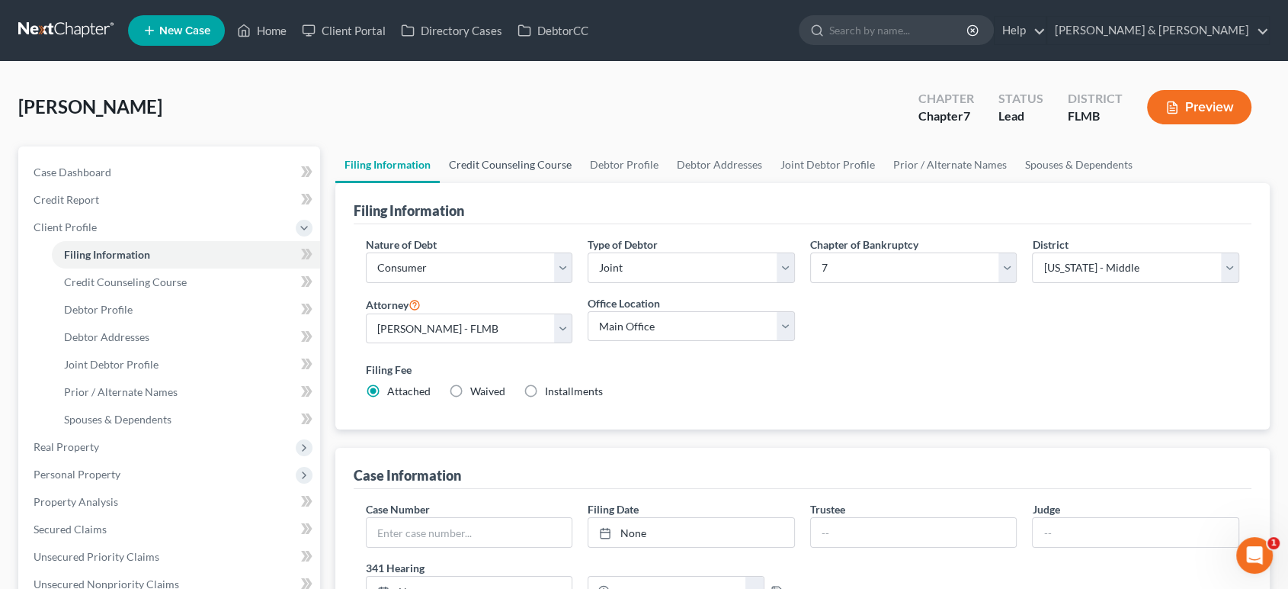
click at [483, 167] on link "Credit Counseling Course" at bounding box center [510, 164] width 141 height 37
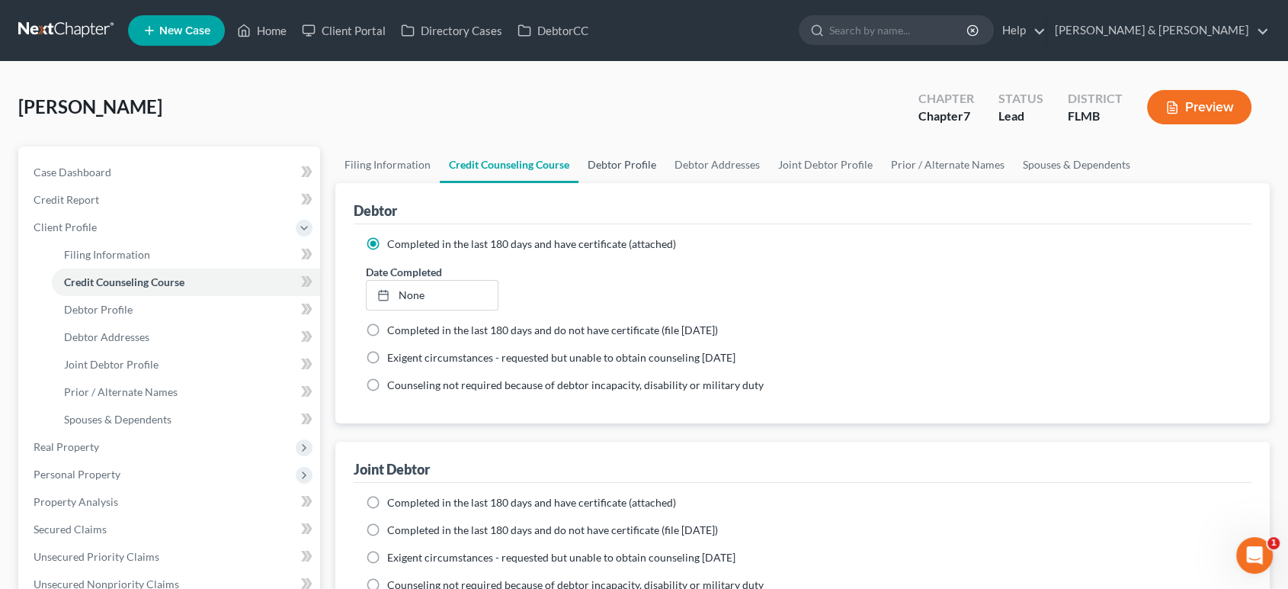
click at [630, 160] on link "Debtor Profile" at bounding box center [622, 164] width 87 height 37
select select "1"
select select "3"
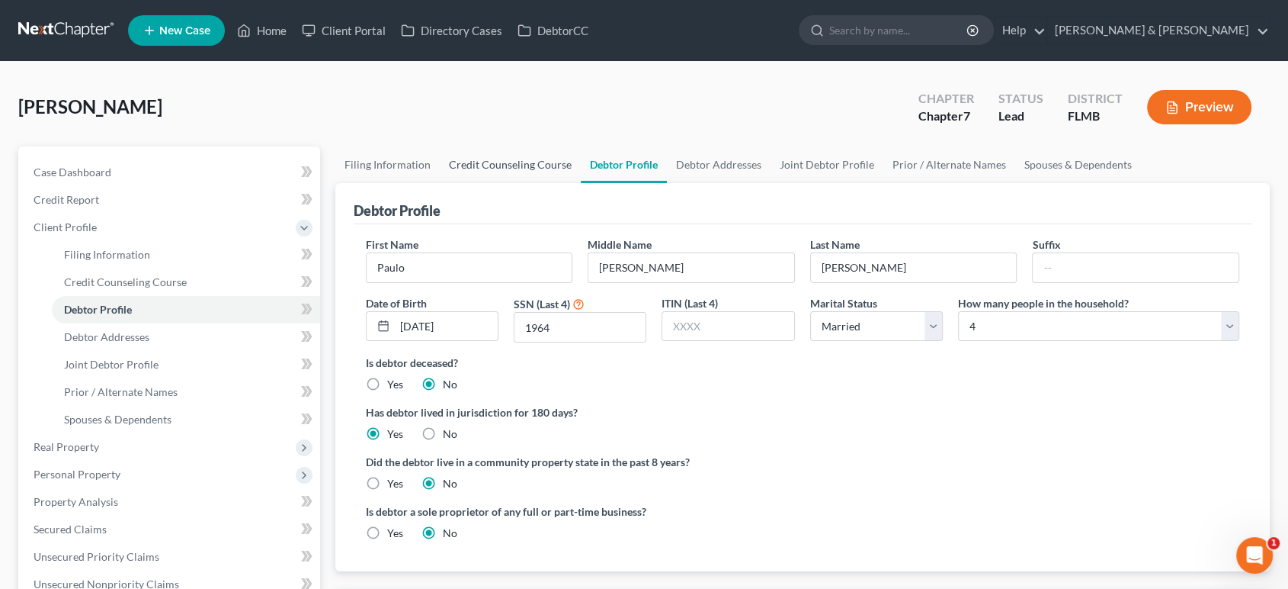
click at [521, 163] on link "Credit Counseling Course" at bounding box center [510, 164] width 141 height 37
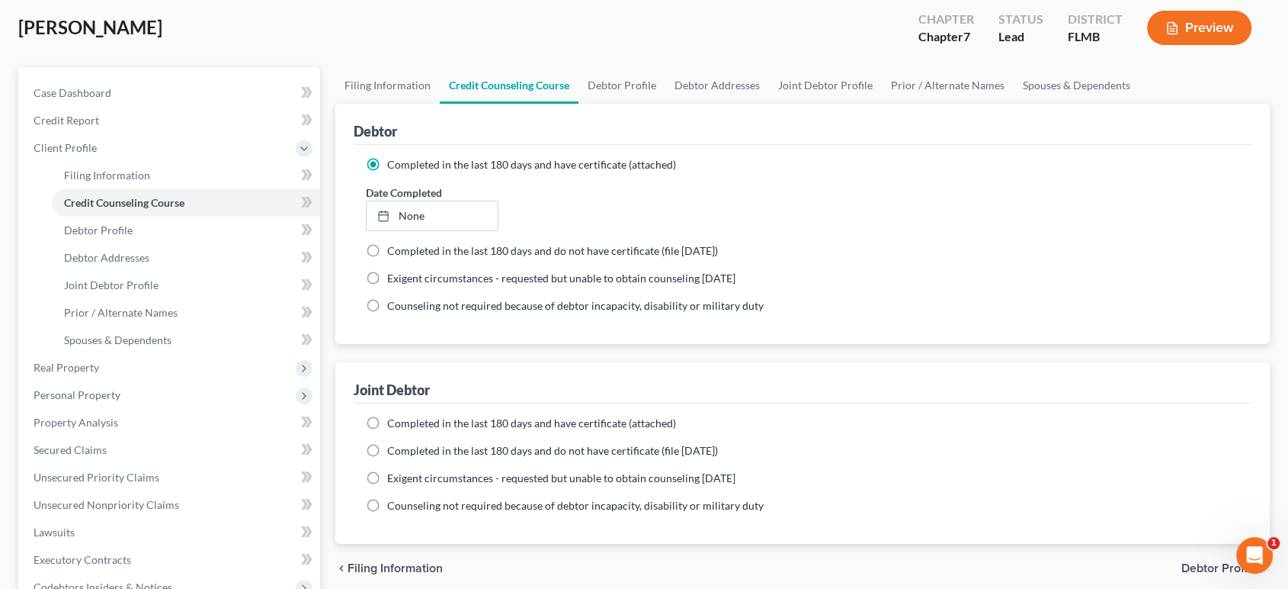
scroll to position [113, 0]
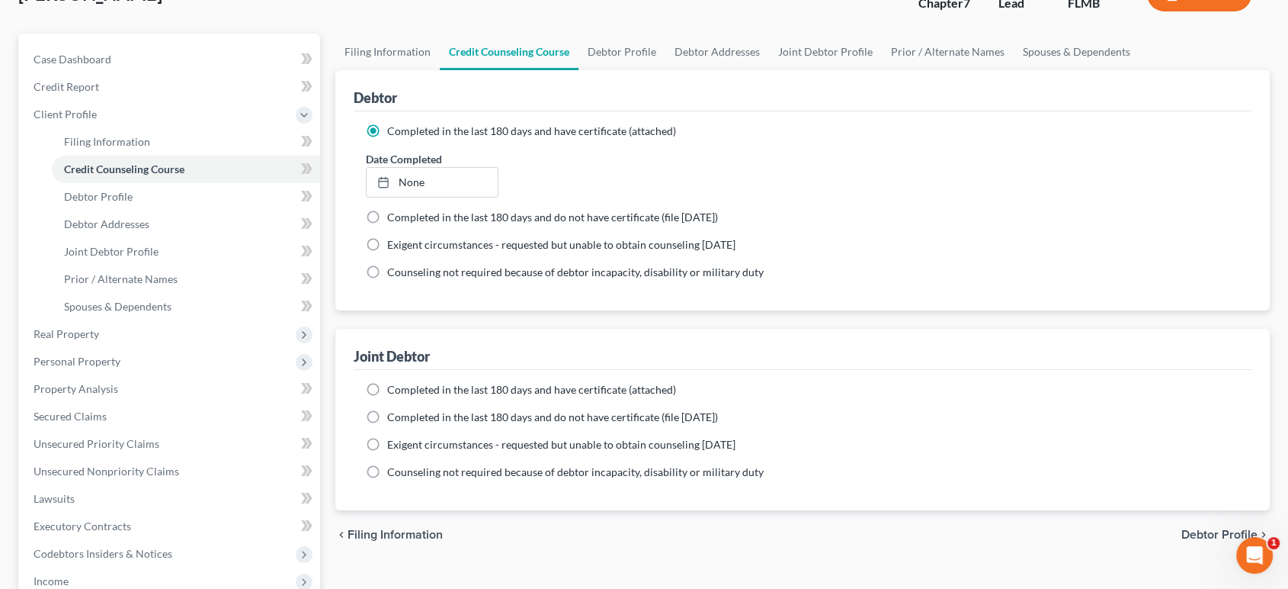
click at [521, 387] on span "Completed in the last 180 days and have certificate (attached)" at bounding box center [531, 389] width 289 height 13
click at [403, 387] on input "Completed in the last 180 days and have certificate (attached)" at bounding box center [398, 387] width 10 height 10
radio input "true"
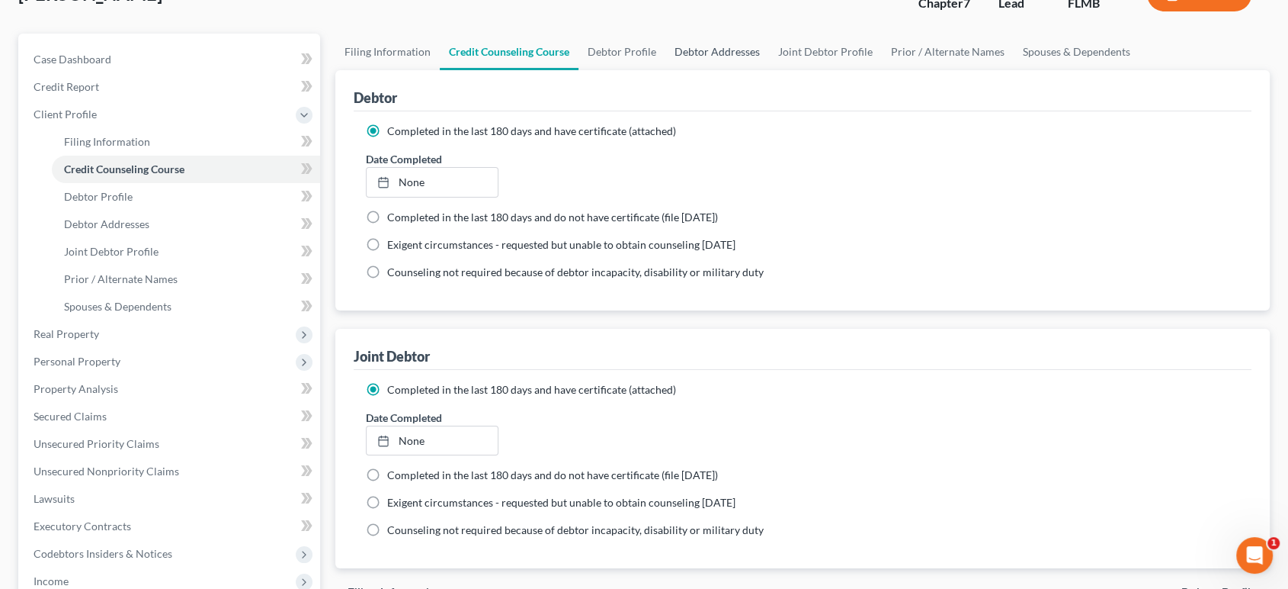
click at [714, 51] on link "Debtor Addresses" at bounding box center [718, 52] width 104 height 37
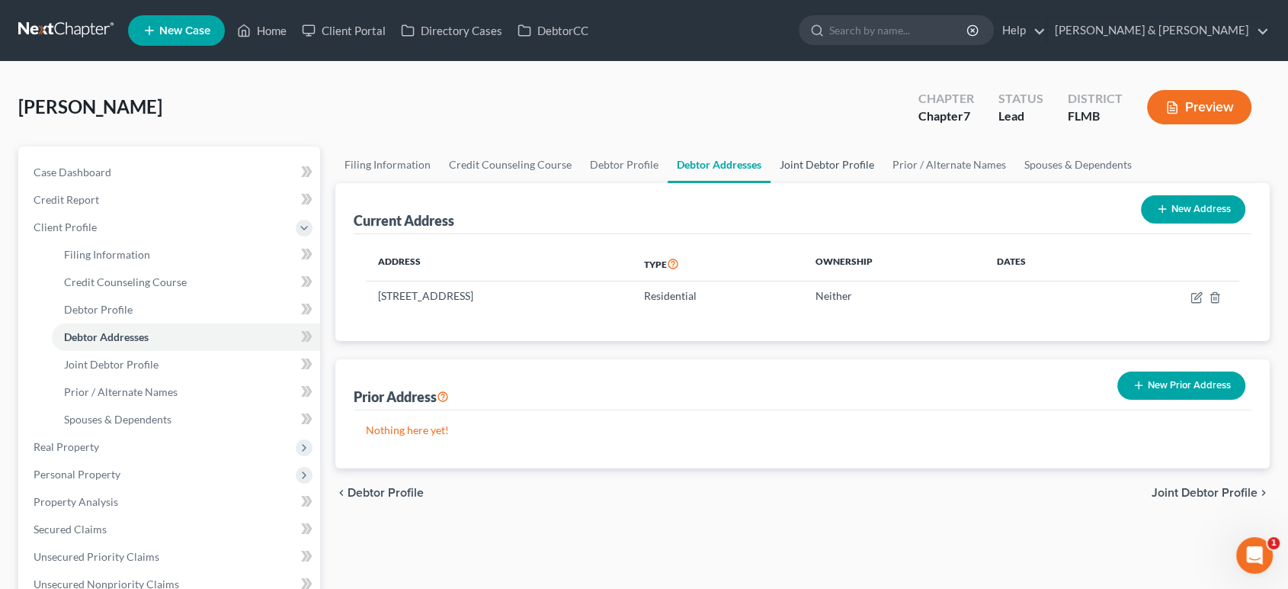
click at [813, 160] on link "Joint Debtor Profile" at bounding box center [827, 164] width 113 height 37
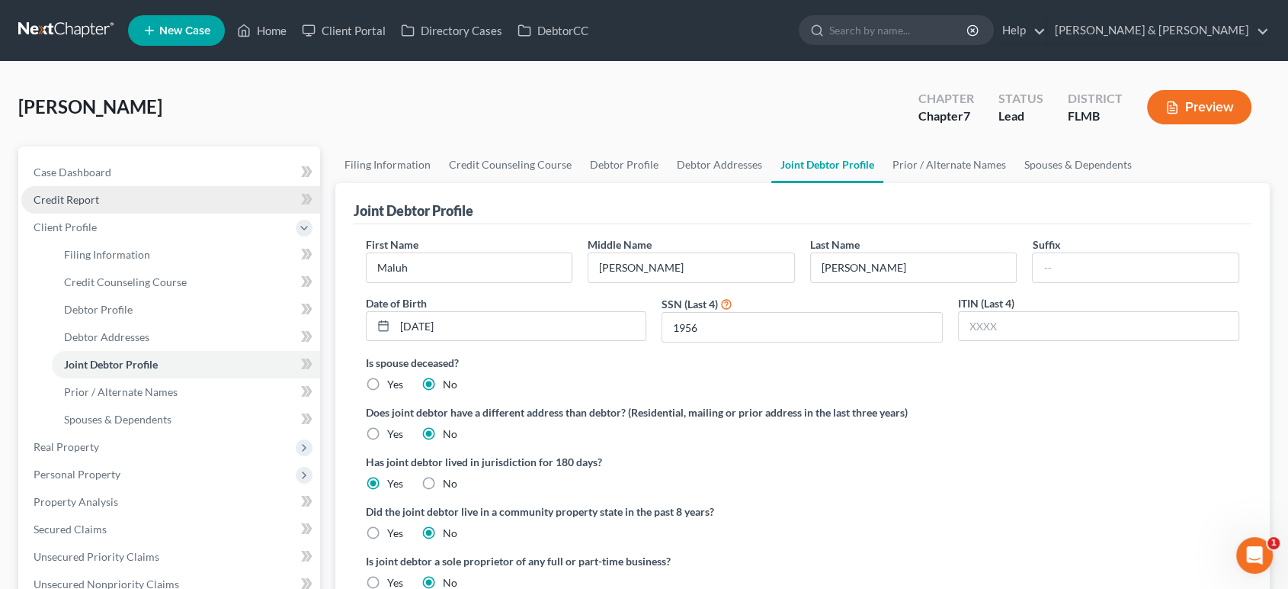
click at [129, 194] on link "Credit Report" at bounding box center [170, 199] width 299 height 27
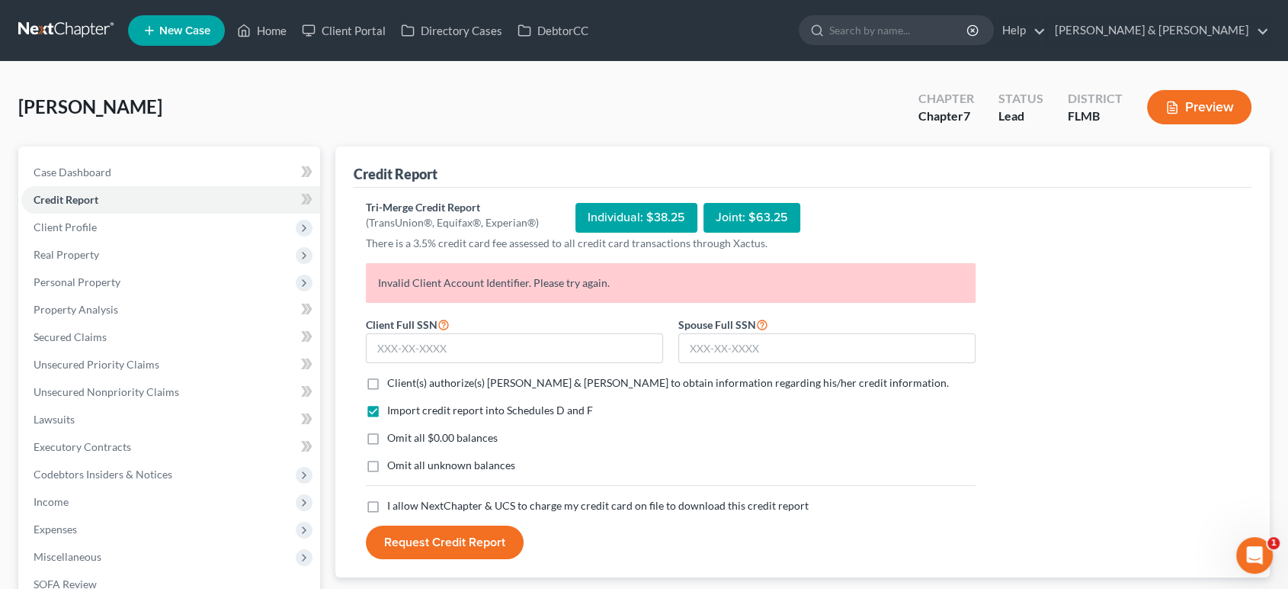
click at [549, 384] on span "Client(s) authorize(s) [PERSON_NAME] & [PERSON_NAME] to obtain information rega…" at bounding box center [668, 382] width 562 height 13
click at [403, 384] on input "Client(s) authorize(s) [PERSON_NAME] & [PERSON_NAME] to obtain information rega…" at bounding box center [398, 380] width 10 height 10
checkbox input "true"
click at [472, 425] on div "Import credit report into Schedules D and F Omit all $0.00 balances Omit all un…" at bounding box center [670, 450] width 625 height 95
click at [467, 438] on span "Omit all $0.00 balances" at bounding box center [442, 437] width 111 height 13
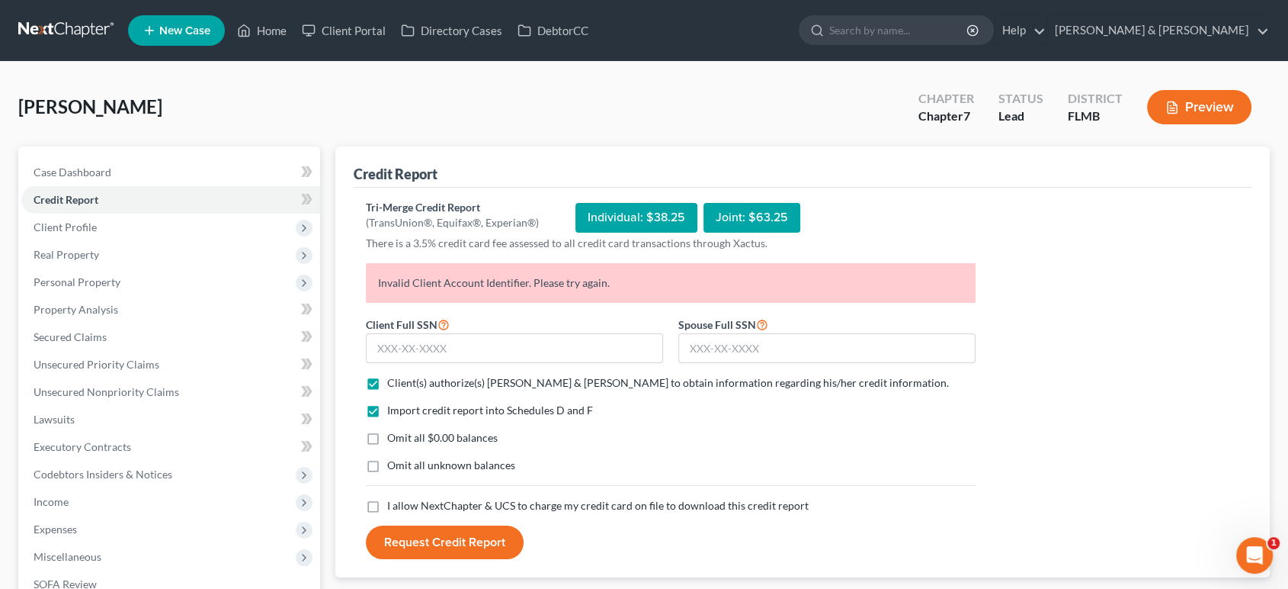
click at [403, 438] on input "Omit all $0.00 balances" at bounding box center [398, 435] width 10 height 10
checkbox input "true"
click at [467, 468] on span "Omit all unknown balances" at bounding box center [451, 464] width 128 height 13
click at [403, 467] on input "Omit all unknown balances" at bounding box center [398, 462] width 10 height 10
checkbox input "true"
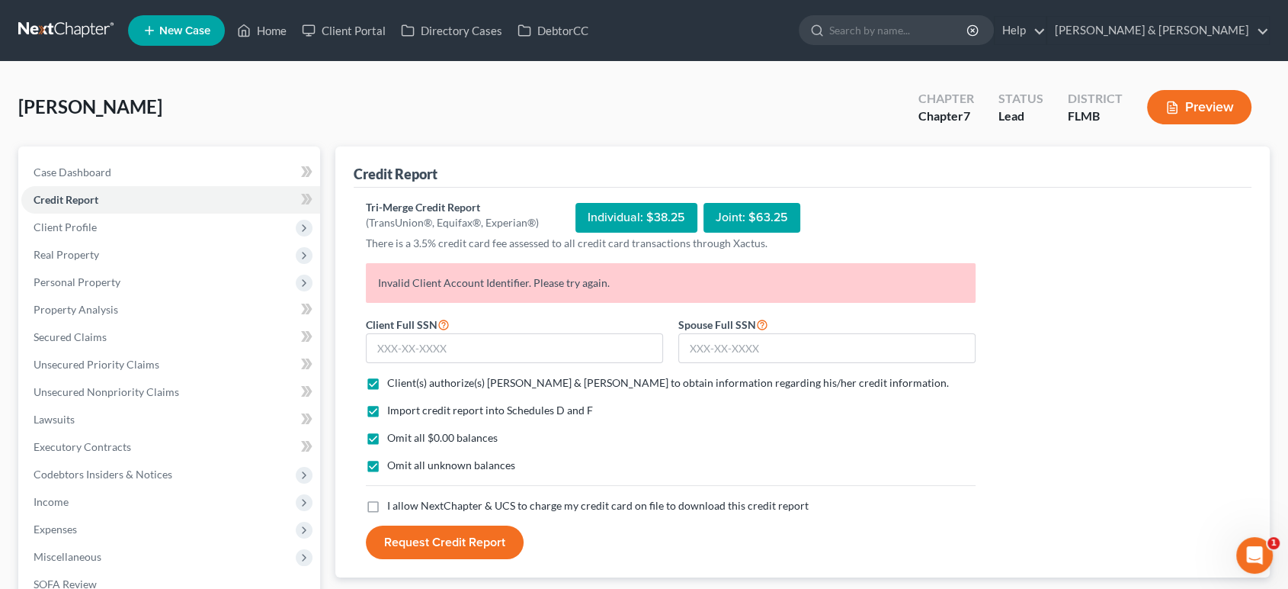
click at [459, 499] on span "I allow NextChapter & UCS to charge my credit card on file to download this cre…" at bounding box center [598, 505] width 422 height 13
click at [403, 499] on input "I allow NextChapter & UCS to charge my credit card on file to download this cre…" at bounding box center [398, 503] width 10 height 10
checkbox input "true"
click at [453, 340] on input "text" at bounding box center [514, 348] width 297 height 30
drag, startPoint x: 385, startPoint y: 290, endPoint x: 557, endPoint y: 290, distance: 172.3
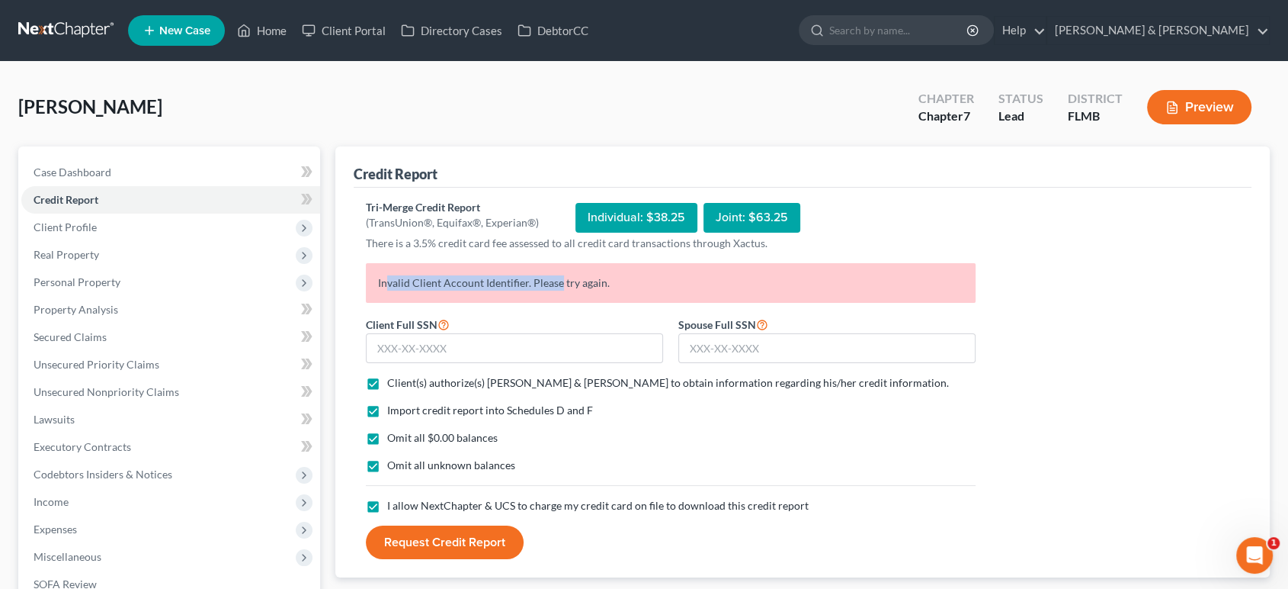
click at [557, 290] on p "Invalid Client Account Identifier. Please try again." at bounding box center [671, 283] width 610 height 40
click at [432, 355] on input "text" at bounding box center [514, 348] width 297 height 30
click at [533, 339] on input "text" at bounding box center [514, 348] width 297 height 30
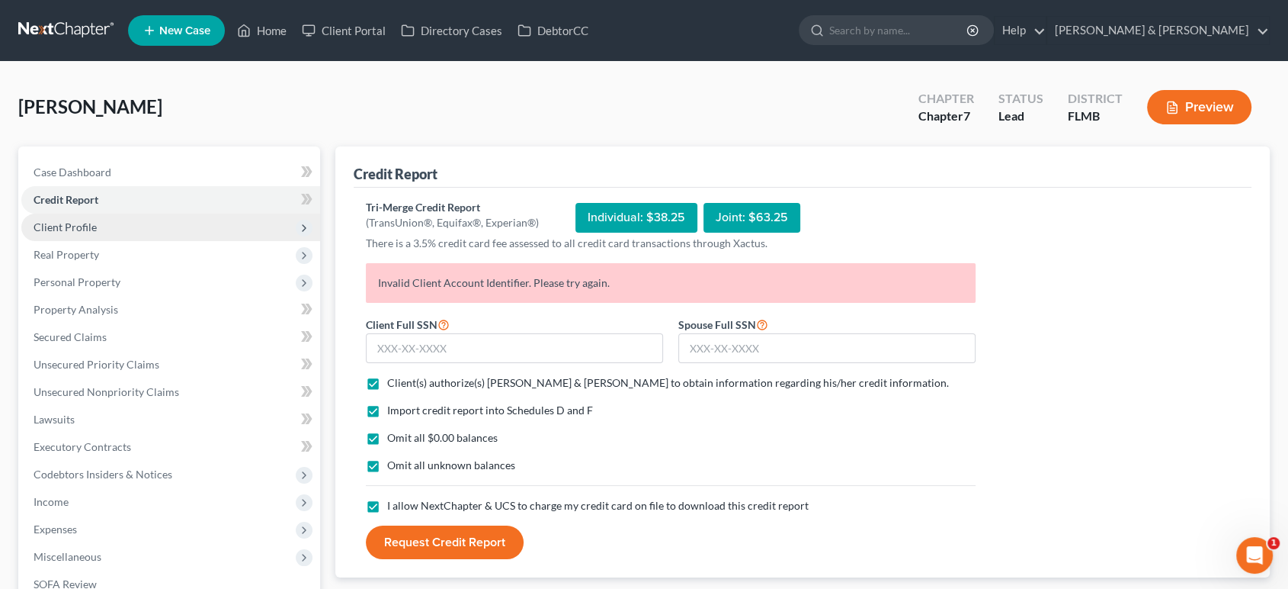
click at [153, 226] on span "Client Profile" at bounding box center [170, 226] width 299 height 27
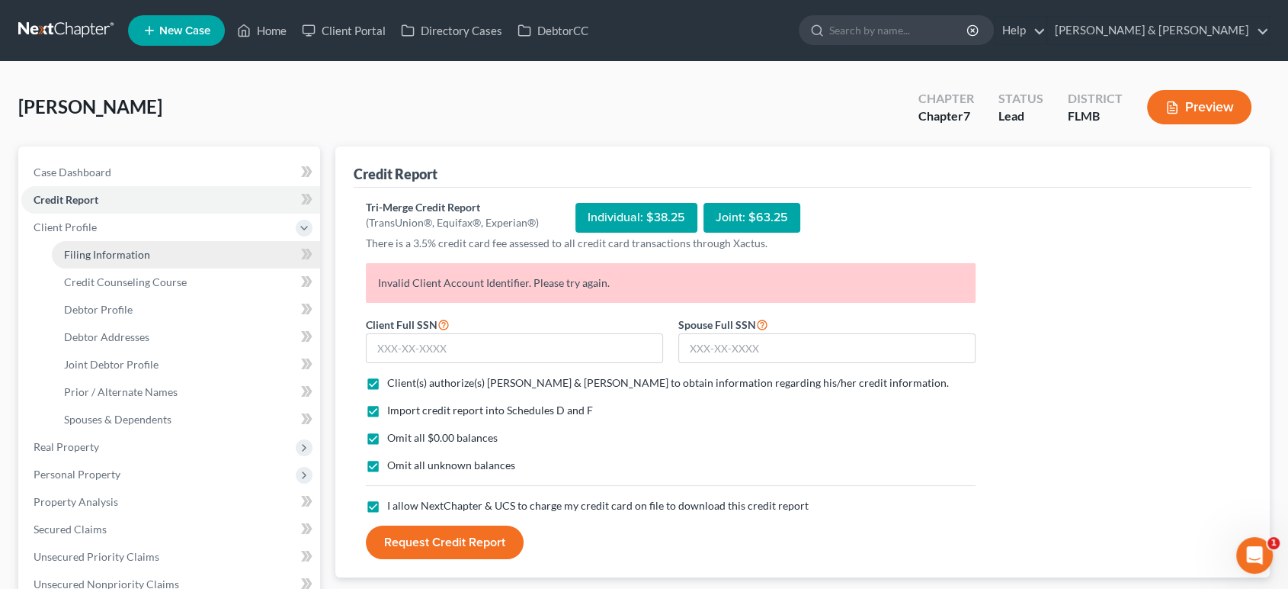
click at [165, 250] on link "Filing Information" at bounding box center [186, 254] width 268 height 27
select select "1"
select select "0"
select select "15"
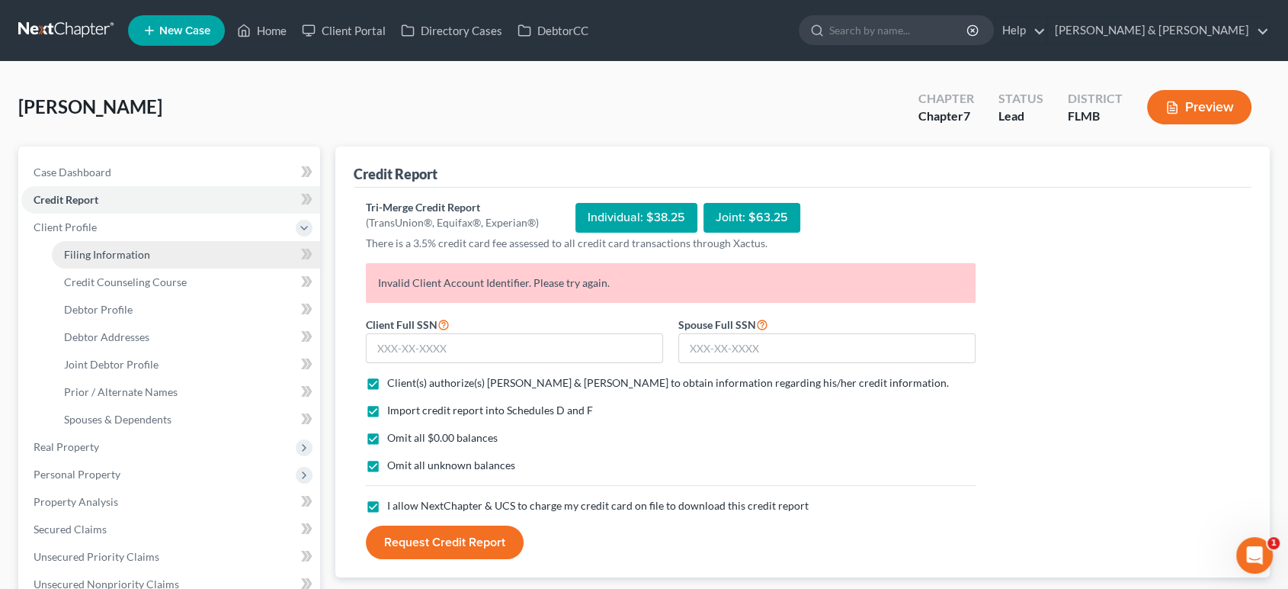
select select "0"
select select "9"
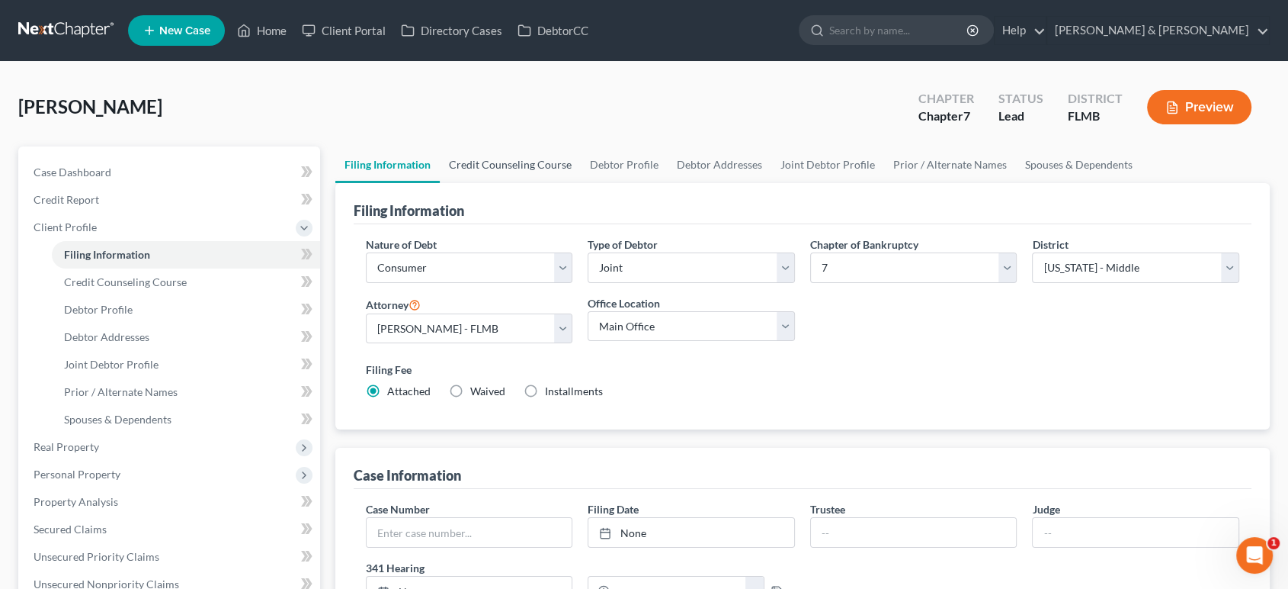
click at [543, 174] on link "Credit Counseling Course" at bounding box center [510, 164] width 141 height 37
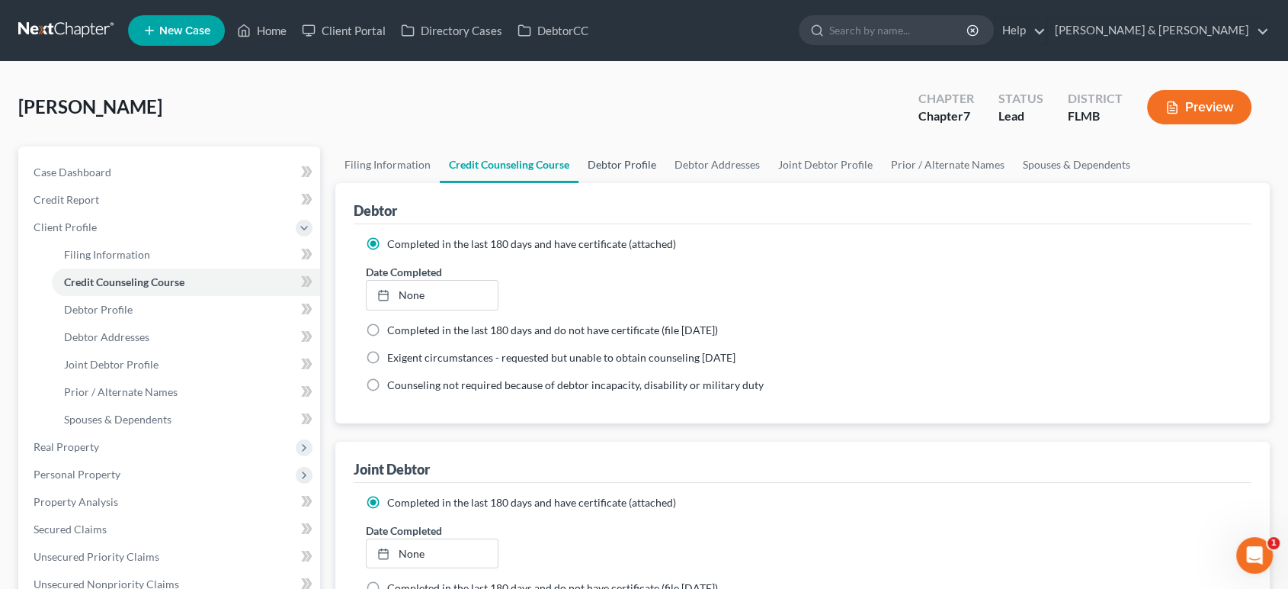
click at [618, 164] on link "Debtor Profile" at bounding box center [622, 164] width 87 height 37
select select "1"
select select "3"
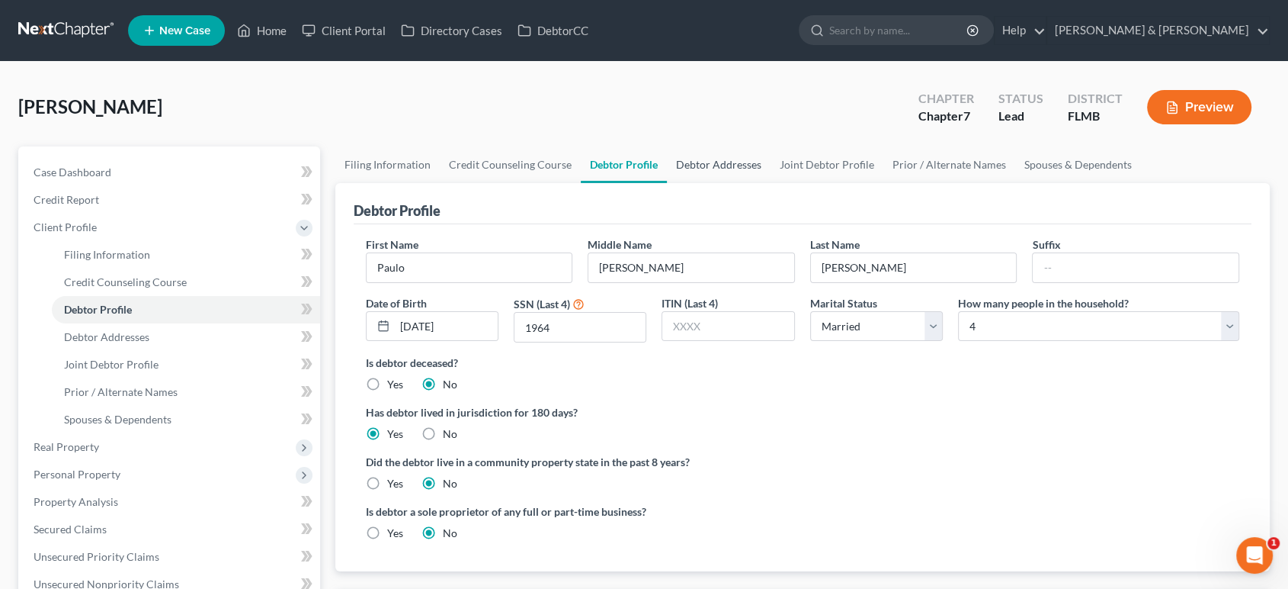
click at [727, 168] on link "Debtor Addresses" at bounding box center [719, 164] width 104 height 37
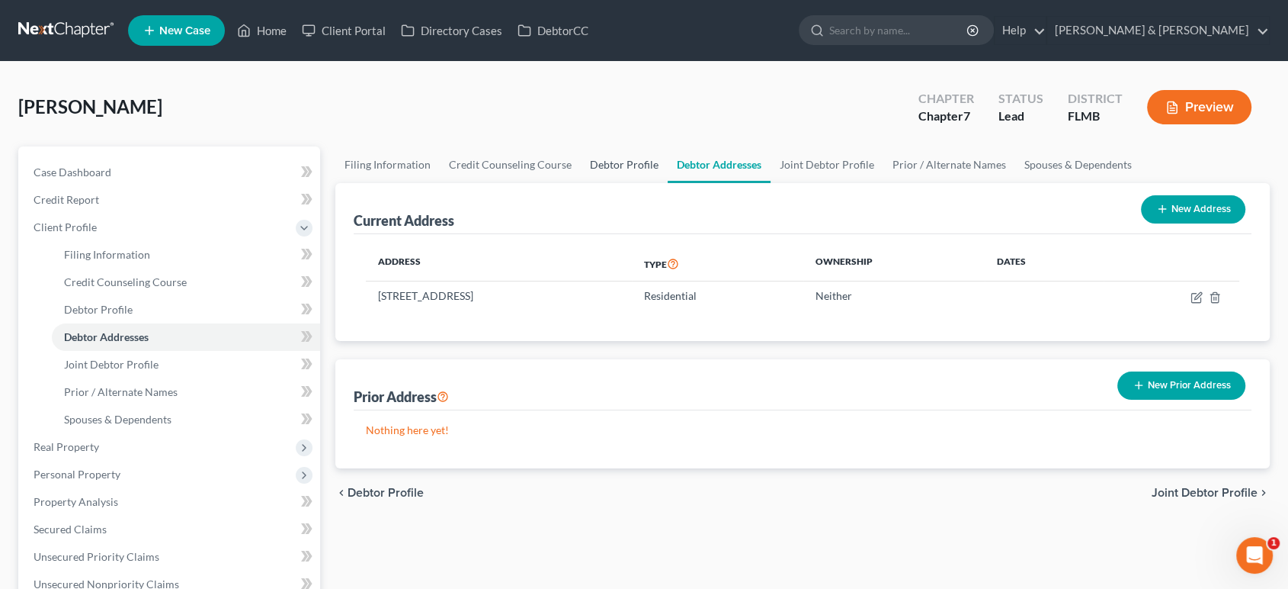
click at [621, 168] on link "Debtor Profile" at bounding box center [624, 164] width 87 height 37
select select "1"
select select "3"
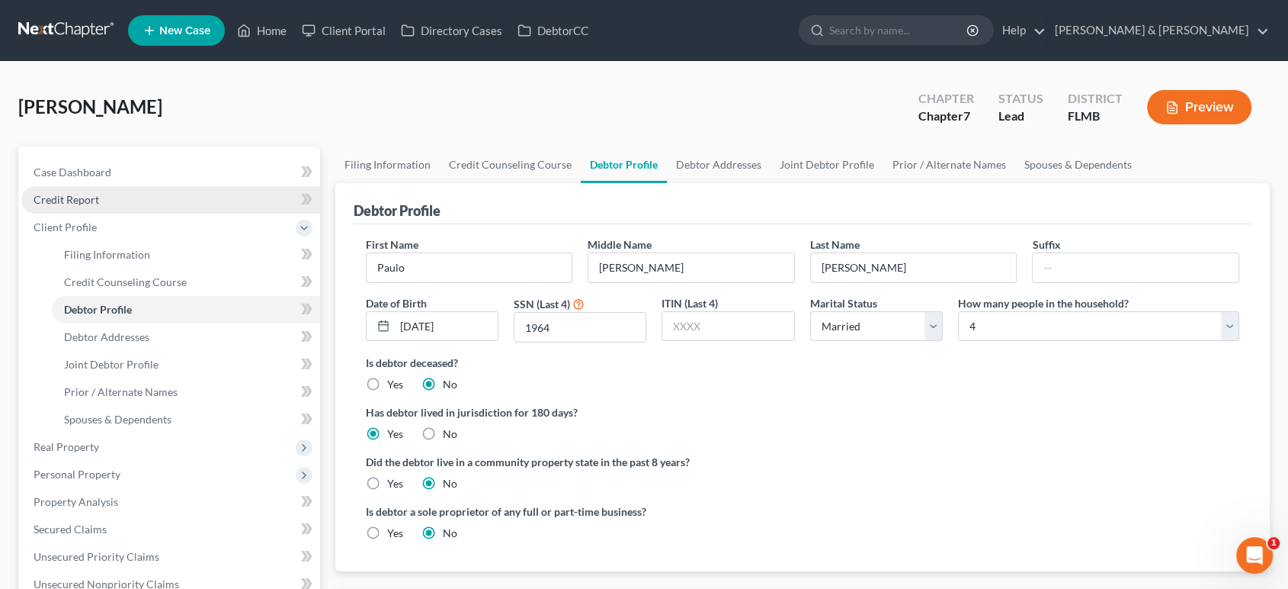
click at [138, 195] on link "Credit Report" at bounding box center [170, 199] width 299 height 27
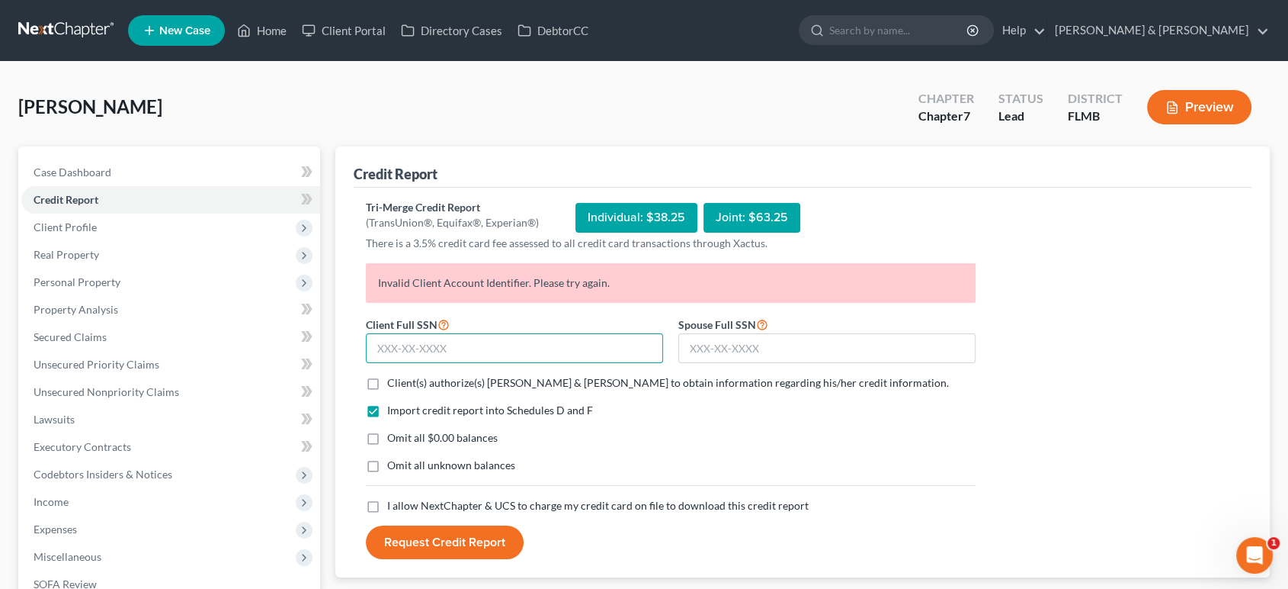
click at [464, 353] on input "text" at bounding box center [514, 348] width 297 height 30
click at [466, 393] on form "Client Full SSN * Spouse Full SSN * Client(s) authorize(s) [PERSON_NAME] & [PER…" at bounding box center [670, 437] width 625 height 245
click at [469, 435] on span "Omit all $0.00 balances" at bounding box center [442, 437] width 111 height 13
click at [403, 435] on input "Omit all $0.00 balances" at bounding box center [398, 435] width 10 height 10
checkbox input "true"
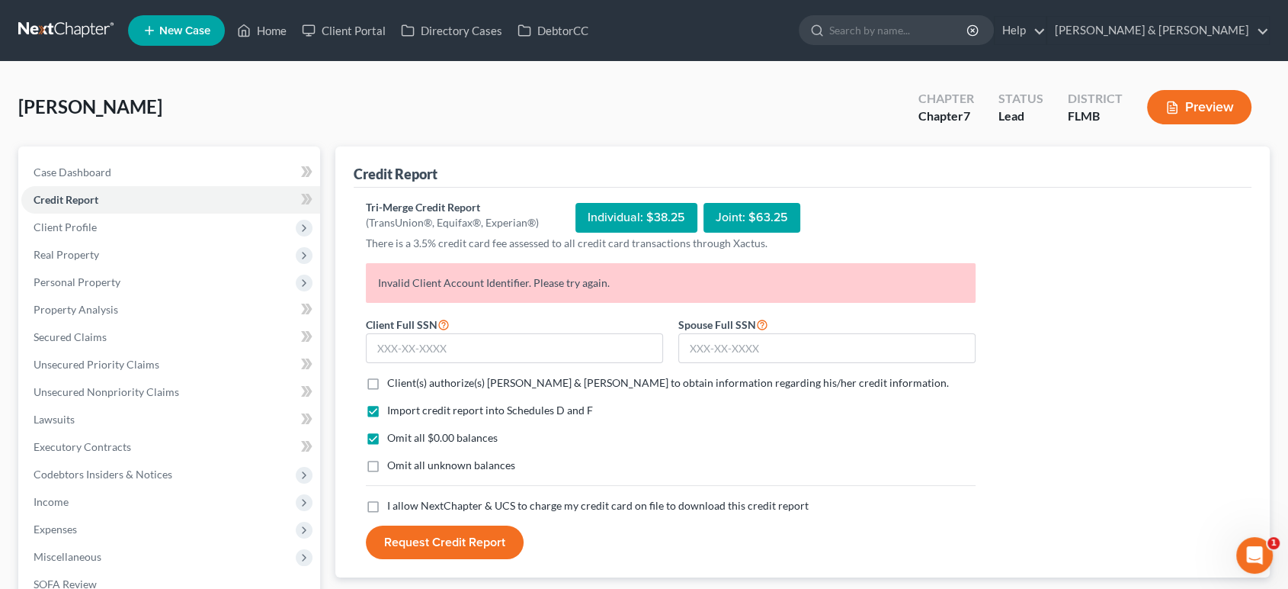
click at [465, 377] on span "Client(s) authorize(s) [PERSON_NAME] & [PERSON_NAME] to obtain information rega…" at bounding box center [668, 382] width 562 height 13
click at [403, 377] on input "Client(s) authorize(s) [PERSON_NAME] & [PERSON_NAME] to obtain information rega…" at bounding box center [398, 380] width 10 height 10
checkbox input "true"
click at [464, 451] on div "Import credit report into Schedules D and F Omit all $0.00 balances Omit all un…" at bounding box center [670, 450] width 625 height 95
click at [464, 460] on span "Omit all unknown balances" at bounding box center [451, 464] width 128 height 13
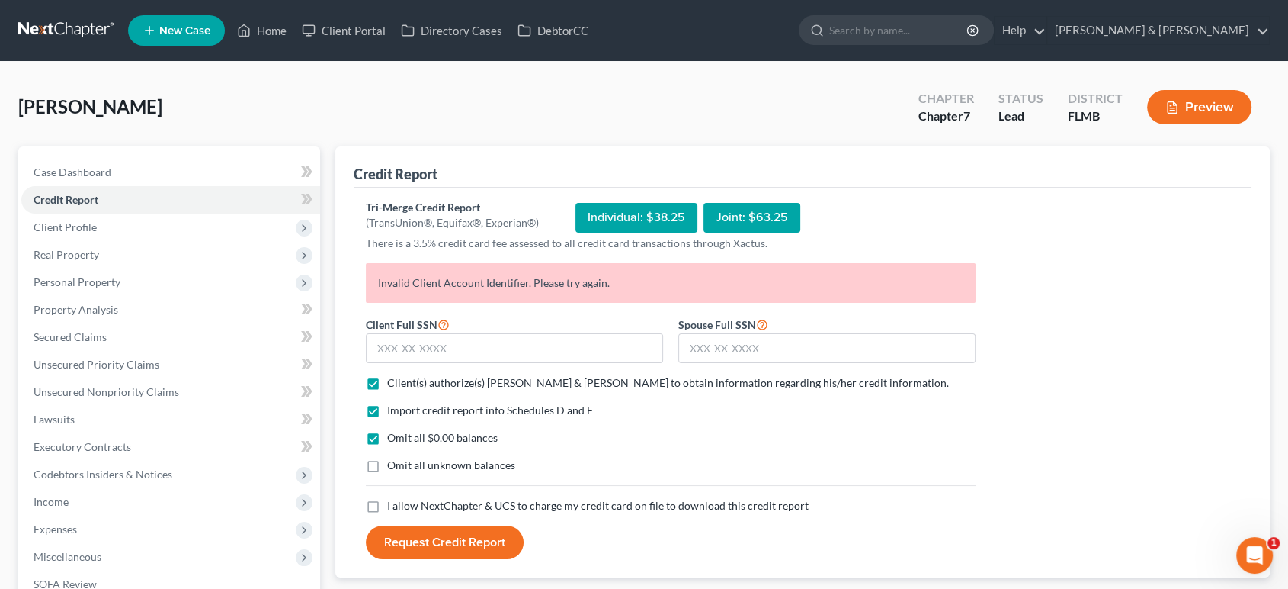
click at [403, 460] on input "Omit all unknown balances" at bounding box center [398, 462] width 10 height 10
checkbox input "true"
click at [465, 505] on span "I allow NextChapter & UCS to charge my credit card on file to download this cre…" at bounding box center [598, 505] width 422 height 13
click at [403, 505] on input "I allow NextChapter & UCS to charge my credit card on file to download this cre…" at bounding box center [398, 503] width 10 height 10
checkbox input "true"
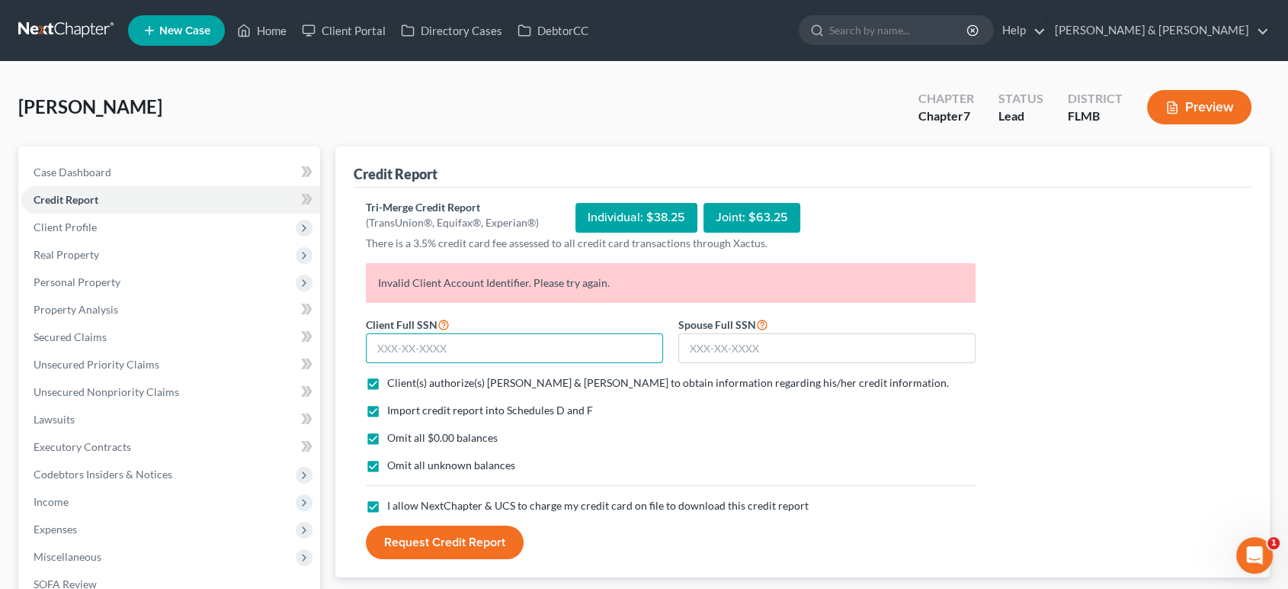
click at [475, 352] on input "text" at bounding box center [514, 348] width 297 height 30
click at [466, 348] on input "text" at bounding box center [514, 348] width 297 height 30
type input "592-73-1964"
click at [768, 327] on div "Spouse Full SSN *" at bounding box center [827, 339] width 313 height 49
click at [767, 341] on input "text" at bounding box center [827, 348] width 297 height 30
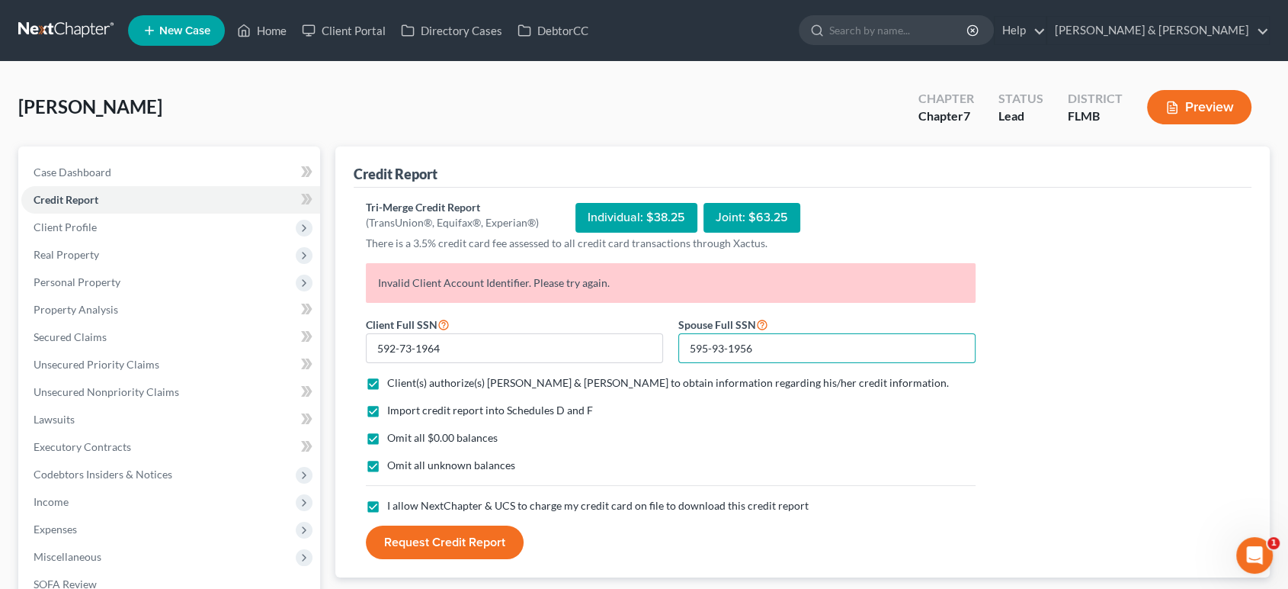
type input "595-93-1956"
click at [760, 432] on div "Omit all $0.00 balances" at bounding box center [671, 437] width 610 height 15
click at [473, 213] on div "Tri-Merge Credit Report" at bounding box center [452, 207] width 173 height 15
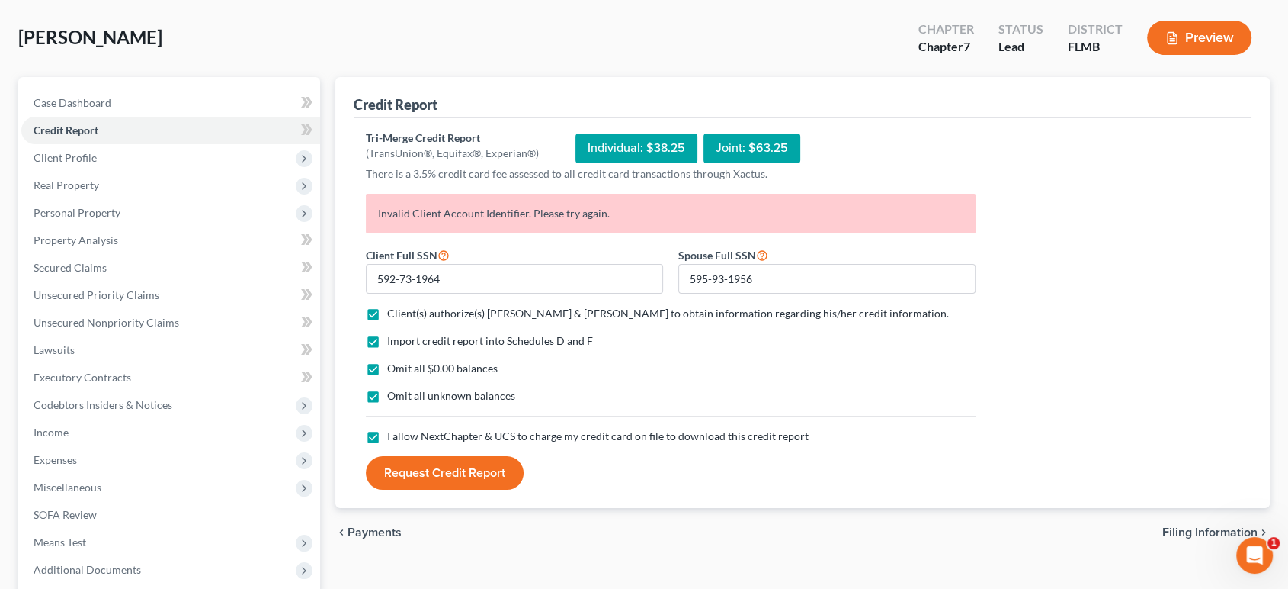
scroll to position [113, 0]
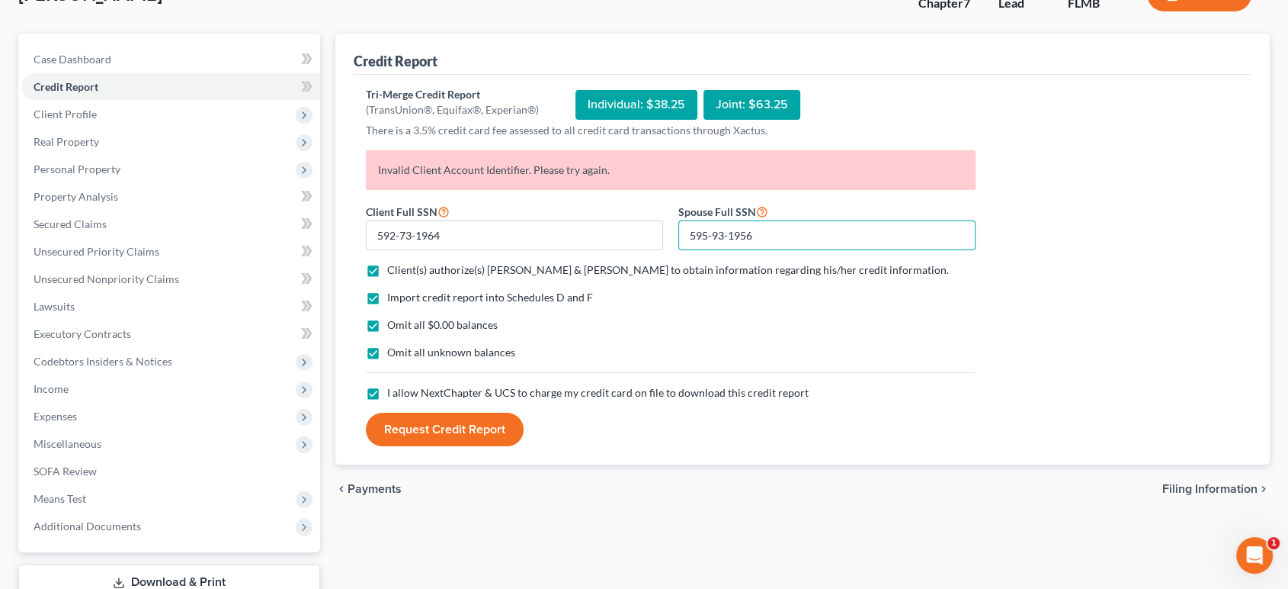
click at [706, 237] on input "595-93-1956" at bounding box center [827, 235] width 297 height 30
click at [417, 432] on button "Request Credit Report" at bounding box center [445, 429] width 158 height 34
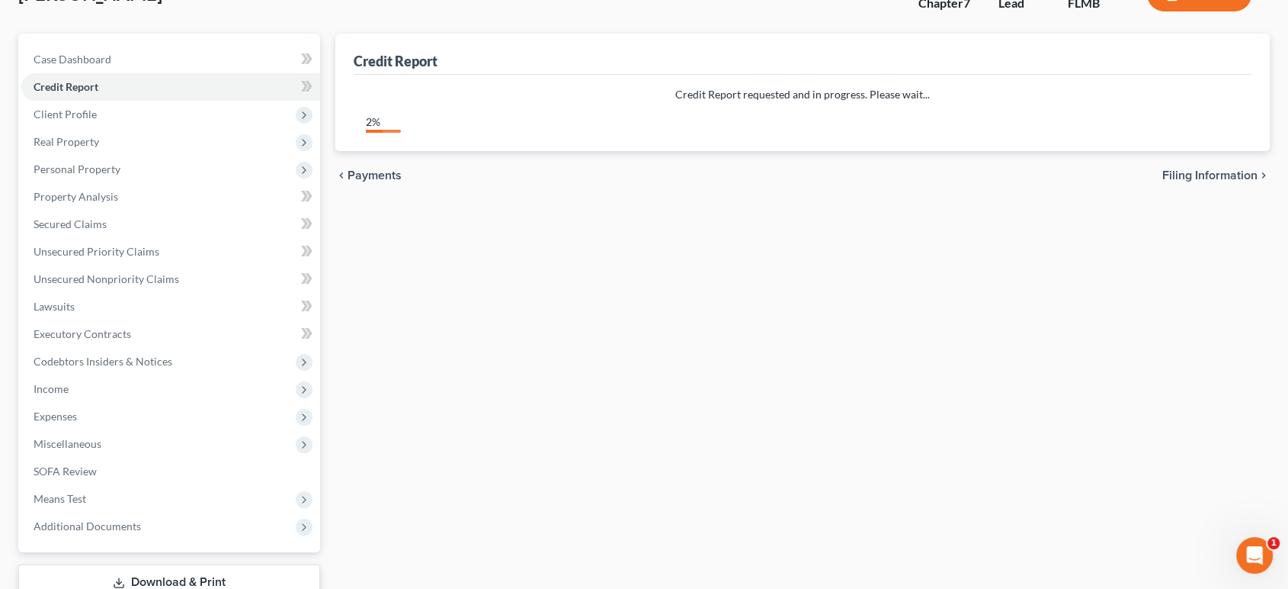
scroll to position [0, 0]
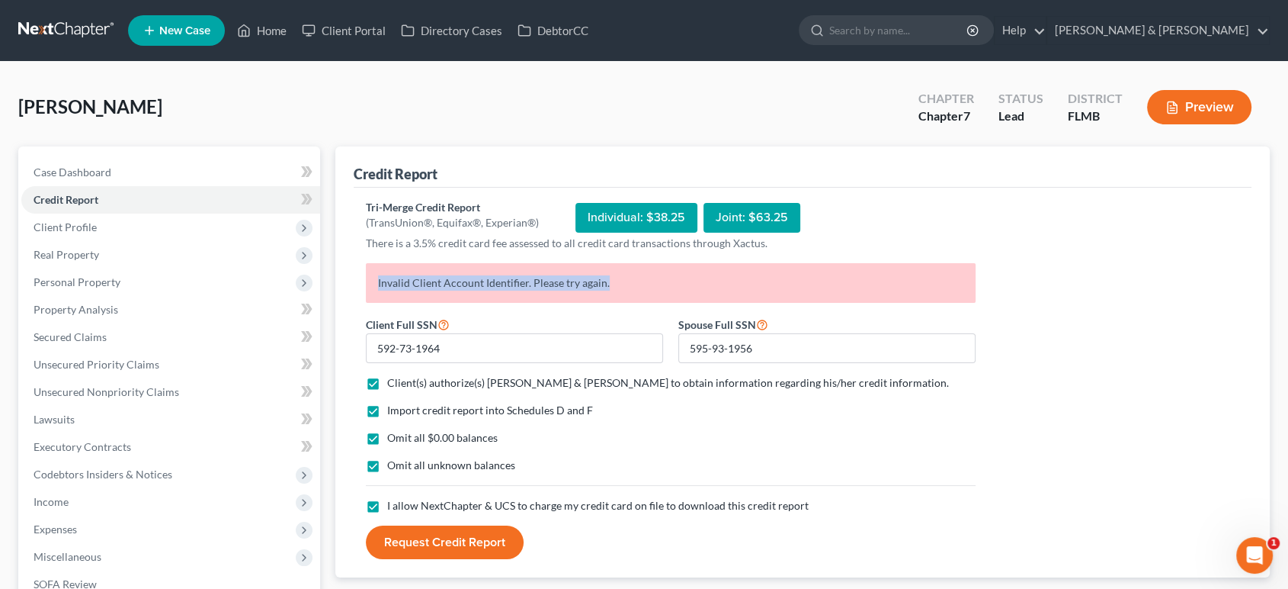
drag, startPoint x: 662, startPoint y: 291, endPoint x: 368, endPoint y: 307, distance: 294.0
click at [368, 307] on div "Invalid Client Account Identifier. Please try again." at bounding box center [670, 289] width 625 height 52
click at [385, 274] on p "Invalid Client Account Identifier. Please try again." at bounding box center [671, 283] width 610 height 40
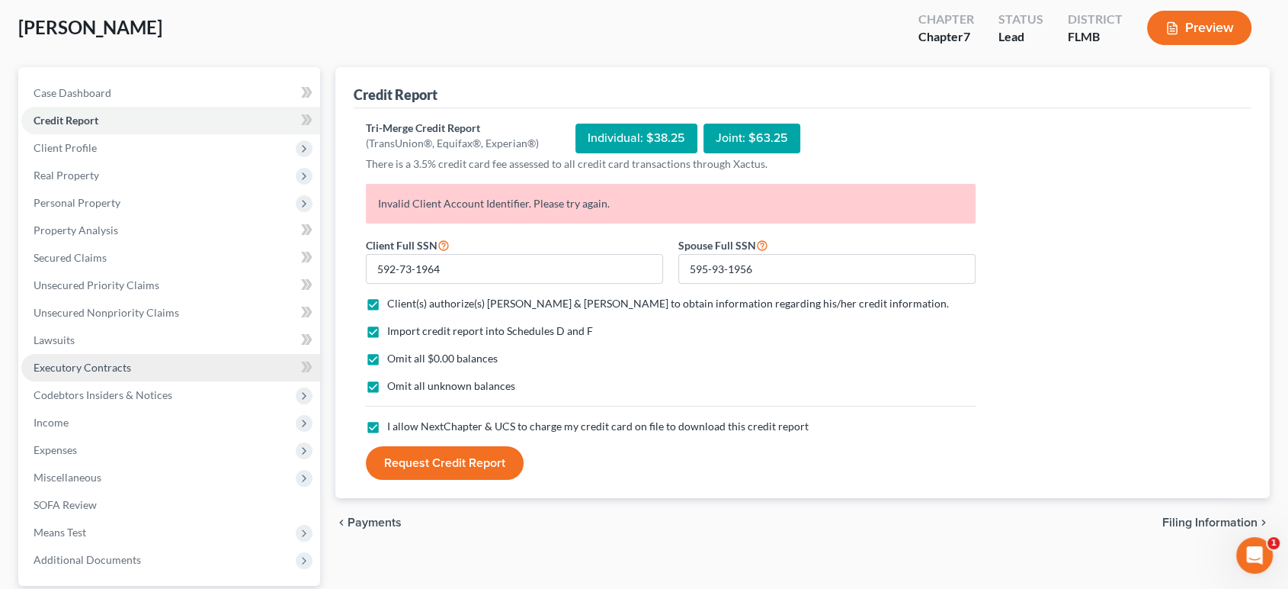
scroll to position [113, 0]
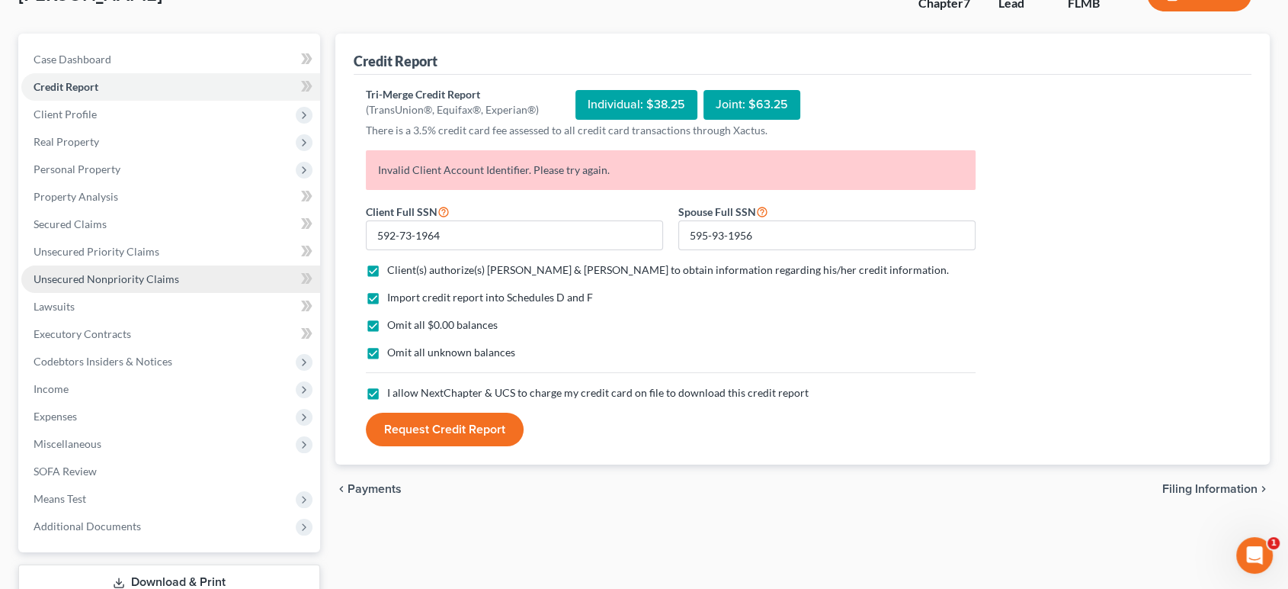
click at [154, 273] on span "Unsecured Nonpriority Claims" at bounding box center [107, 278] width 146 height 13
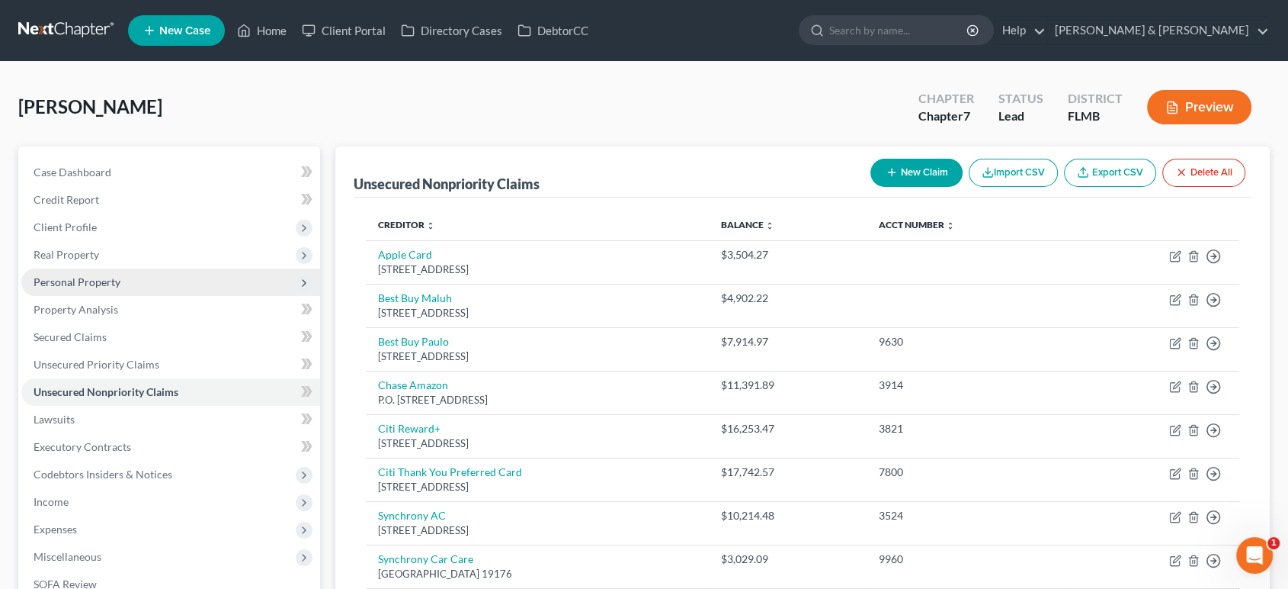
click at [124, 286] on span "Personal Property" at bounding box center [170, 281] width 299 height 27
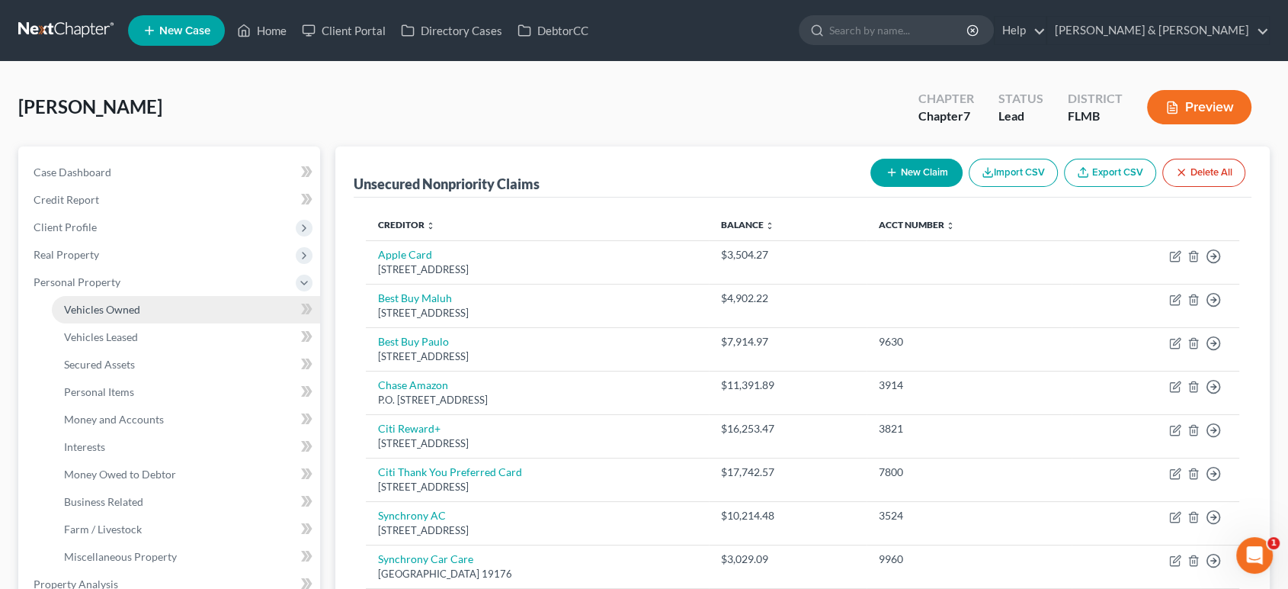
click at [125, 307] on span "Vehicles Owned" at bounding box center [102, 309] width 76 height 13
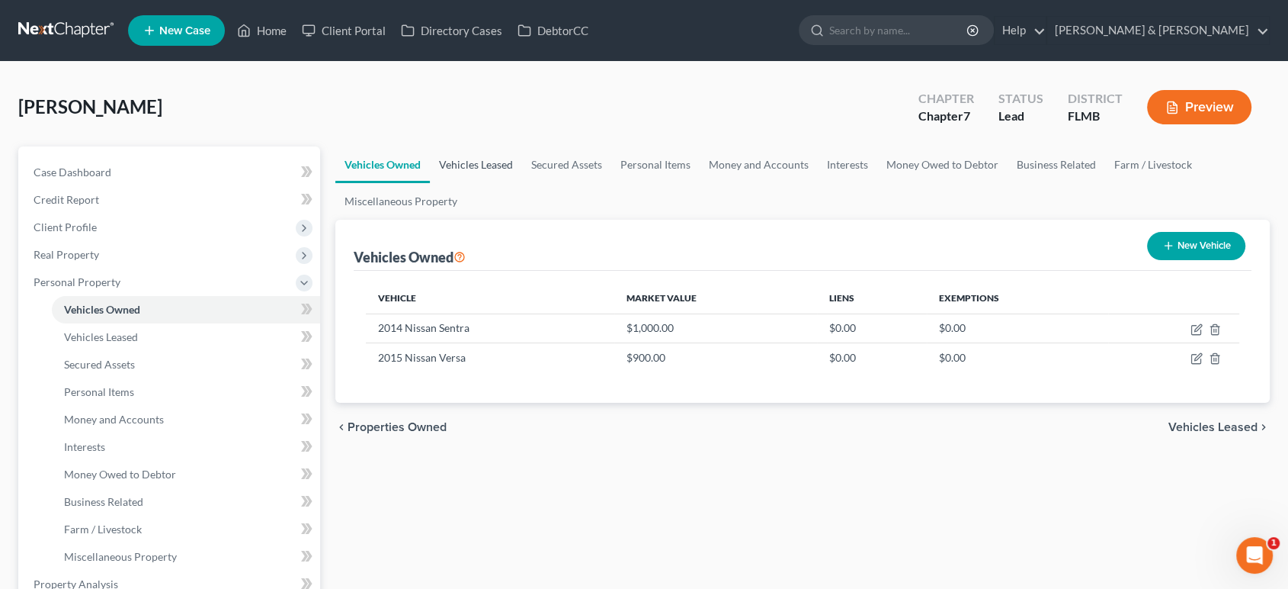
click at [467, 150] on link "Vehicles Leased" at bounding box center [476, 164] width 92 height 37
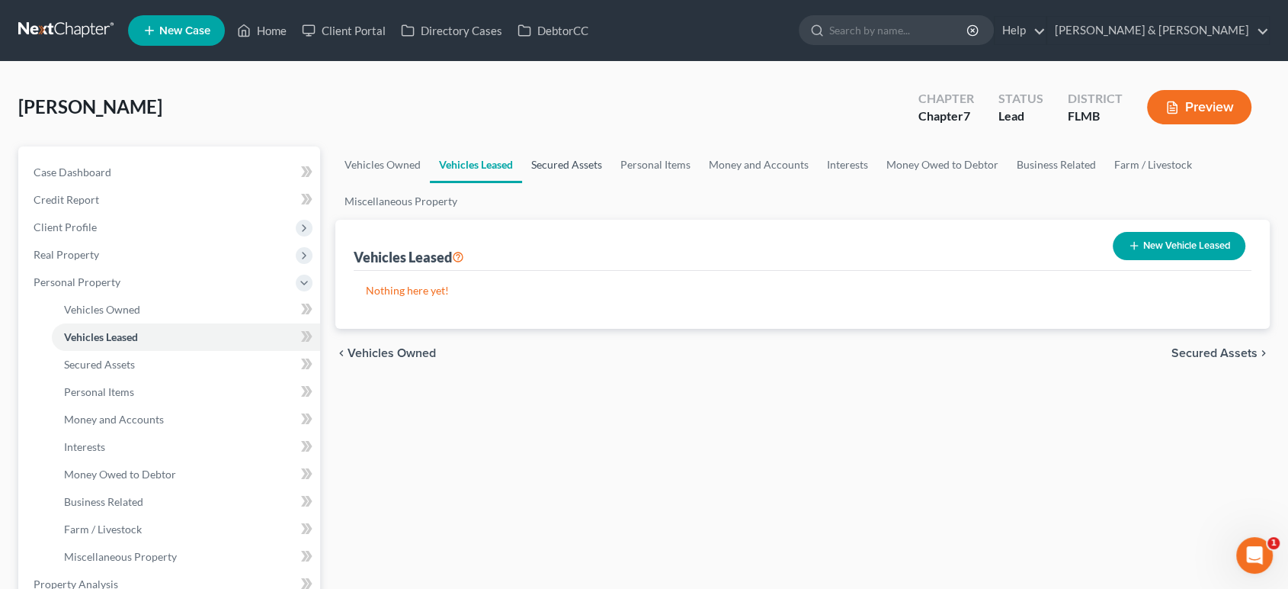
click at [583, 159] on link "Secured Assets" at bounding box center [566, 164] width 89 height 37
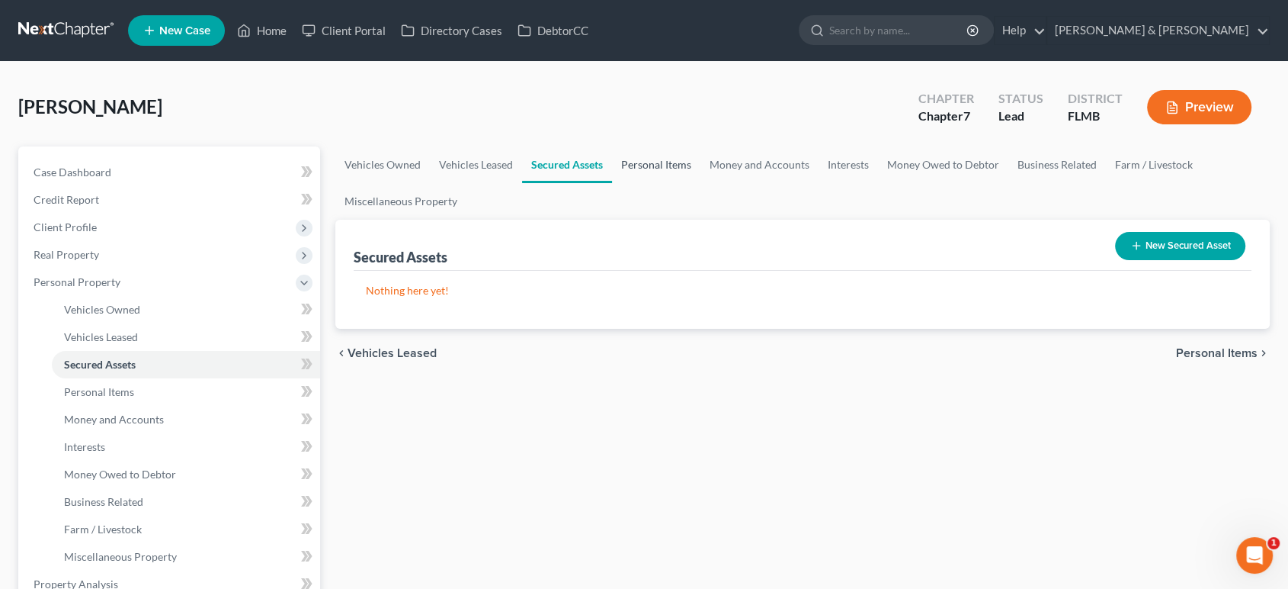
click at [645, 159] on link "Personal Items" at bounding box center [656, 164] width 88 height 37
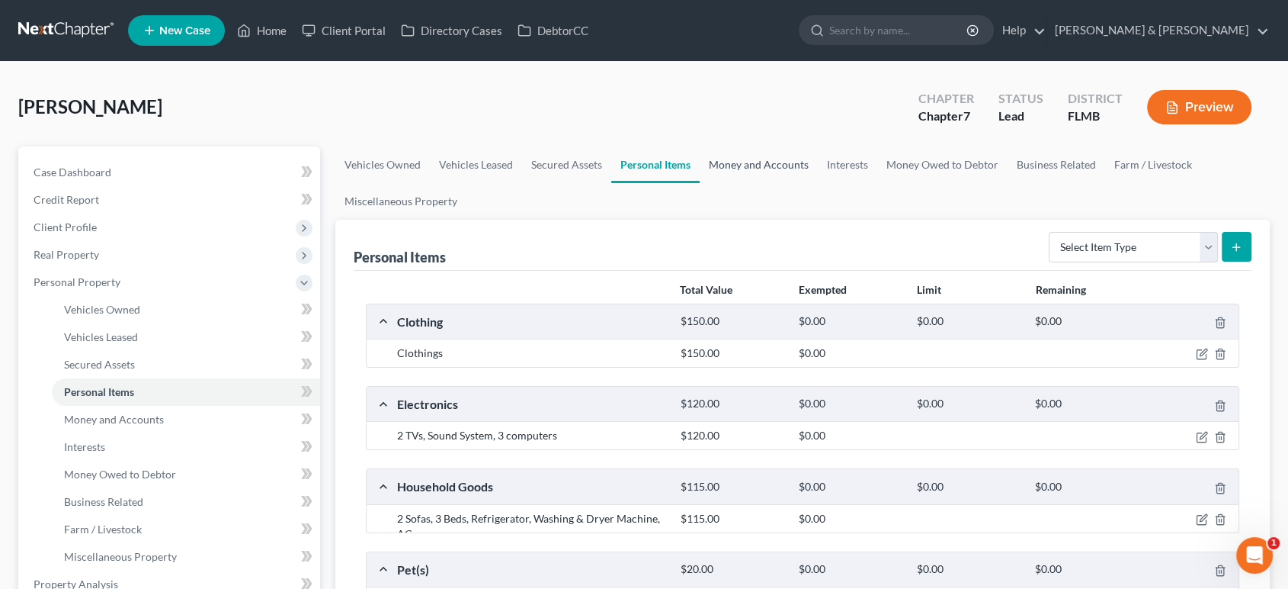
click at [801, 166] on link "Money and Accounts" at bounding box center [759, 164] width 118 height 37
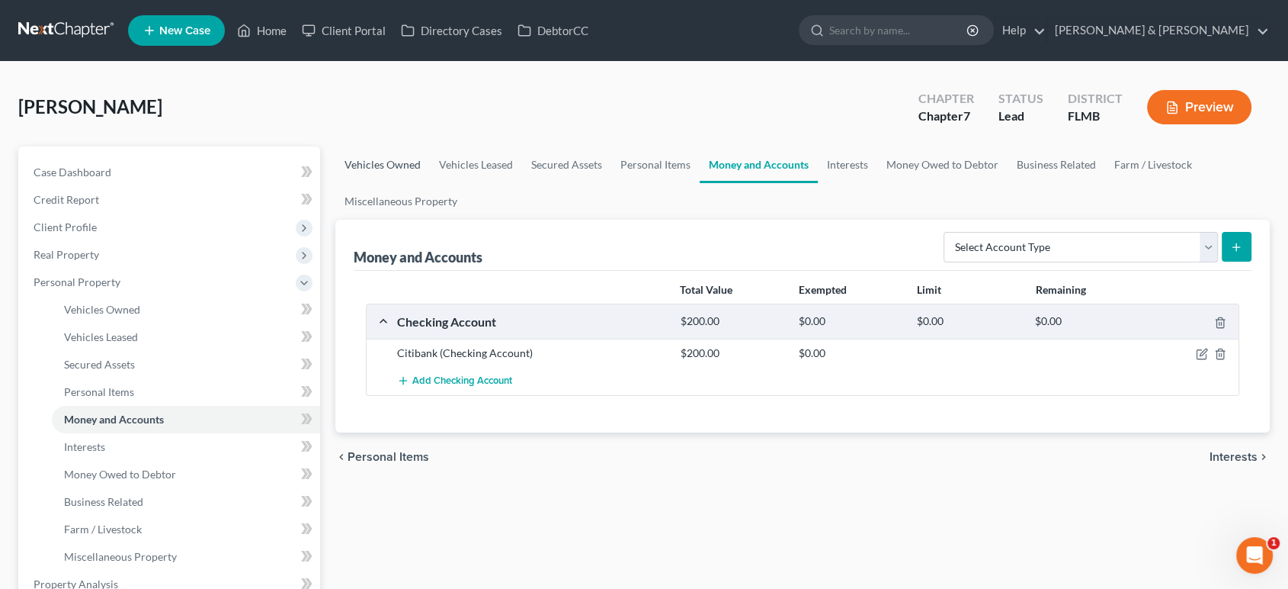
click at [380, 156] on link "Vehicles Owned" at bounding box center [382, 164] width 95 height 37
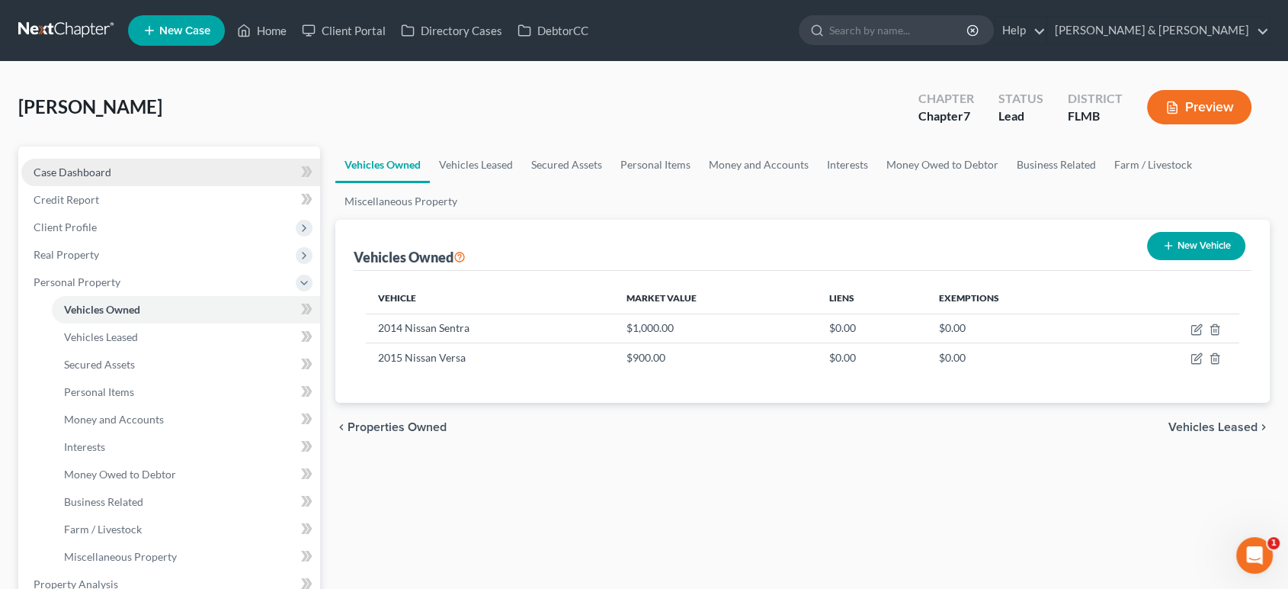
click at [194, 169] on link "Case Dashboard" at bounding box center [170, 172] width 299 height 27
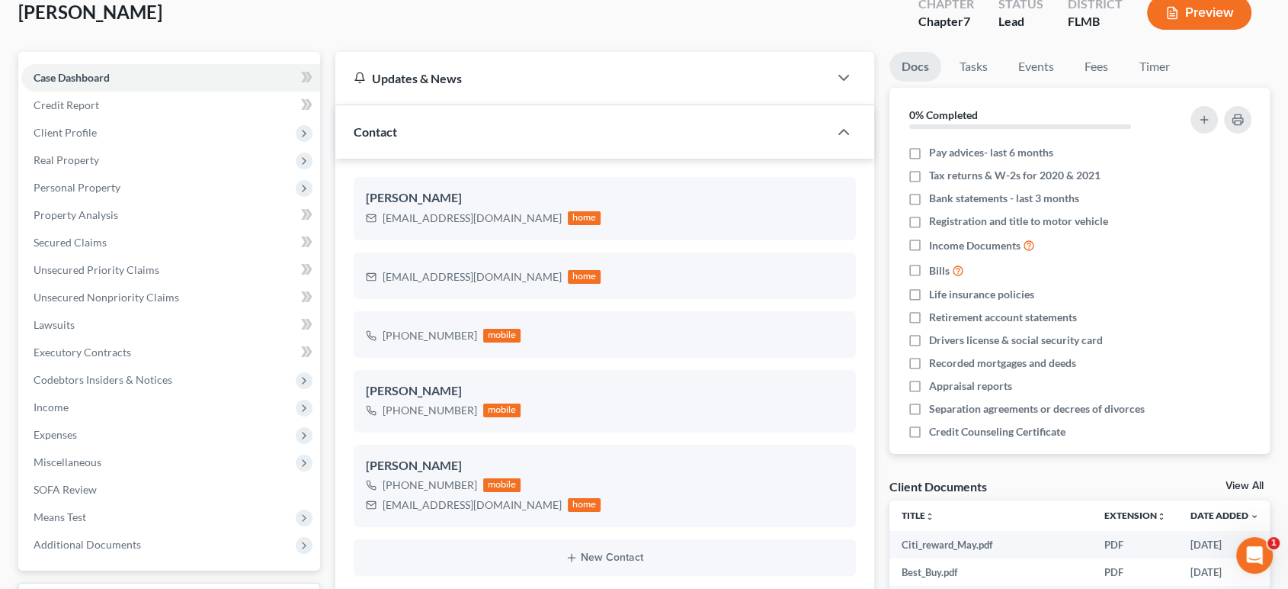
scroll to position [89, 0]
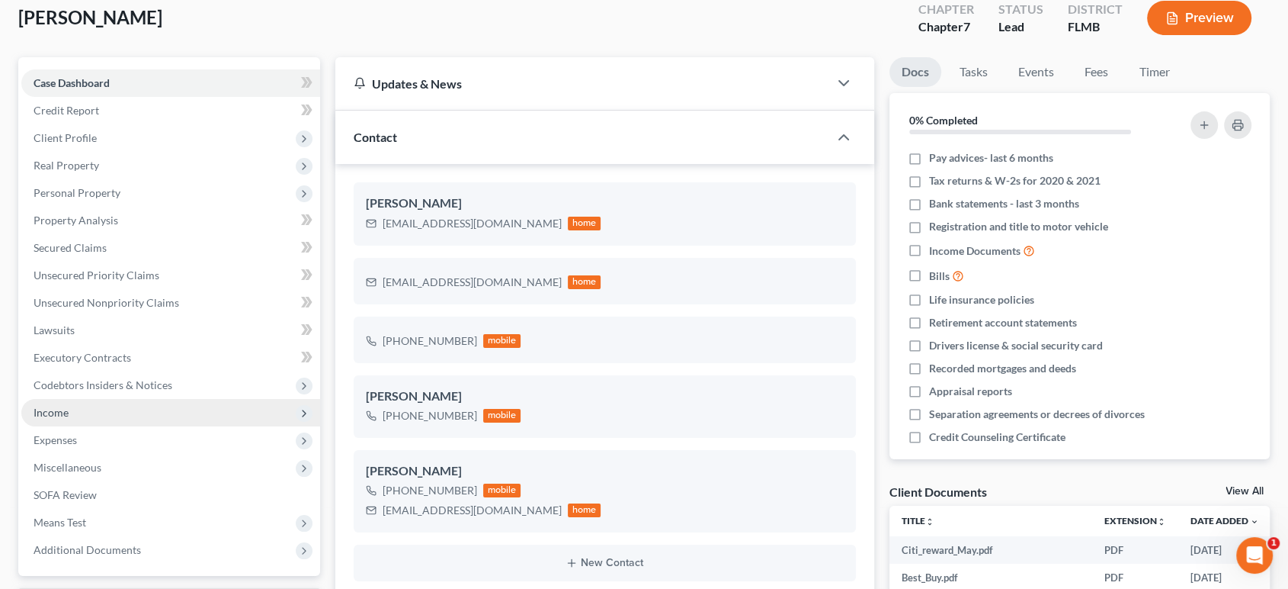
click at [155, 415] on span "Income" at bounding box center [170, 412] width 299 height 27
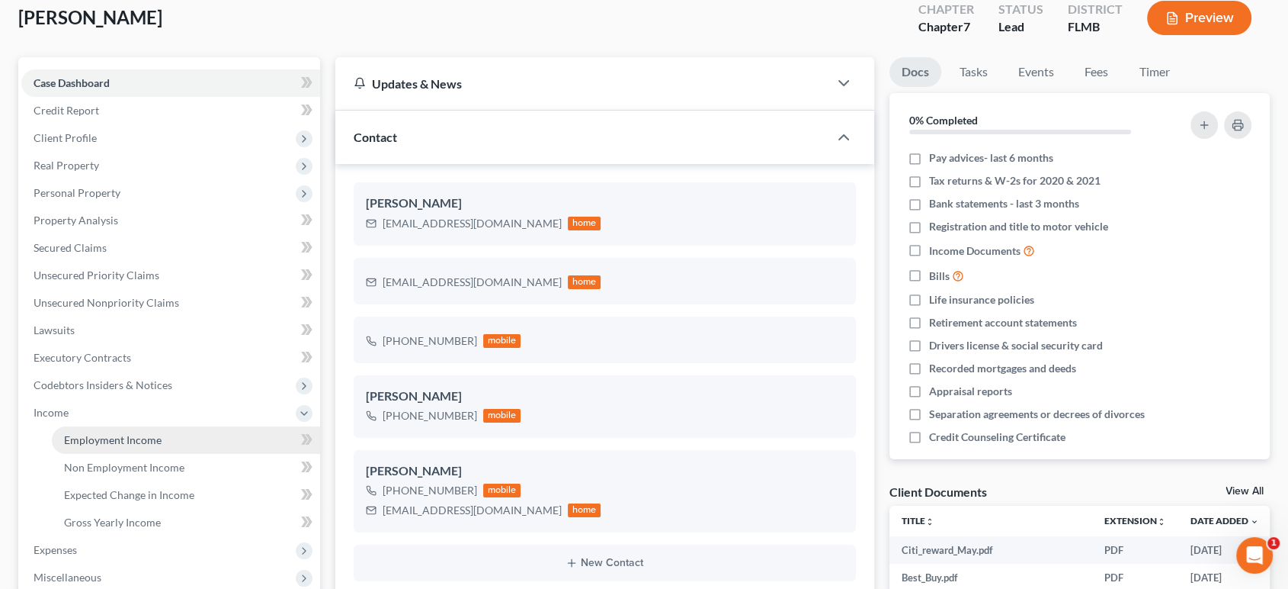
click at [157, 440] on span "Employment Income" at bounding box center [113, 439] width 98 height 13
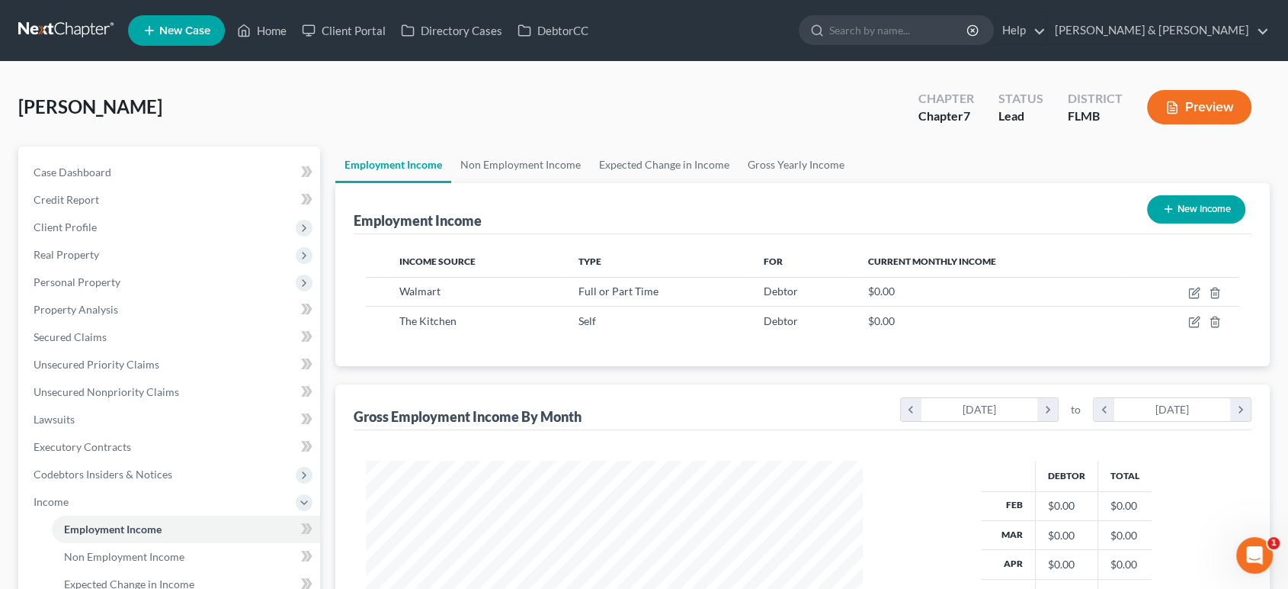
scroll to position [272, 527]
click at [515, 162] on link "Non Employment Income" at bounding box center [520, 164] width 139 height 37
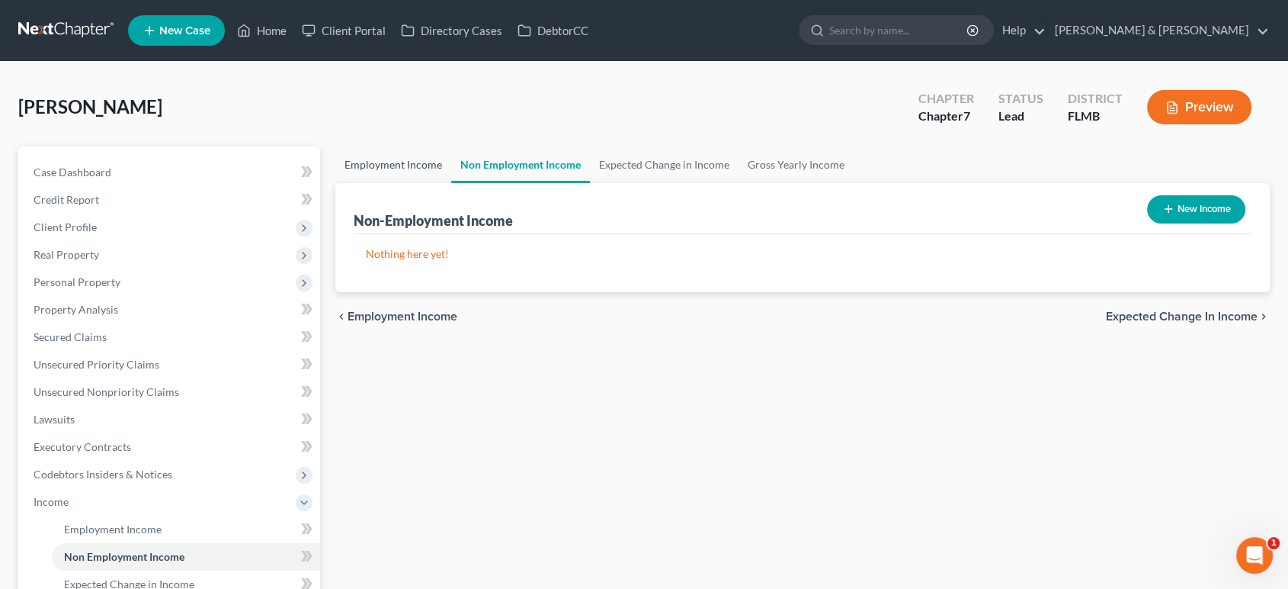
click at [421, 162] on link "Employment Income" at bounding box center [393, 164] width 116 height 37
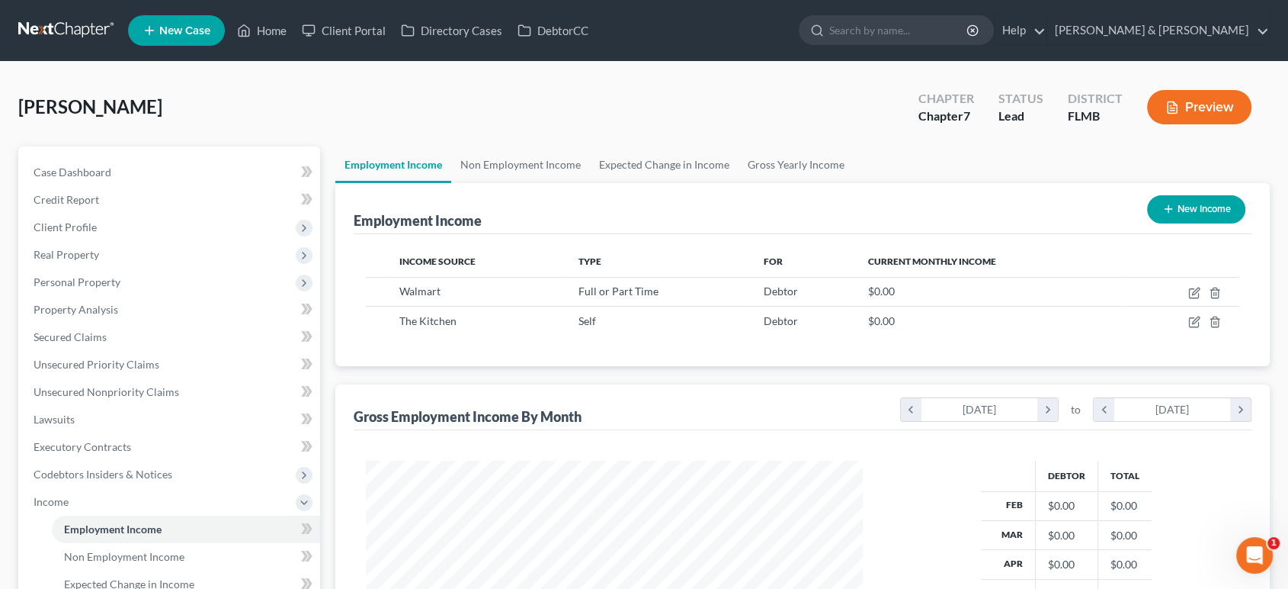
scroll to position [272, 527]
click at [110, 499] on span "Income" at bounding box center [170, 501] width 299 height 27
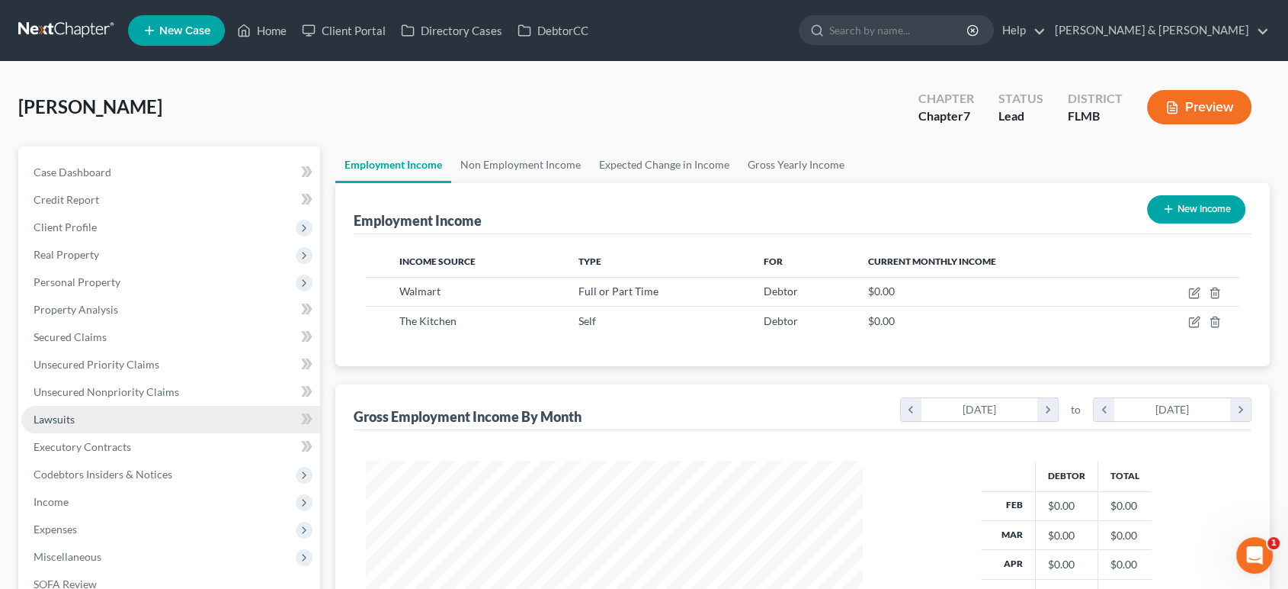
click at [124, 409] on link "Lawsuits" at bounding box center [170, 419] width 299 height 27
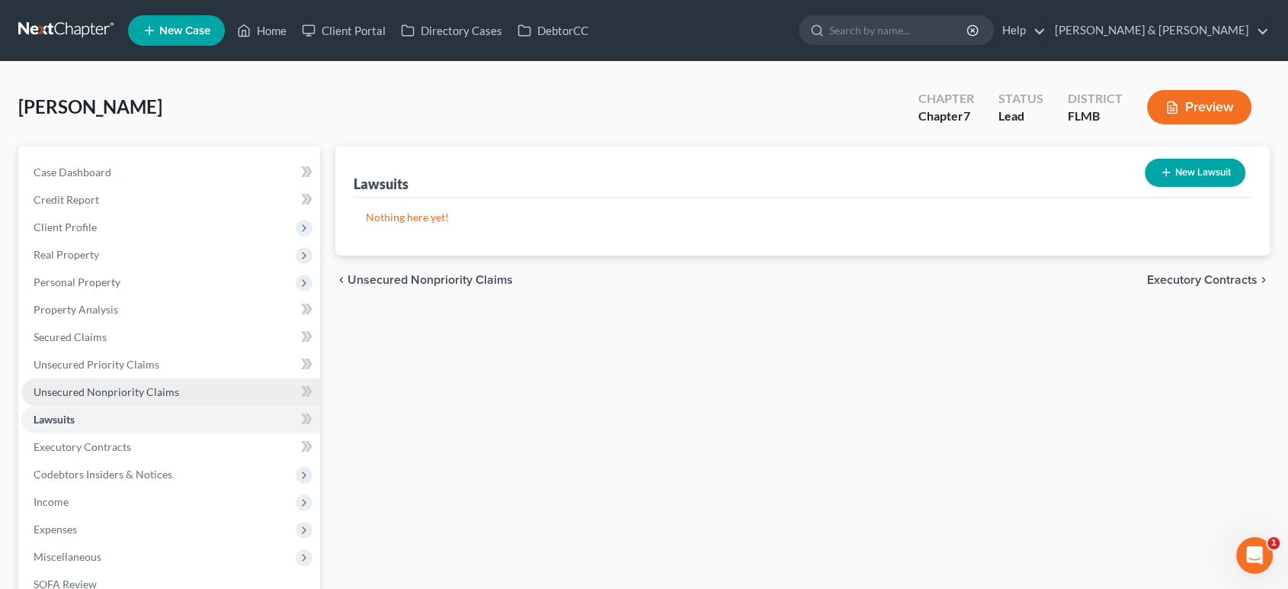
click at [122, 388] on span "Unsecured Nonpriority Claims" at bounding box center [107, 391] width 146 height 13
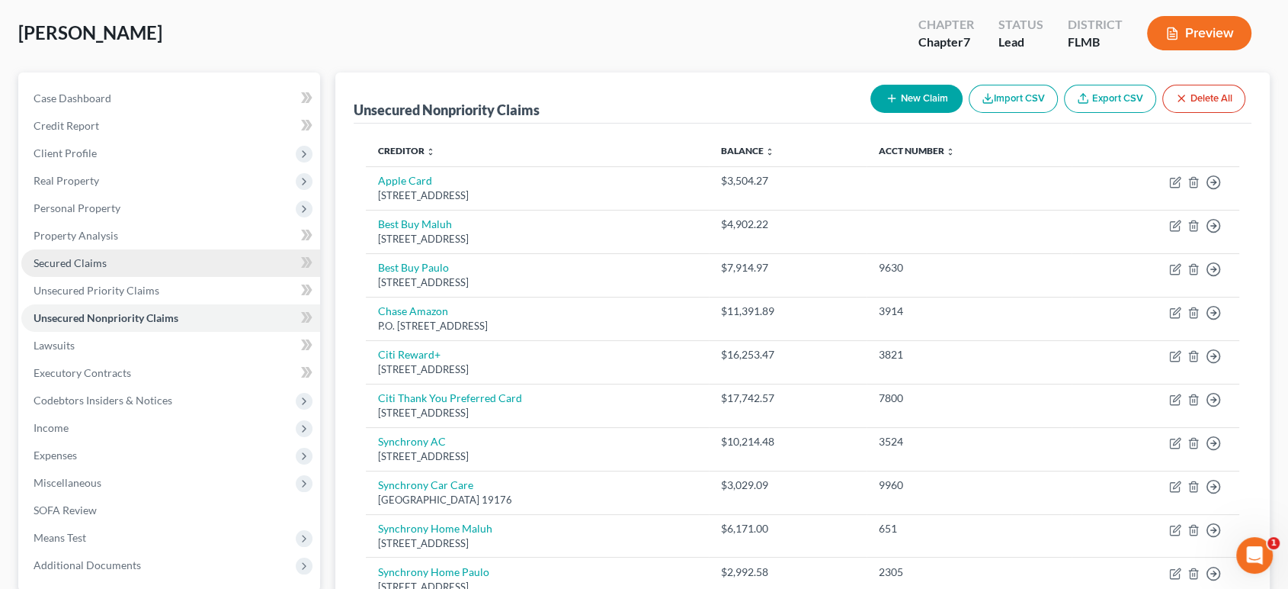
scroll to position [67, 0]
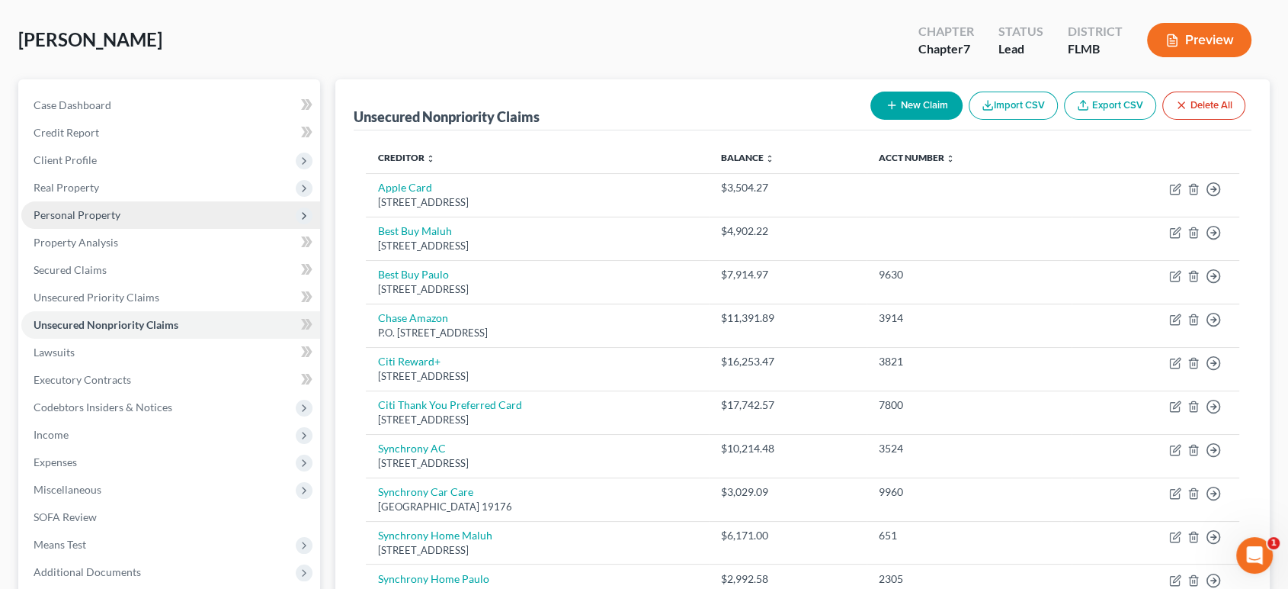
click at [191, 207] on span "Personal Property" at bounding box center [170, 214] width 299 height 27
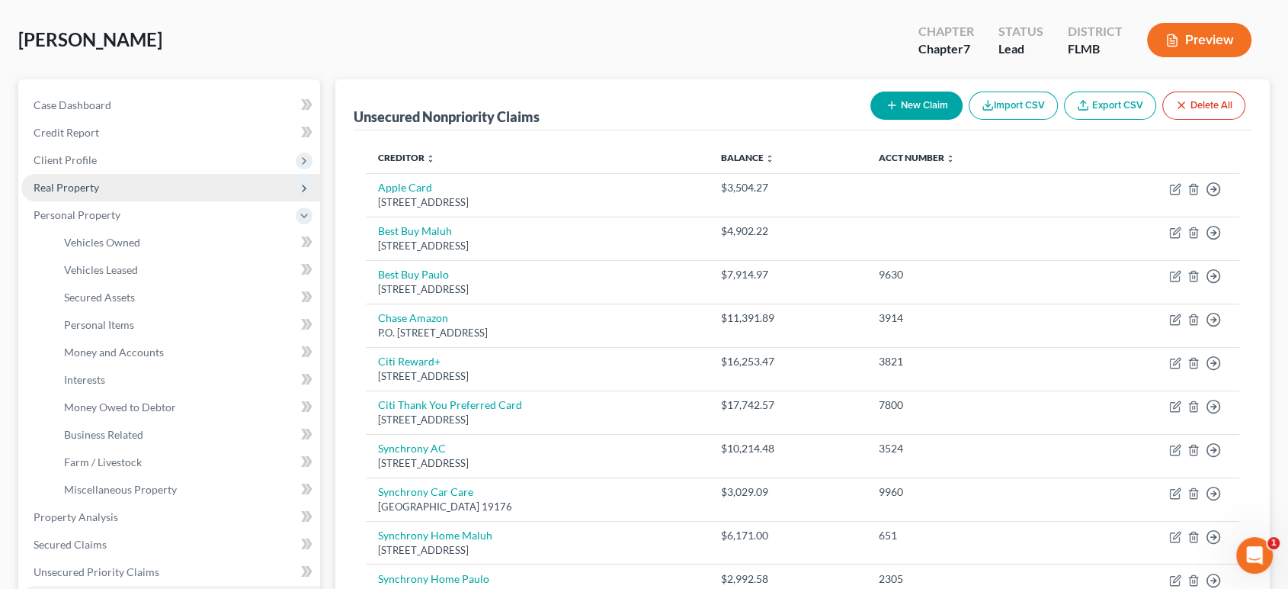
click at [155, 181] on span "Real Property" at bounding box center [170, 187] width 299 height 27
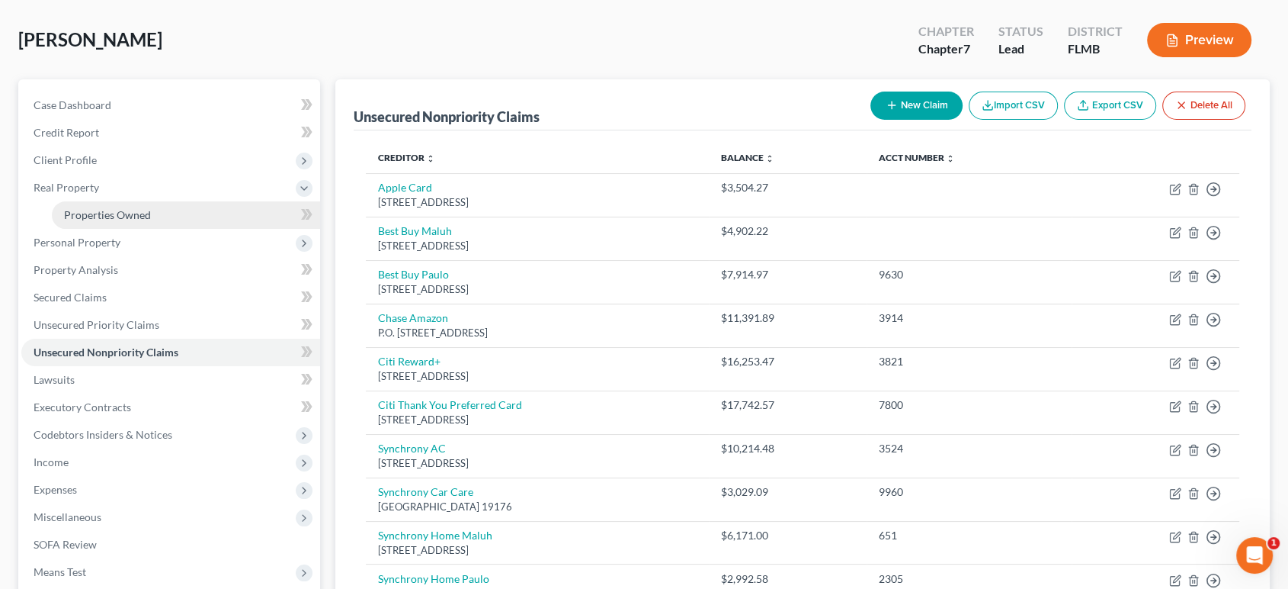
click at [165, 216] on link "Properties Owned" at bounding box center [186, 214] width 268 height 27
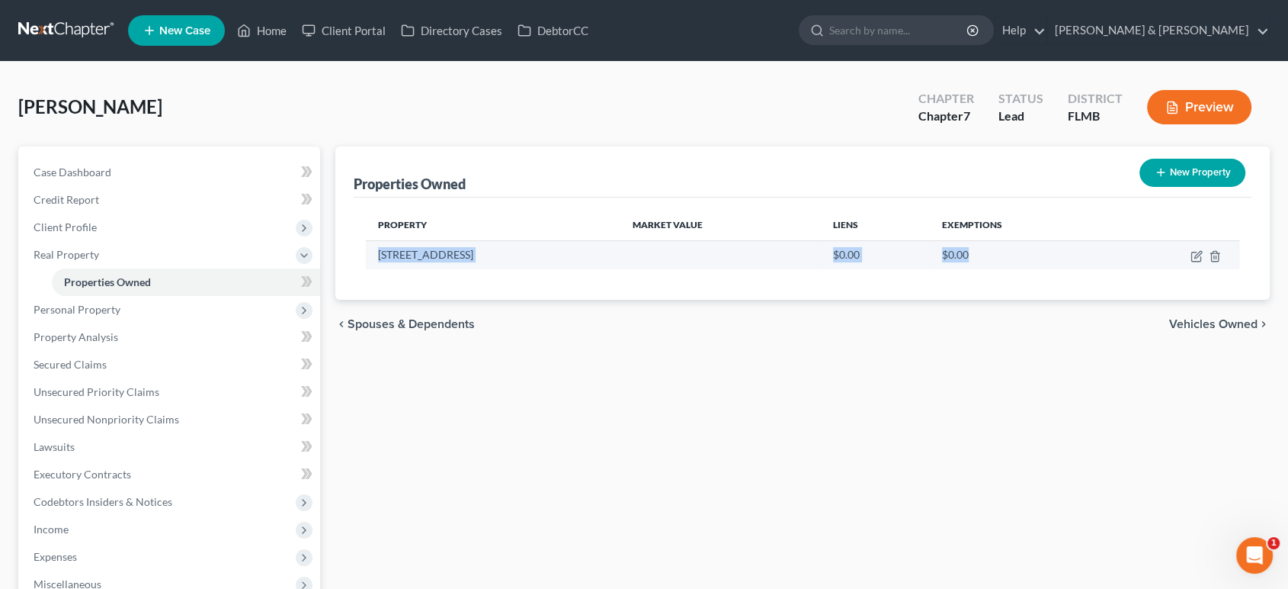
drag, startPoint x: 1039, startPoint y: 258, endPoint x: 368, endPoint y: 249, distance: 671.0
click at [368, 249] on tr "[STREET_ADDRESS] $0.00 $0.00" at bounding box center [803, 254] width 874 height 29
click at [369, 249] on td "[STREET_ADDRESS]" at bounding box center [493, 254] width 255 height 29
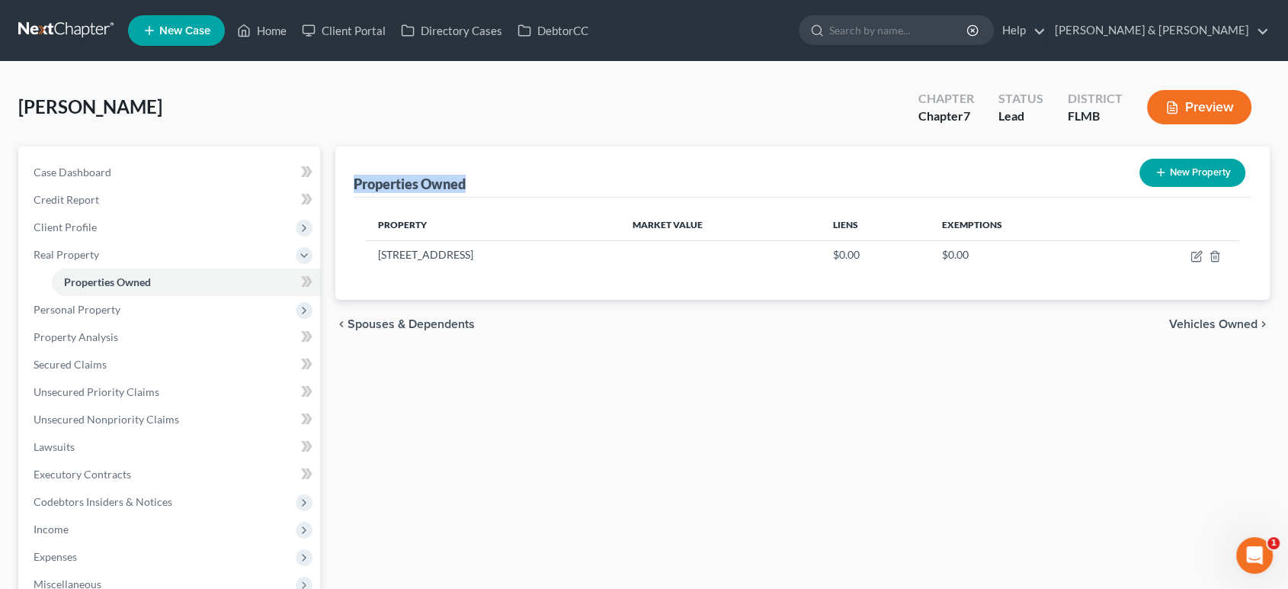
drag, startPoint x: 489, startPoint y: 183, endPoint x: 337, endPoint y: 189, distance: 151.8
click at [337, 189] on div "Properties Owned New Property Property Market Value Liens Exemptions [STREET_AD…" at bounding box center [802, 222] width 935 height 153
click at [362, 183] on div "Properties Owned" at bounding box center [410, 184] width 112 height 18
drag, startPoint x: 354, startPoint y: 179, endPoint x: 972, endPoint y: 207, distance: 618.9
click at [972, 207] on div "Properties Owned New Property Property Market Value Liens Exemptions [STREET_AD…" at bounding box center [802, 222] width 935 height 153
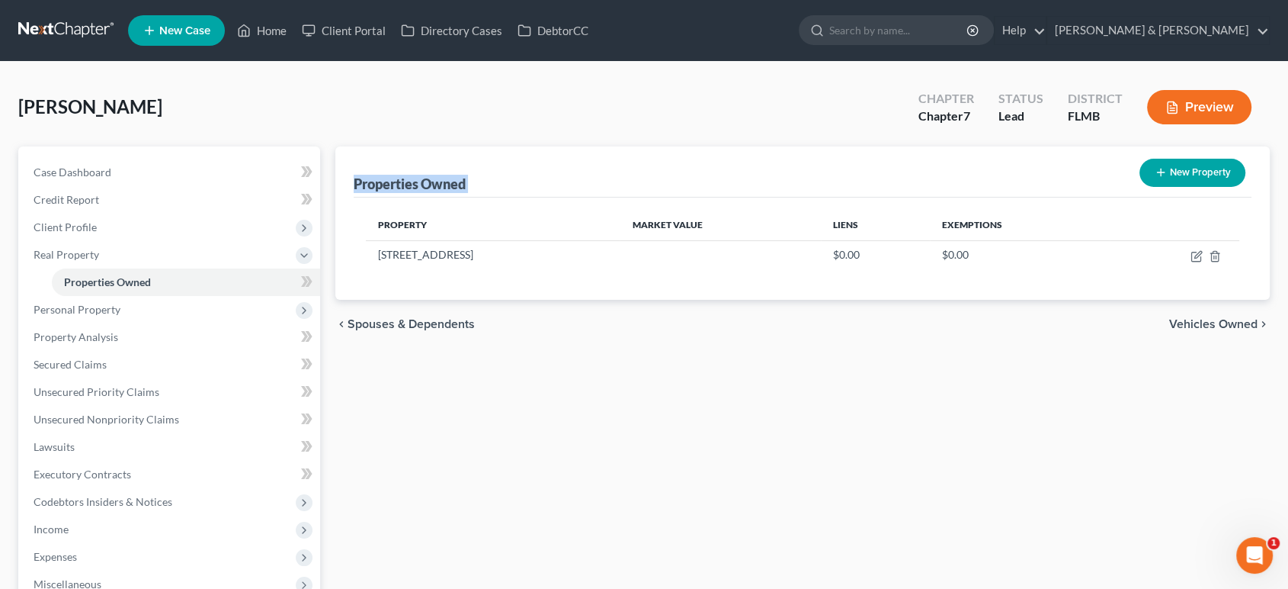
click at [983, 273] on div "Property Market Value Liens Exemptions [STREET_ADDRESS] $0.00 $0.00" at bounding box center [803, 248] width 899 height 102
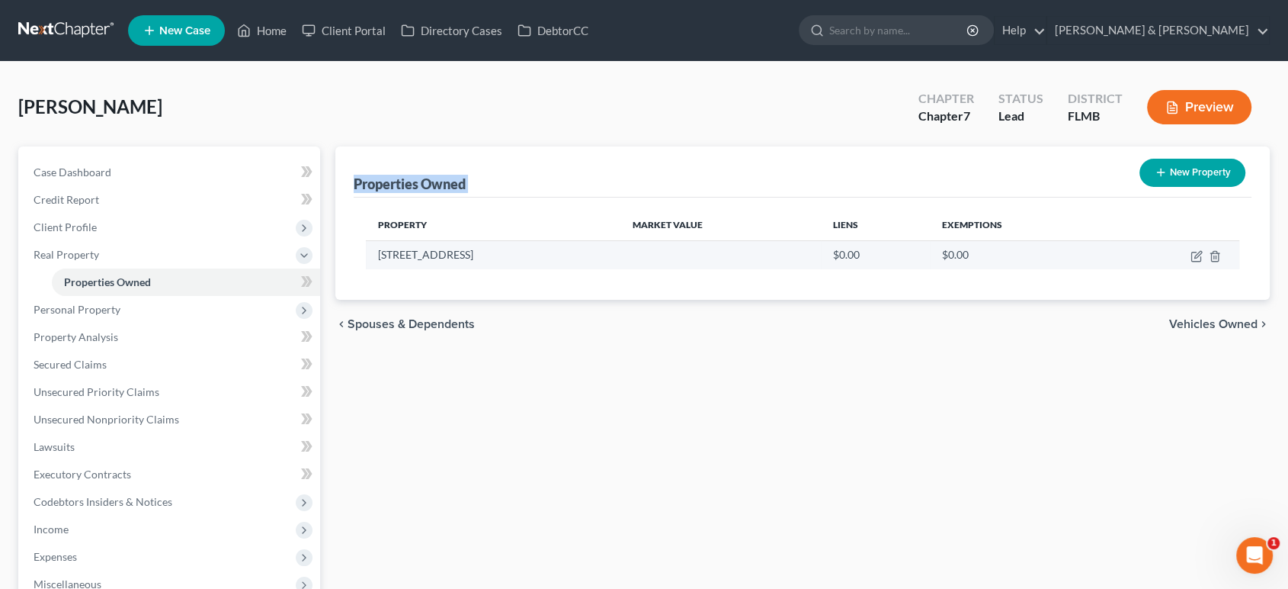
click at [995, 260] on td "$0.00" at bounding box center [1020, 254] width 180 height 29
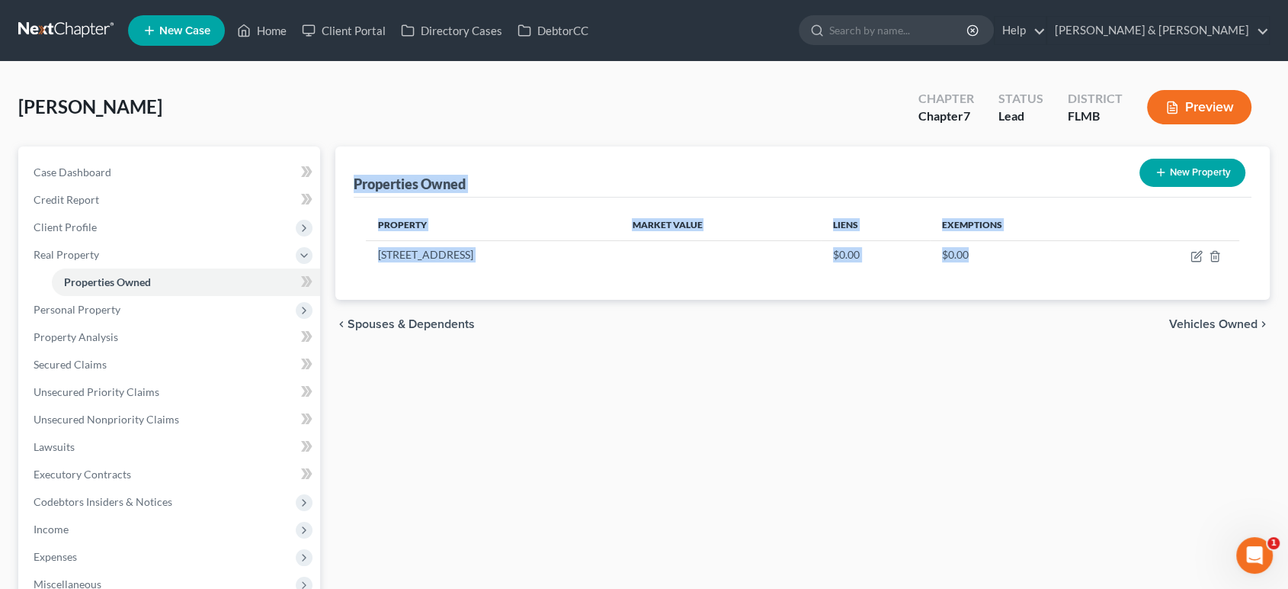
drag, startPoint x: 987, startPoint y: 254, endPoint x: 354, endPoint y: 183, distance: 636.7
click at [354, 183] on div "Properties Owned New Property Property Market Value Liens Exemptions [STREET_AD…" at bounding box center [802, 222] width 935 height 153
click at [415, 183] on div "Properties Owned" at bounding box center [410, 184] width 112 height 18
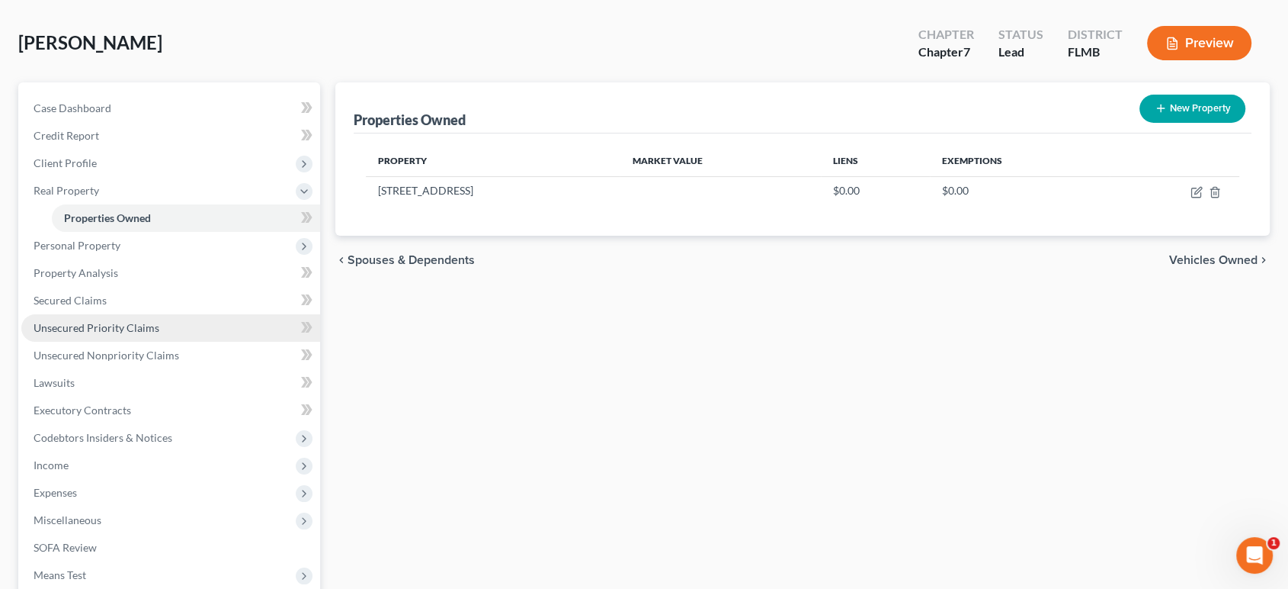
scroll to position [113, 0]
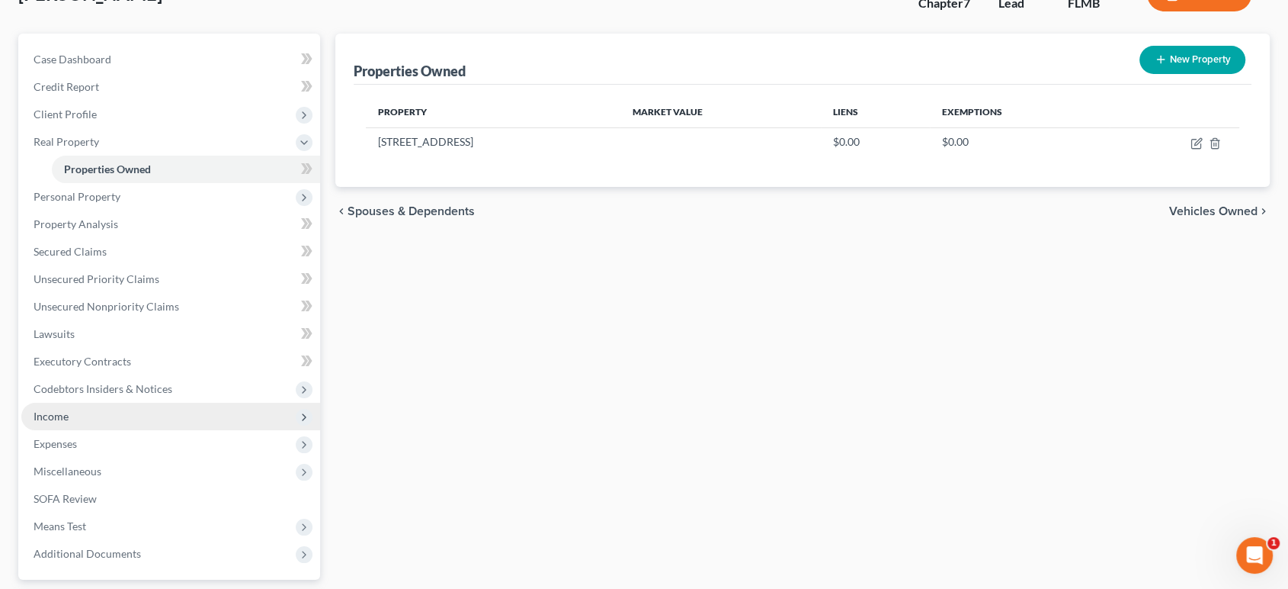
click at [122, 406] on span "Income" at bounding box center [170, 416] width 299 height 27
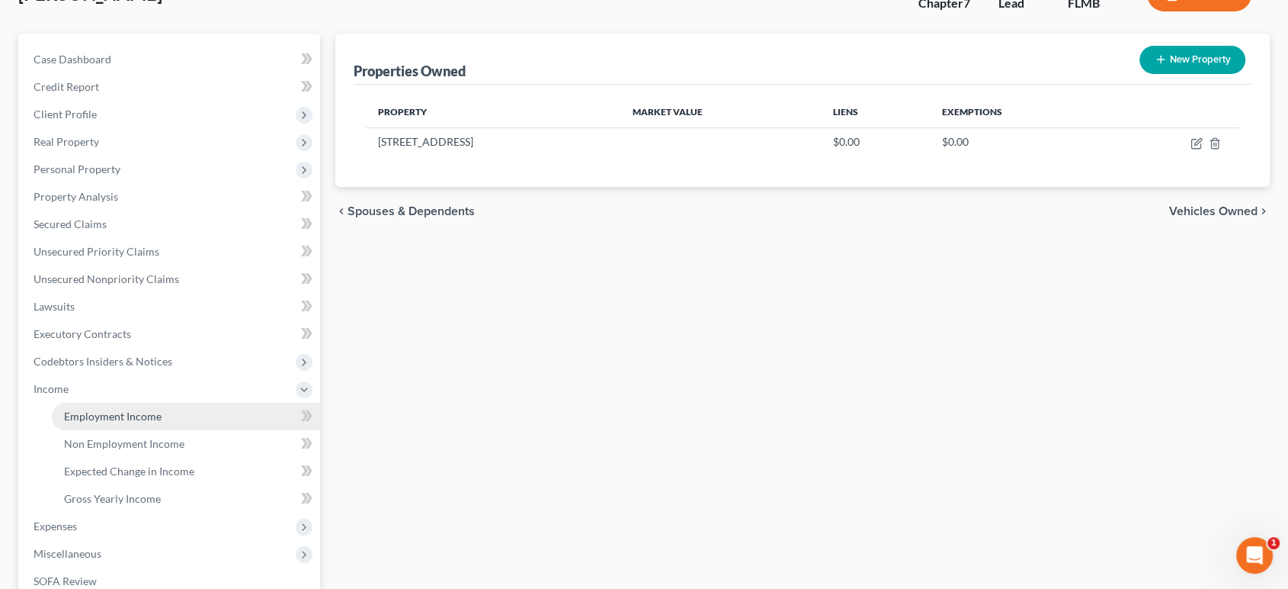
click at [128, 416] on span "Employment Income" at bounding box center [113, 415] width 98 height 13
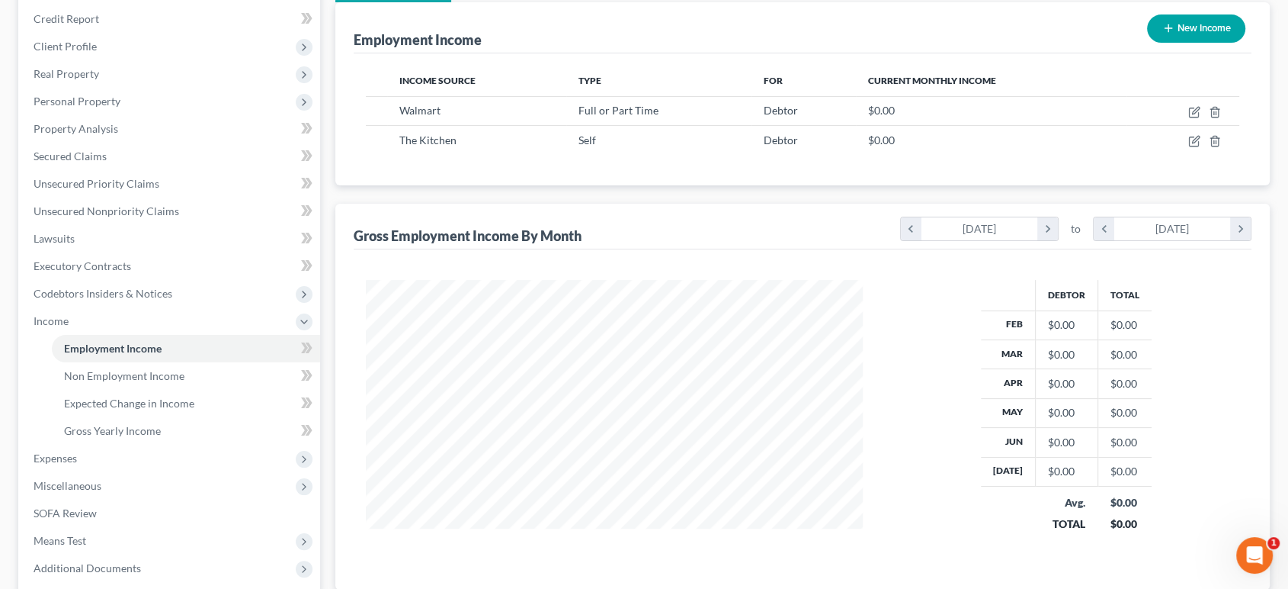
scroll to position [226, 0]
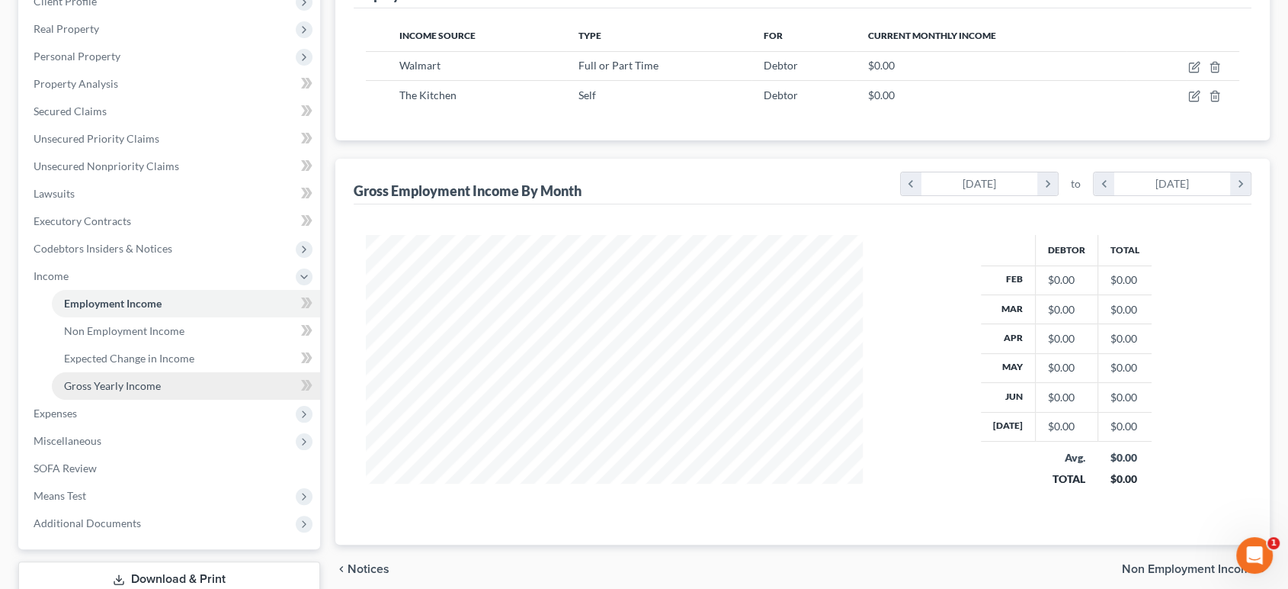
click at [140, 376] on link "Gross Yearly Income" at bounding box center [186, 385] width 268 height 27
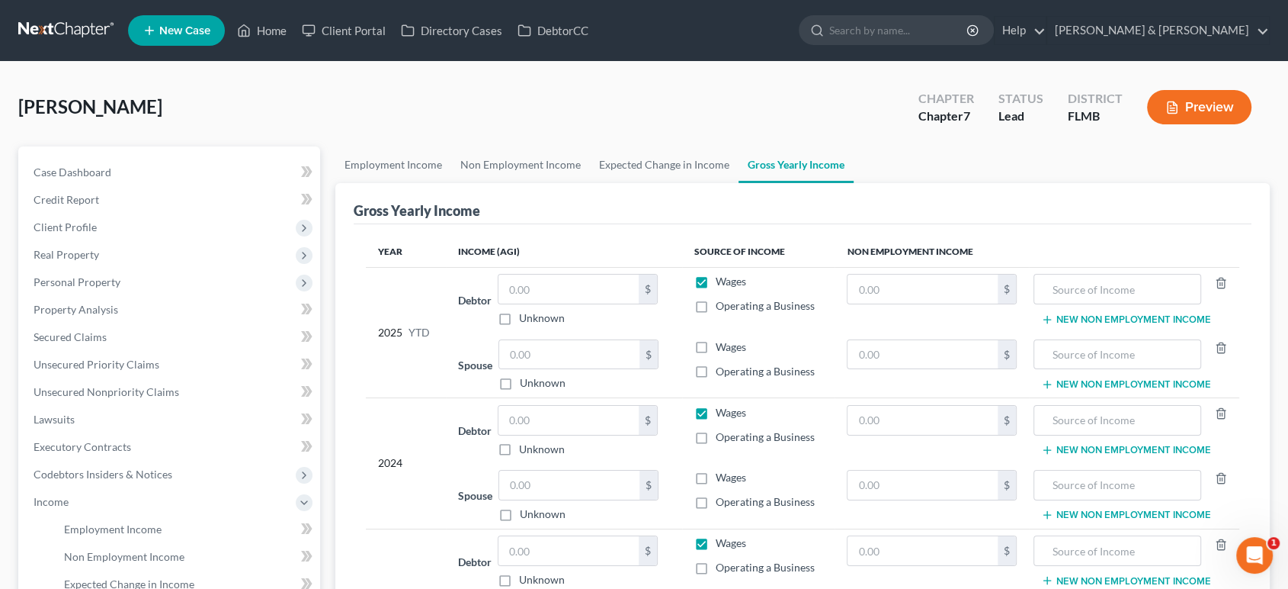
scroll to position [113, 0]
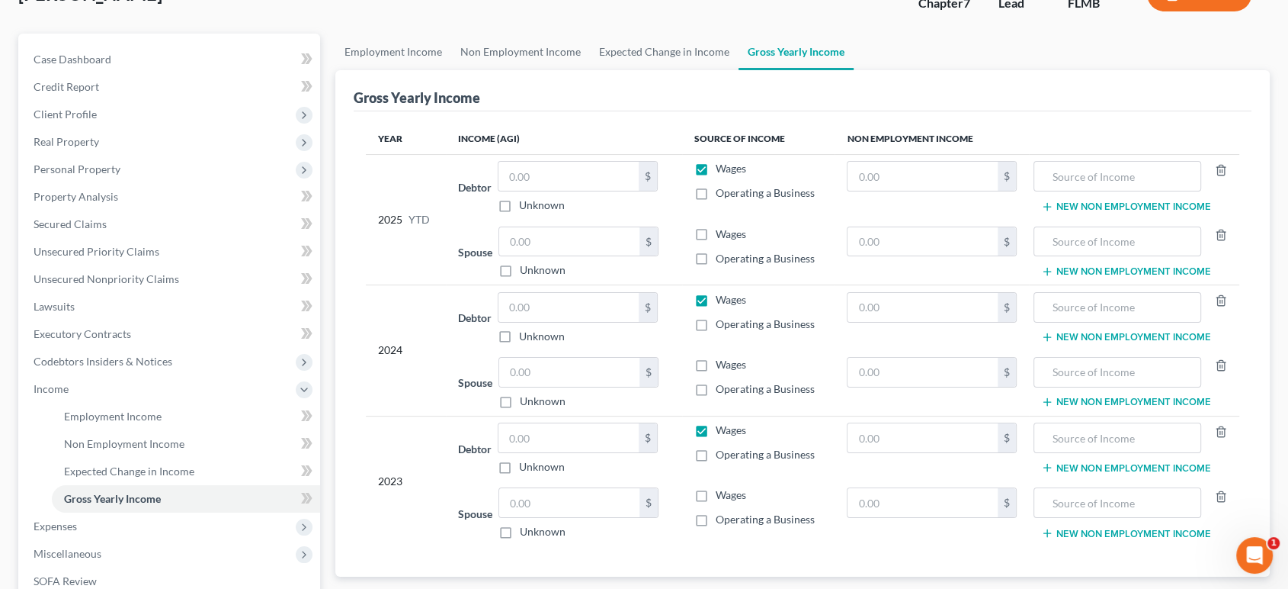
click at [716, 500] on label "Wages" at bounding box center [731, 494] width 30 height 15
click at [722, 497] on input "Wages" at bounding box center [727, 492] width 10 height 10
checkbox input "true"
click at [716, 358] on label "Wages" at bounding box center [731, 364] width 30 height 15
click at [722, 358] on input "Wages" at bounding box center [727, 362] width 10 height 10
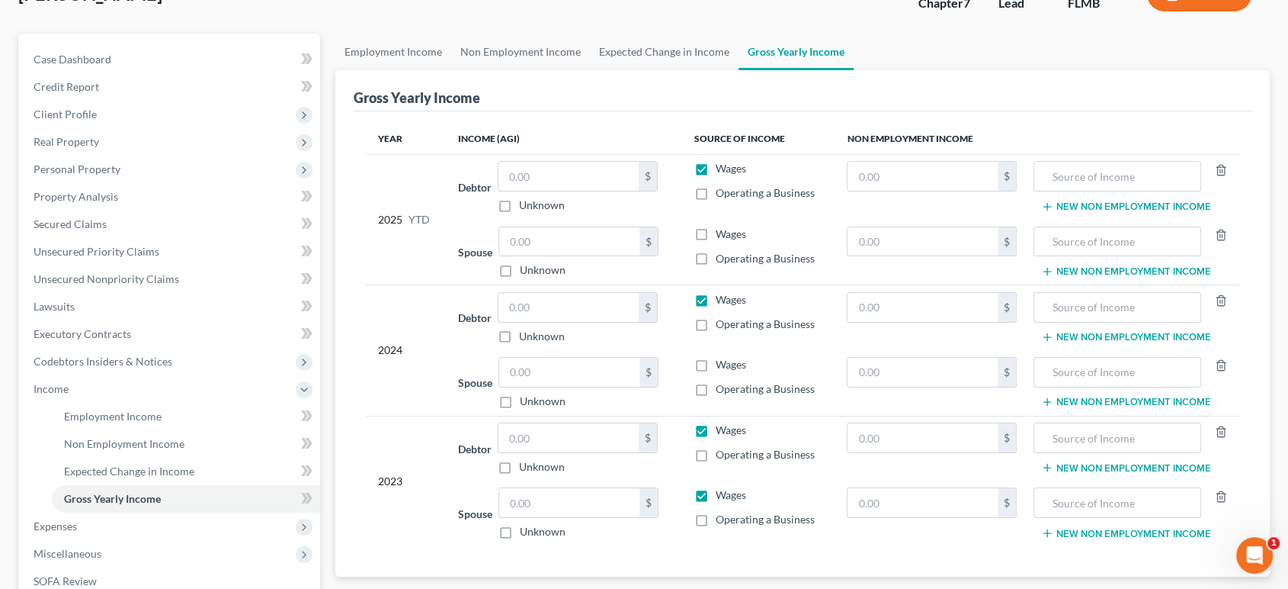
checkbox input "true"
click at [717, 233] on span "Wages" at bounding box center [731, 233] width 30 height 13
click at [722, 233] on input "Wages" at bounding box center [727, 231] width 10 height 10
checkbox input "true"
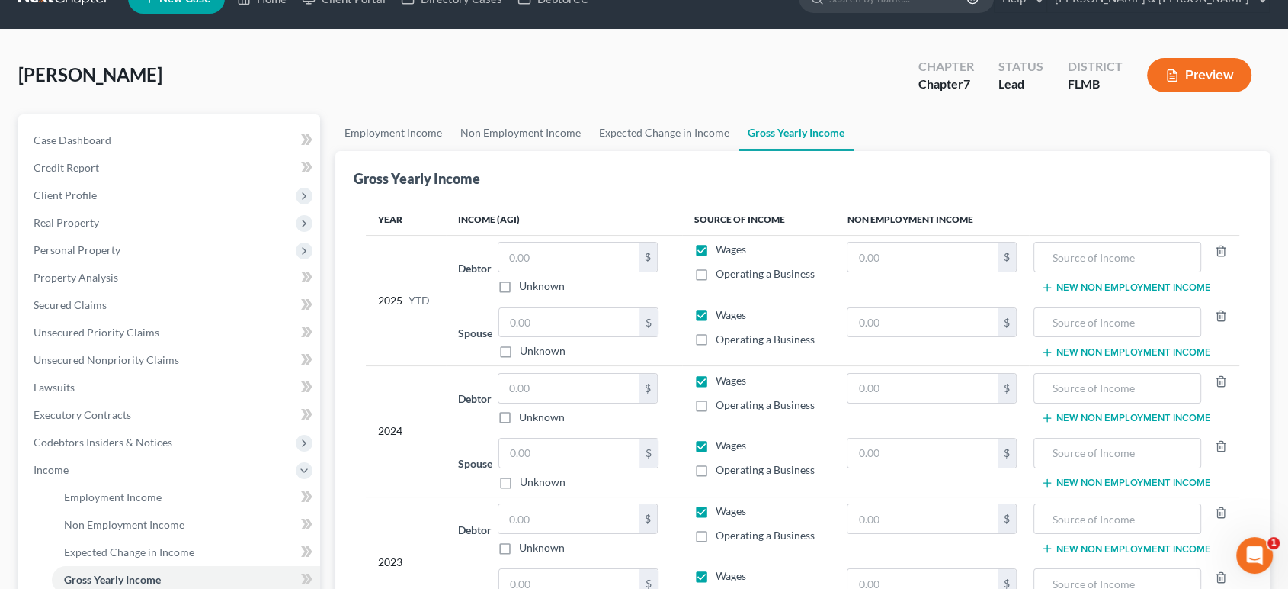
scroll to position [0, 0]
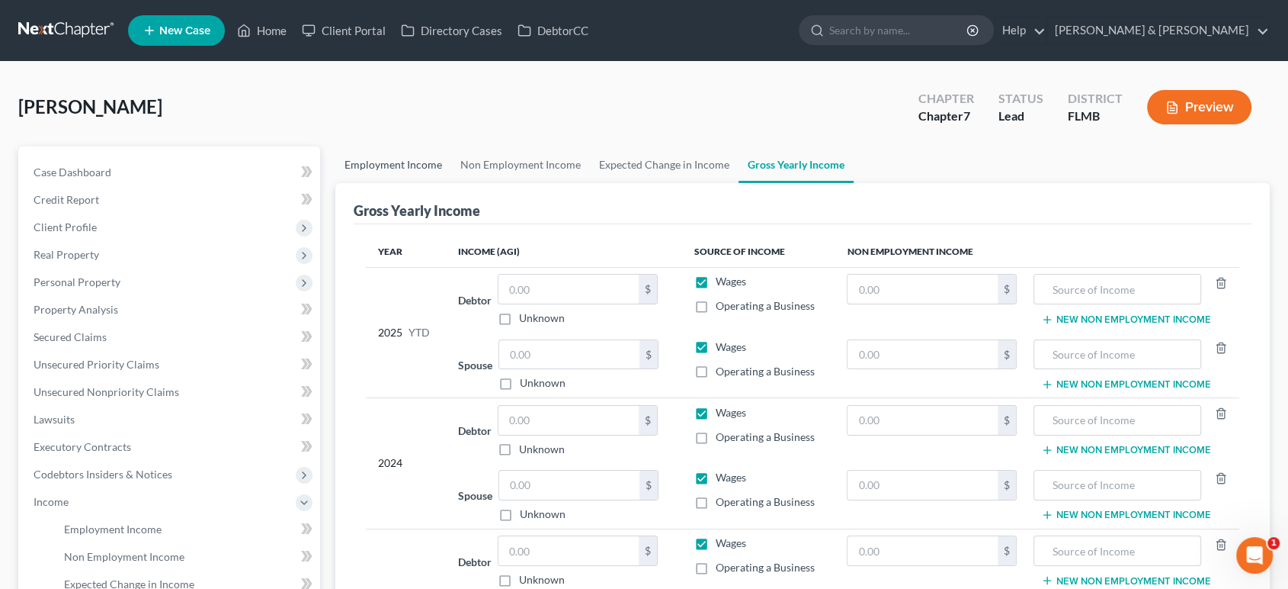
click at [409, 168] on link "Employment Income" at bounding box center [393, 164] width 116 height 37
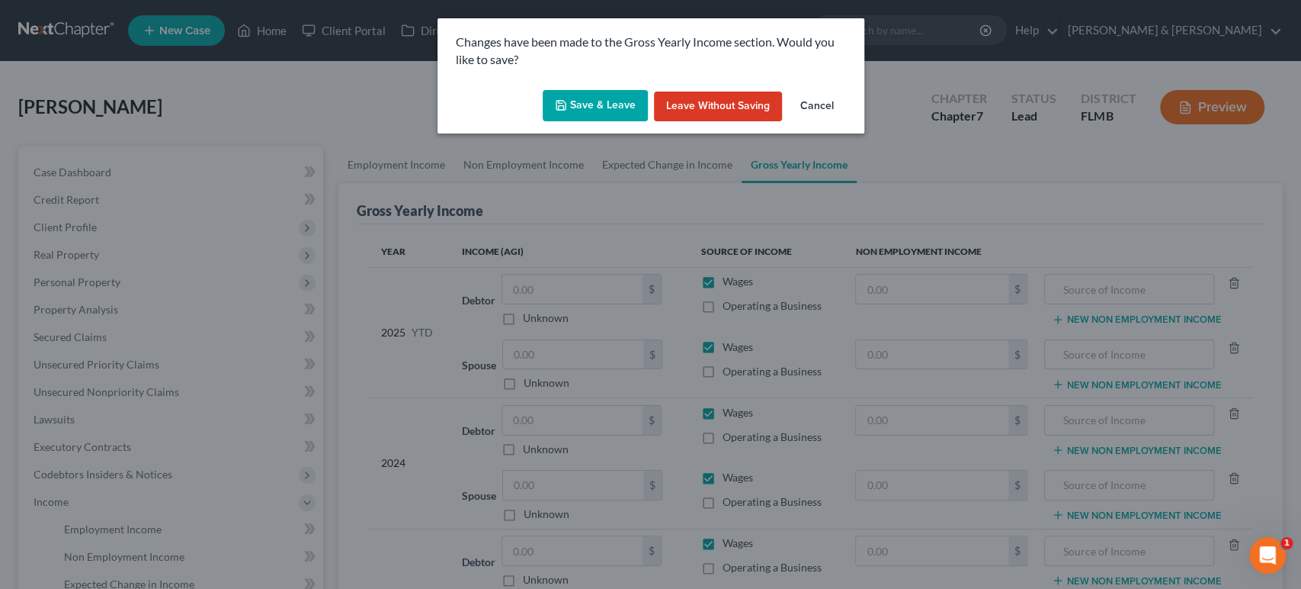
click at [619, 104] on button "Save & Leave" at bounding box center [595, 106] width 105 height 32
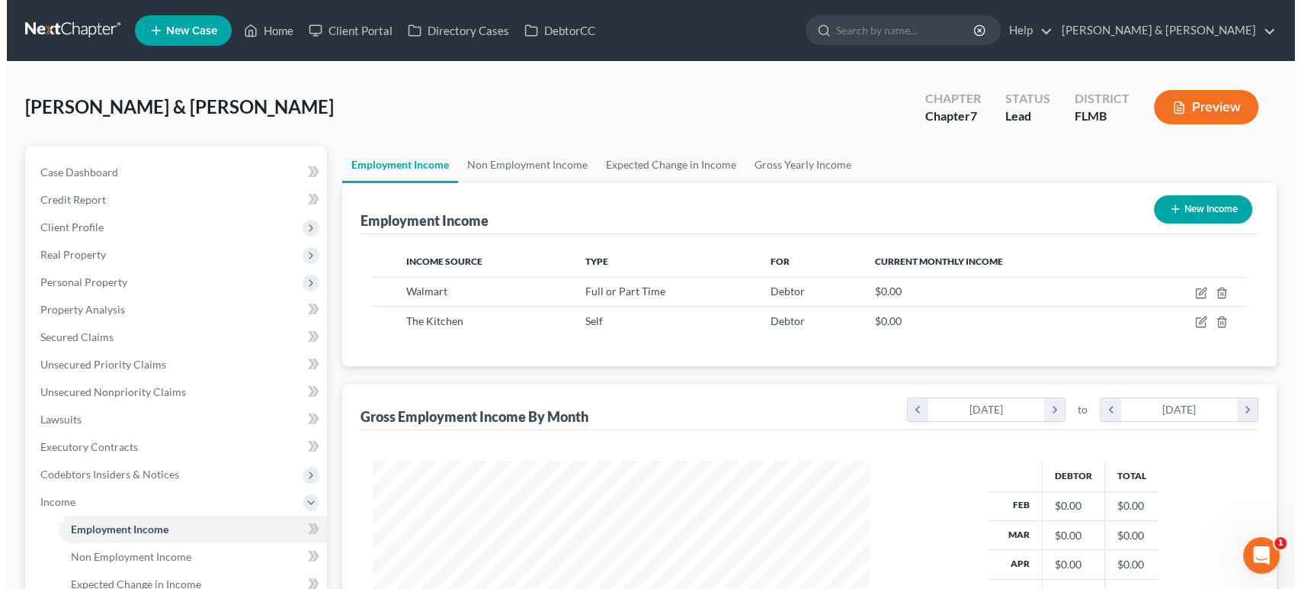
scroll to position [272, 527]
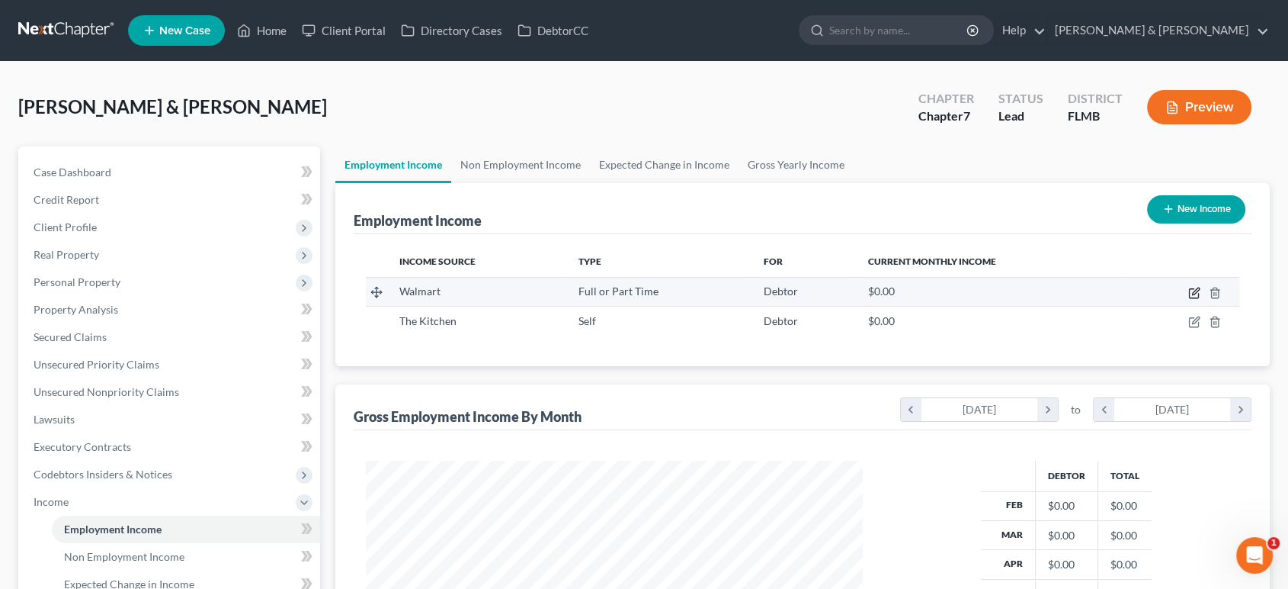
click at [1194, 290] on icon "button" at bounding box center [1195, 293] width 12 height 12
select select "0"
select select "9"
select select "2"
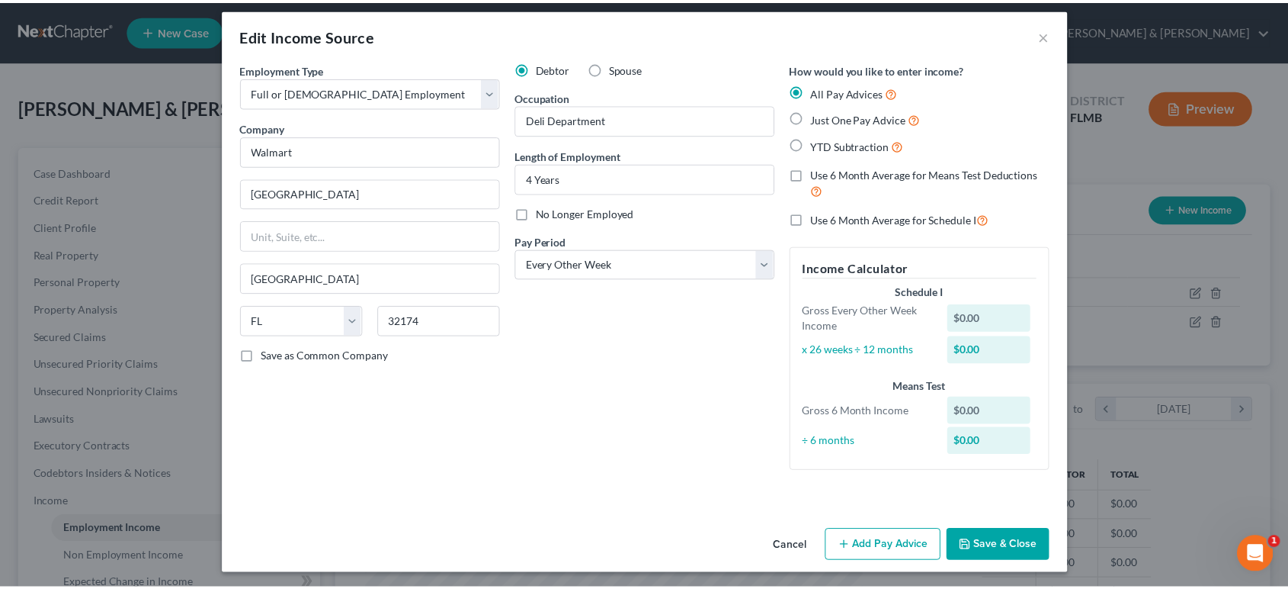
scroll to position [12, 0]
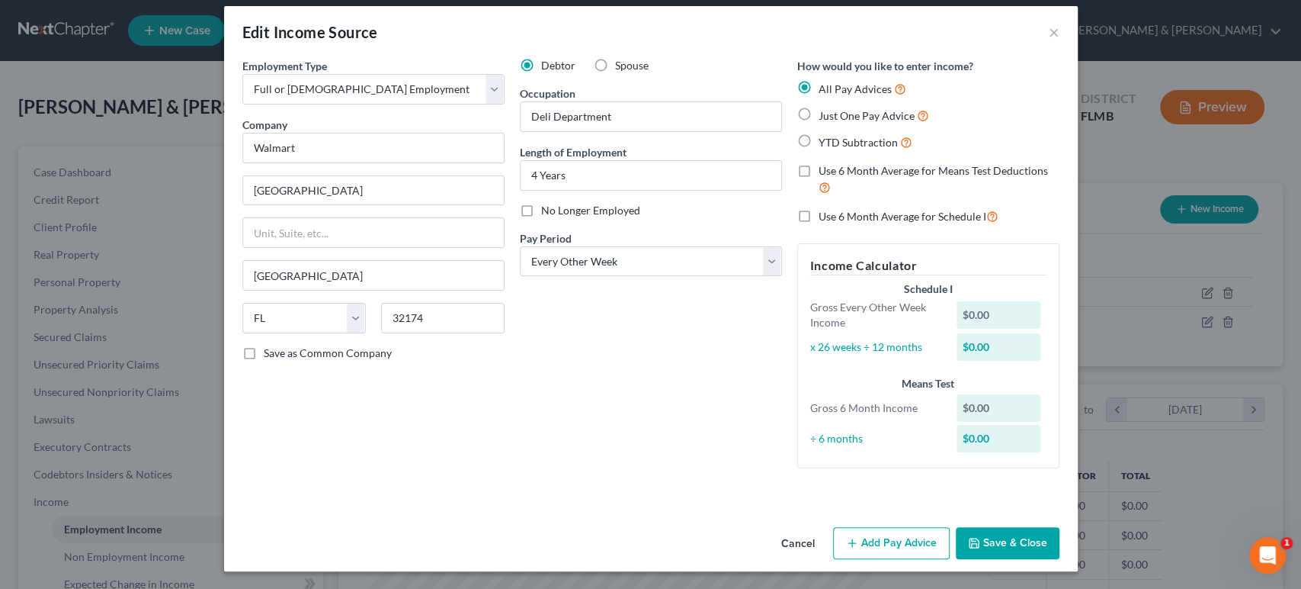
click at [794, 540] on button "Cancel" at bounding box center [798, 543] width 58 height 30
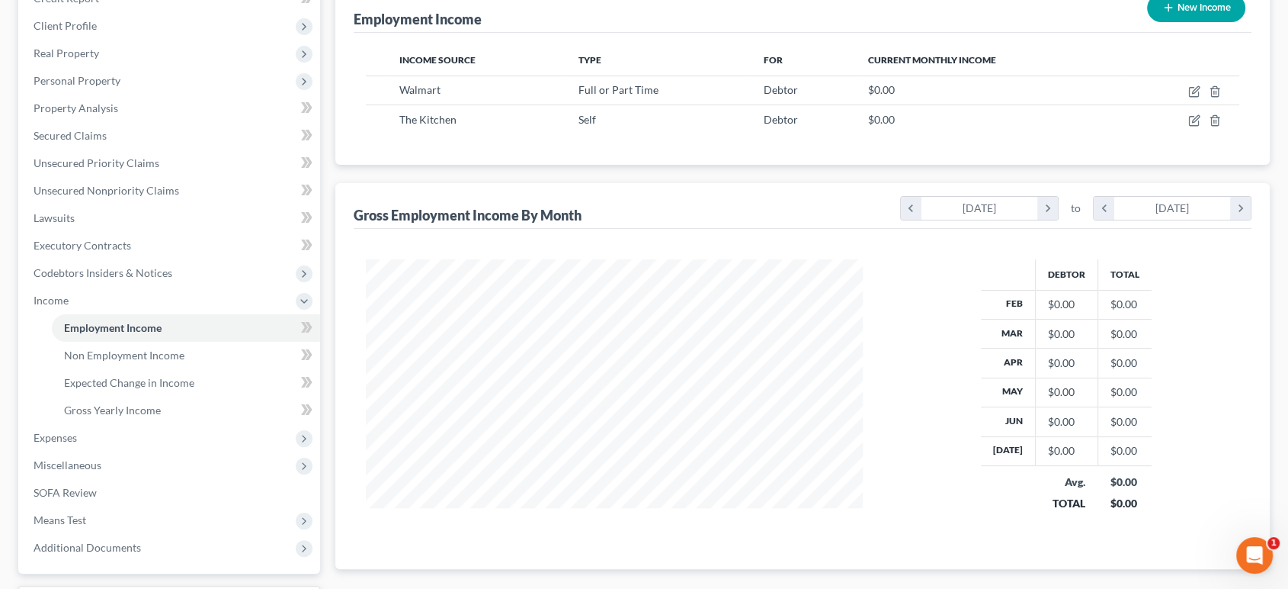
scroll to position [226, 0]
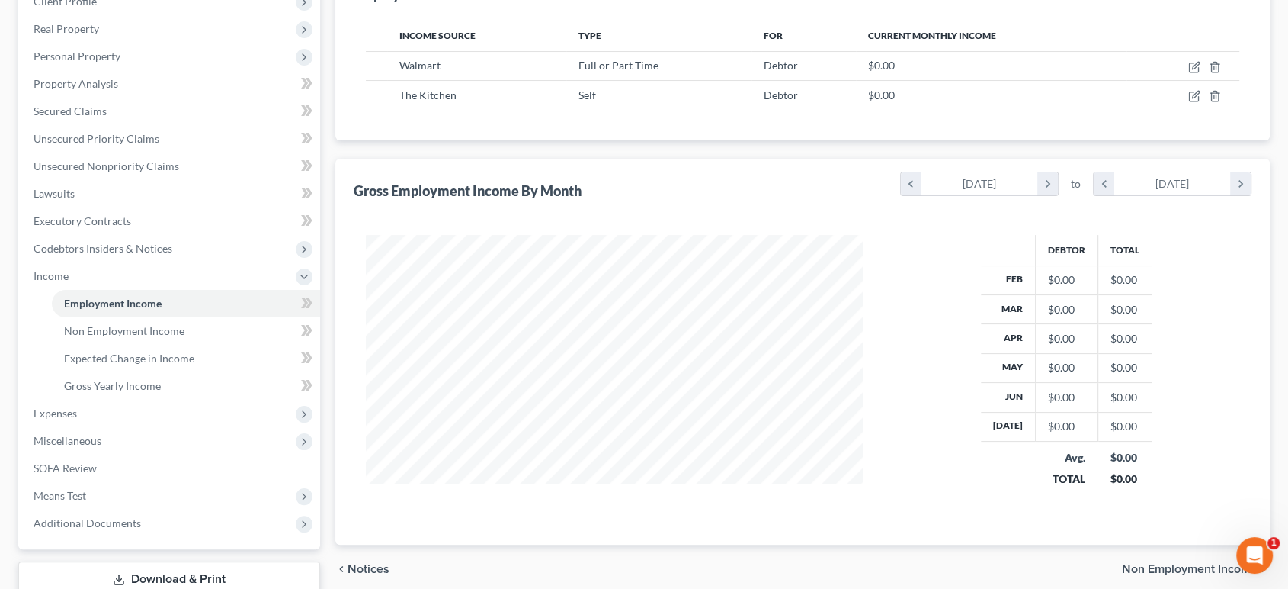
click at [372, 326] on div at bounding box center [615, 371] width 528 height 273
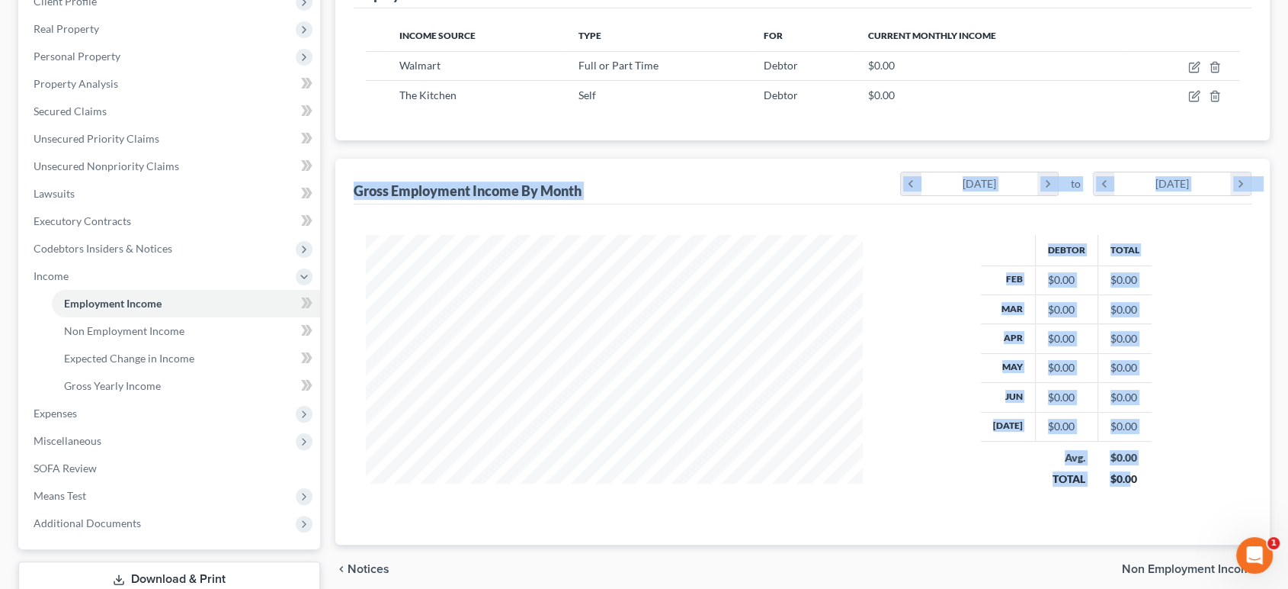
drag, startPoint x: 355, startPoint y: 182, endPoint x: 1152, endPoint y: 463, distance: 844.7
click at [1128, 464] on div "Gross Employment Income By Month chevron_left [DATE] chevron_right to chevron_l…" at bounding box center [802, 352] width 935 height 386
click at [1153, 463] on div "Debtor Total Feb $0.00 $0.00 Mar $0.00 $0.00 Apr $0.00 $0.00 May $0.00 $0.00 Ju…" at bounding box center [1066, 371] width 377 height 273
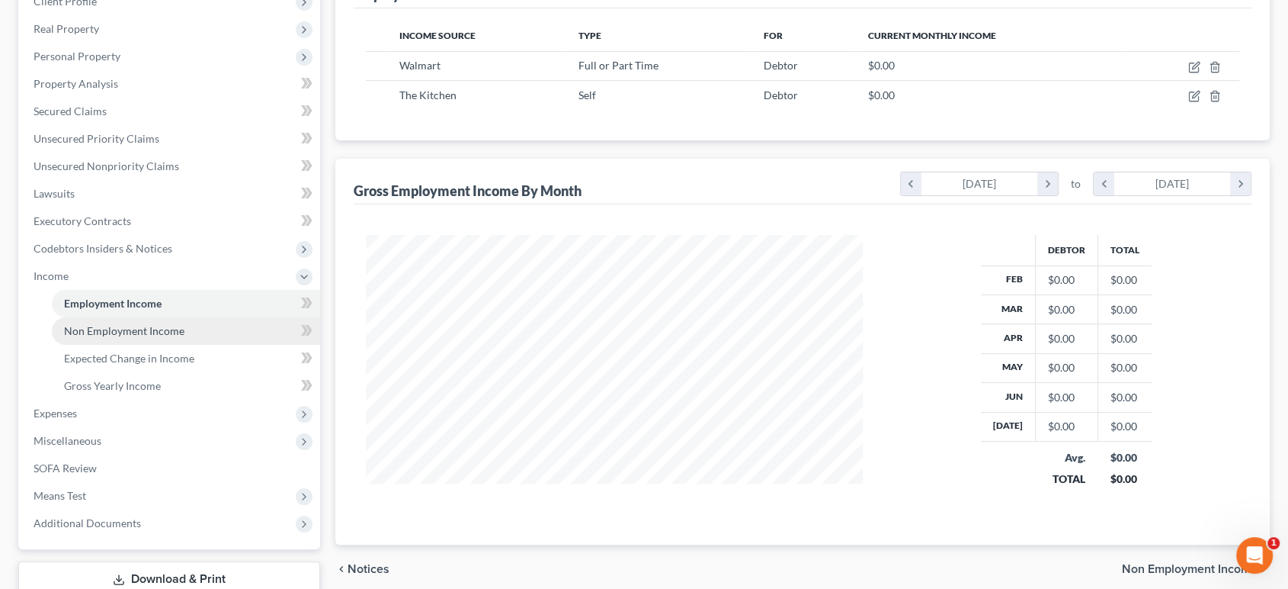
click at [157, 329] on span "Non Employment Income" at bounding box center [124, 330] width 120 height 13
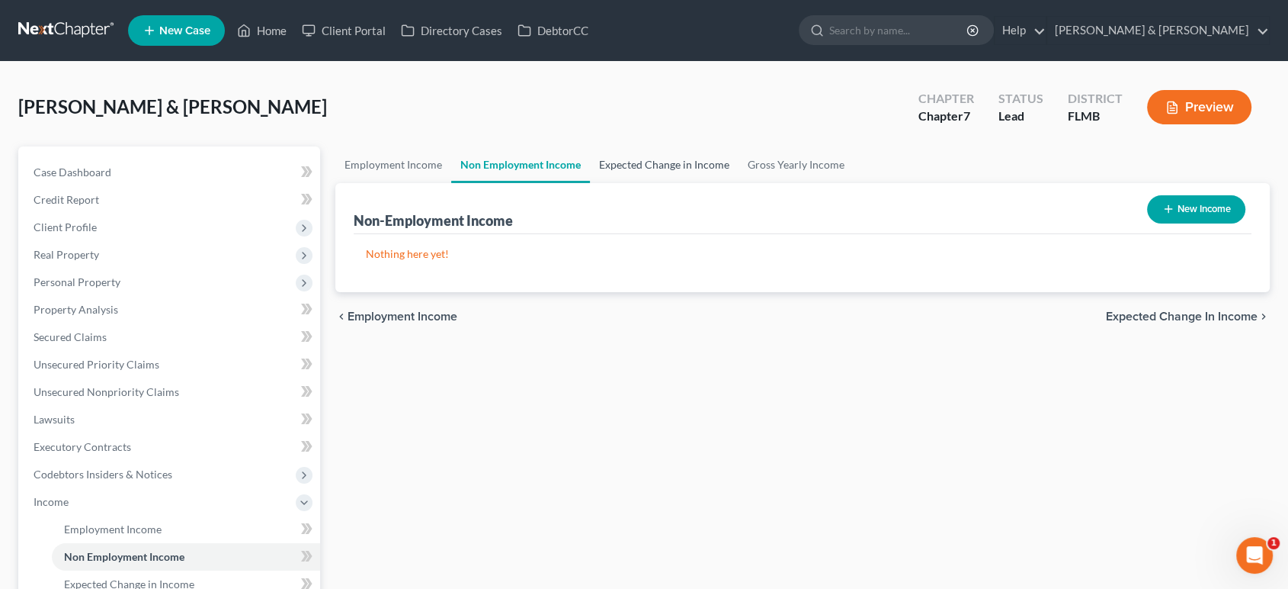
click at [689, 163] on link "Expected Change in Income" at bounding box center [664, 164] width 149 height 37
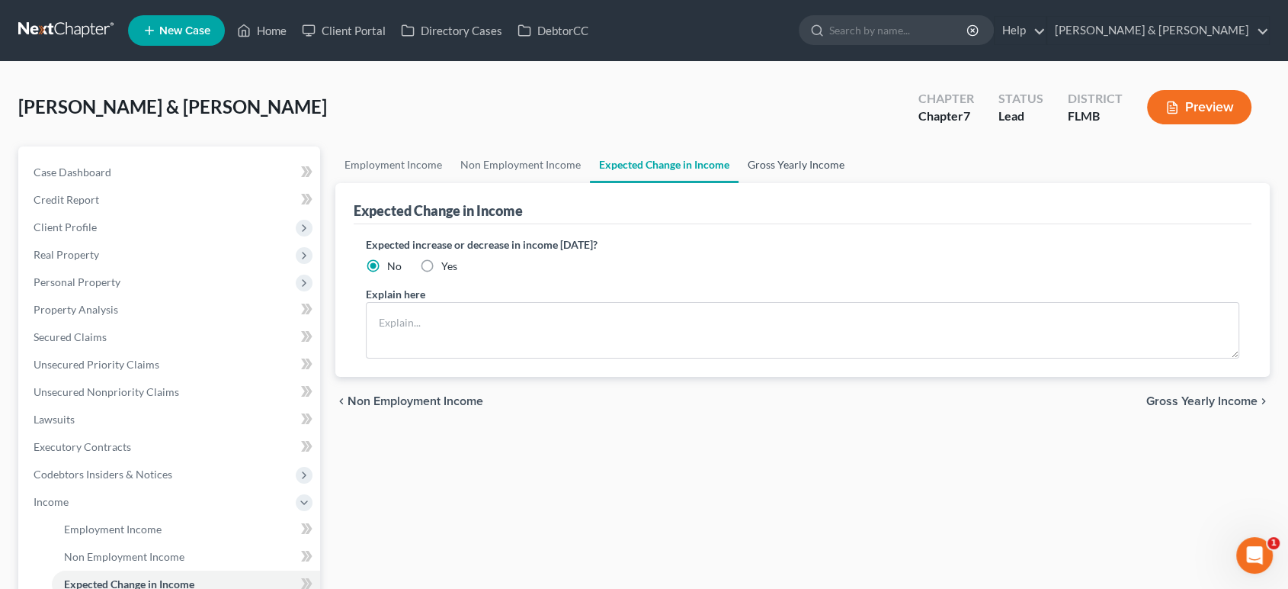
click at [762, 166] on link "Gross Yearly Income" at bounding box center [796, 164] width 115 height 37
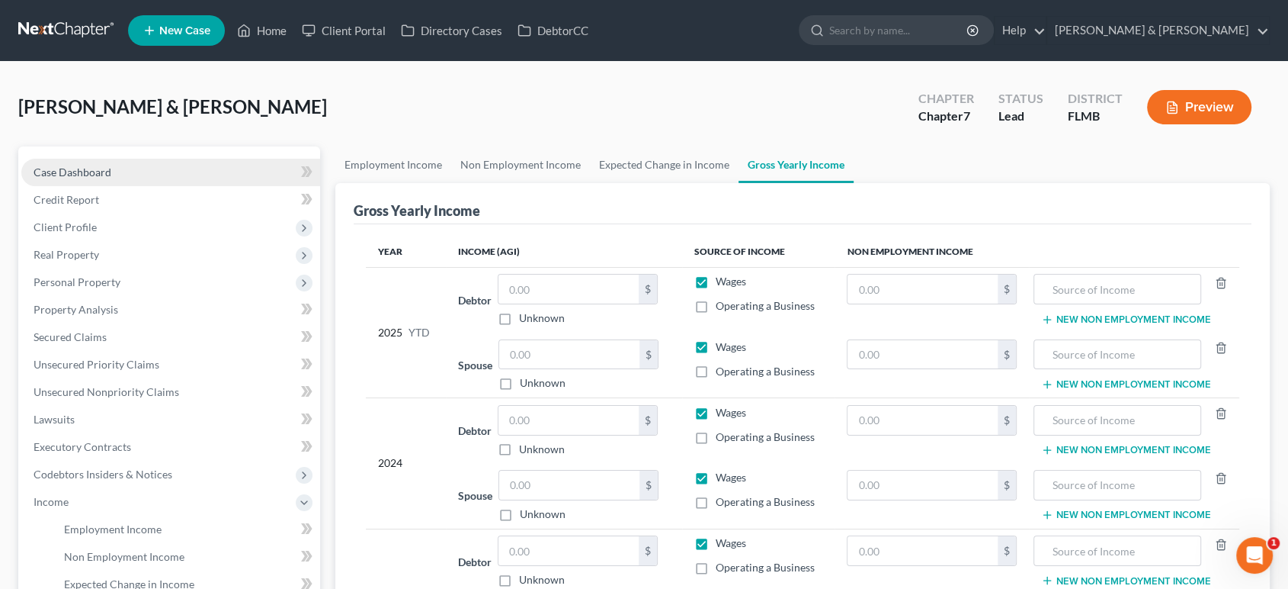
click at [192, 168] on link "Case Dashboard" at bounding box center [170, 172] width 299 height 27
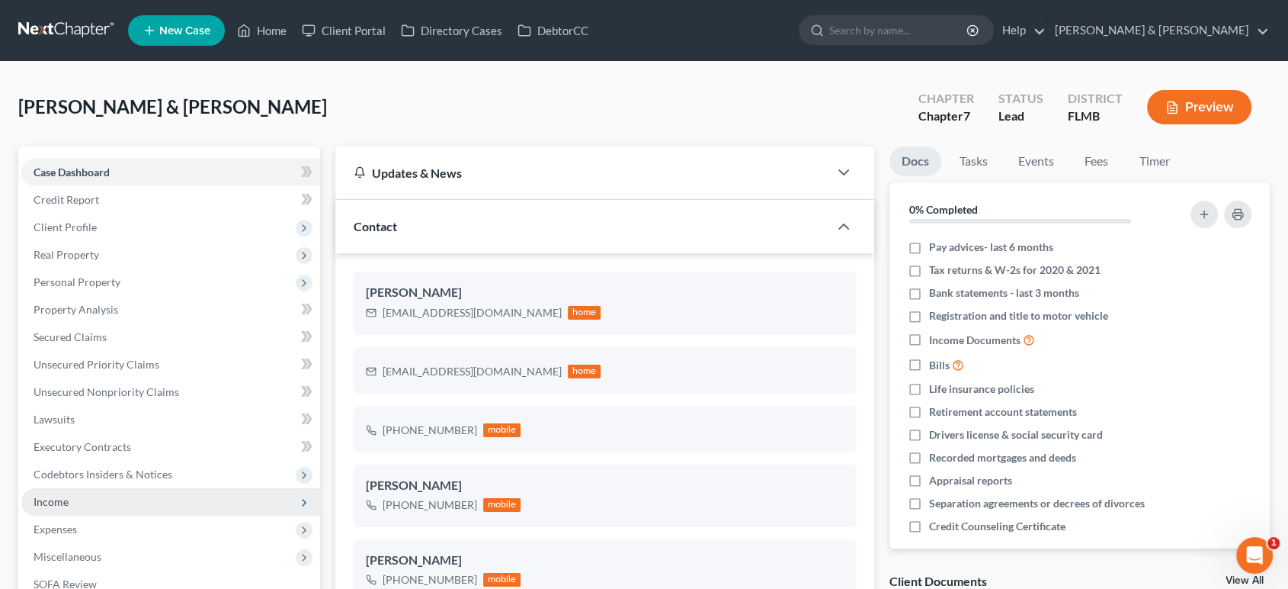
click at [127, 504] on span "Income" at bounding box center [170, 501] width 299 height 27
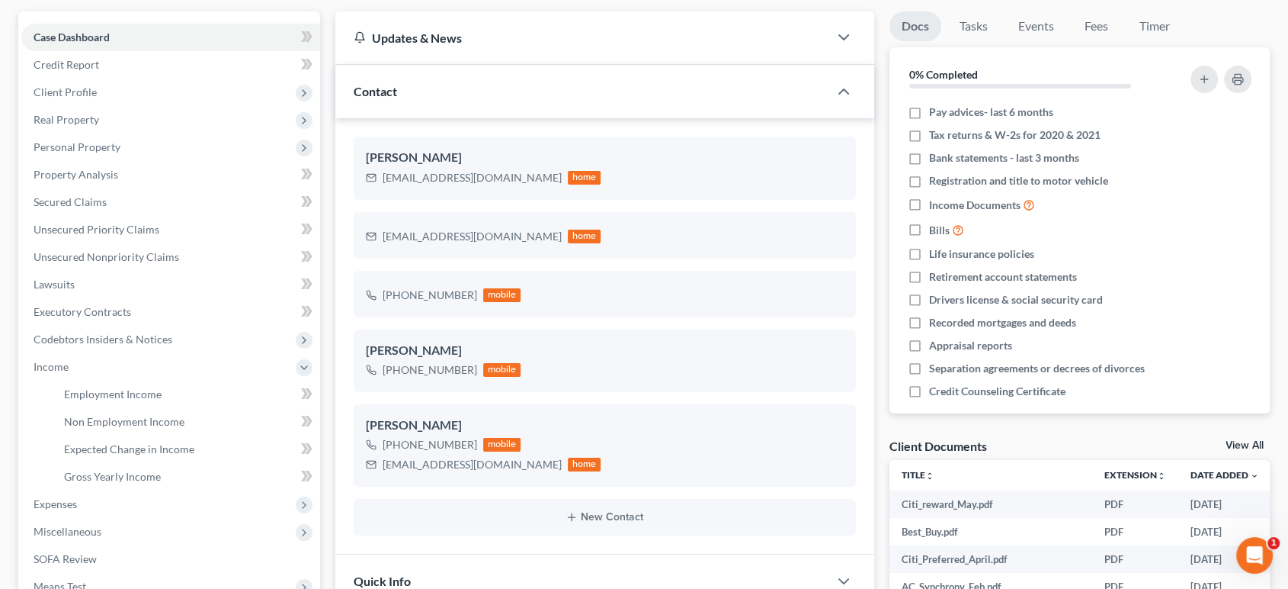
scroll to position [226, 0]
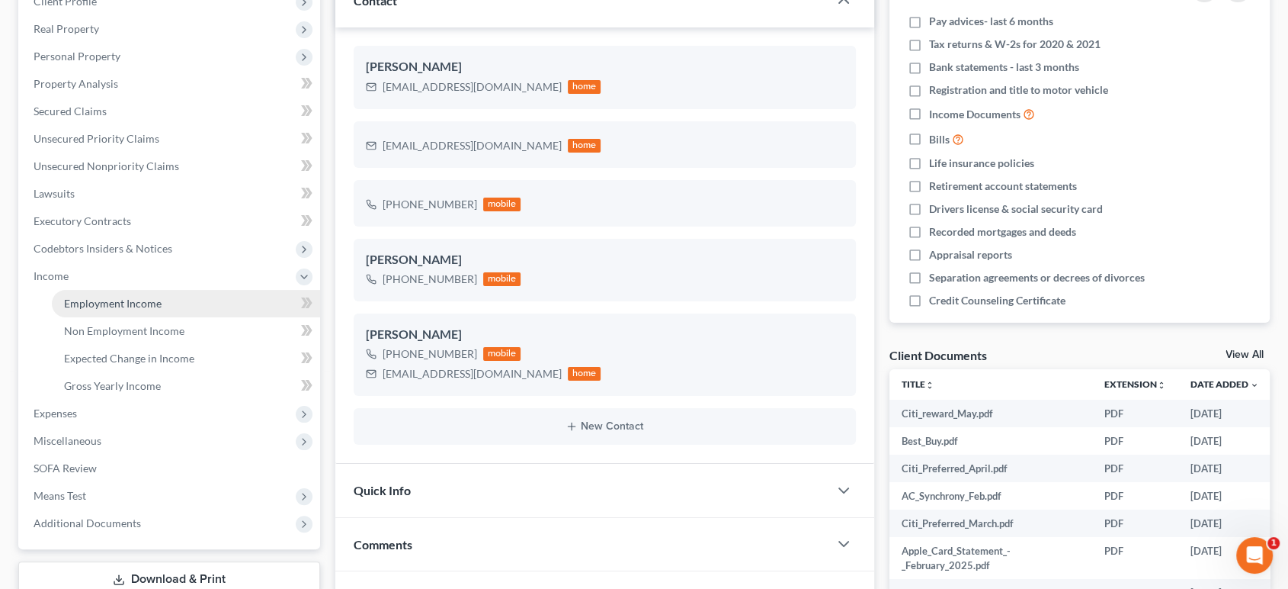
click at [183, 293] on link "Employment Income" at bounding box center [186, 303] width 268 height 27
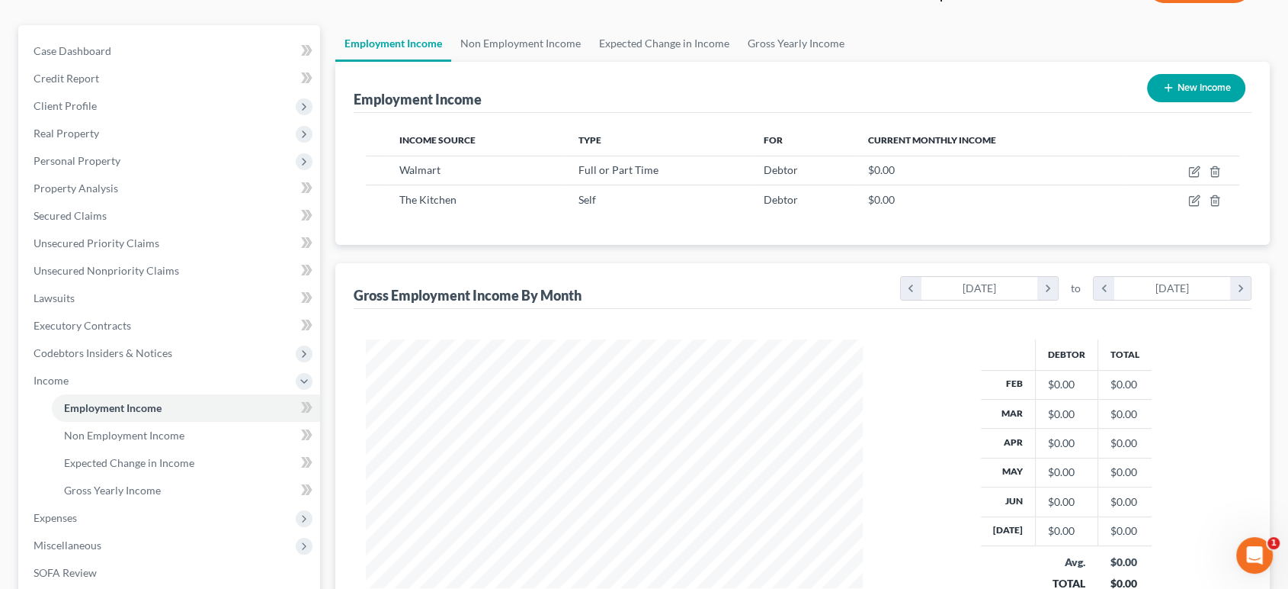
scroll to position [104, 0]
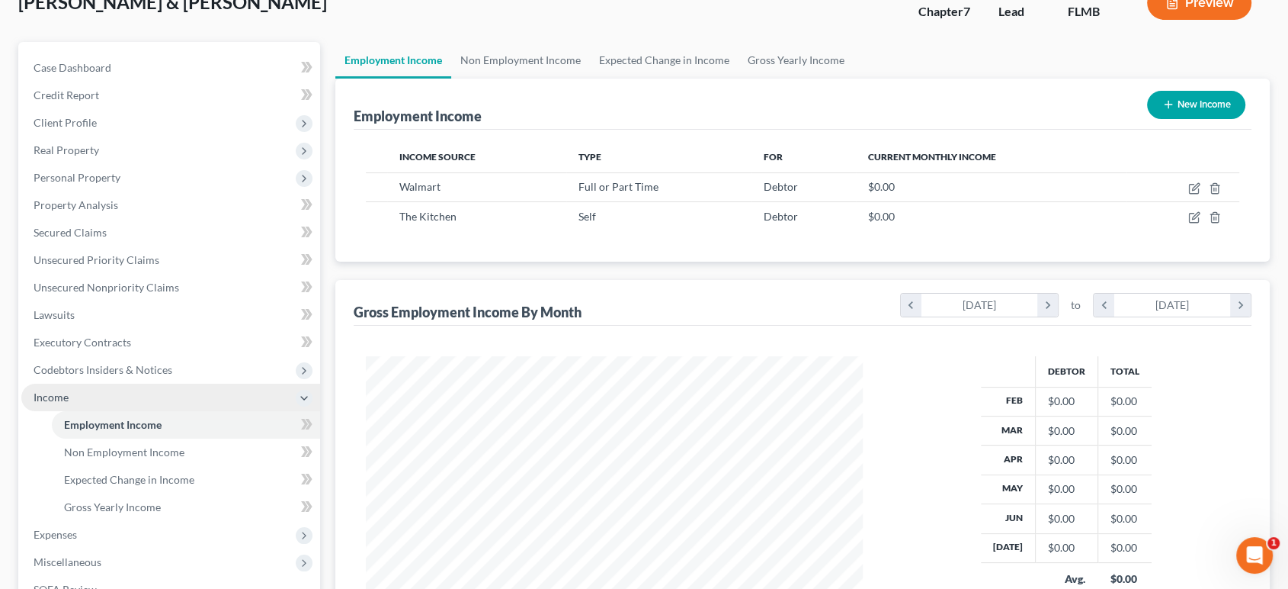
click at [97, 400] on span "Income" at bounding box center [170, 396] width 299 height 27
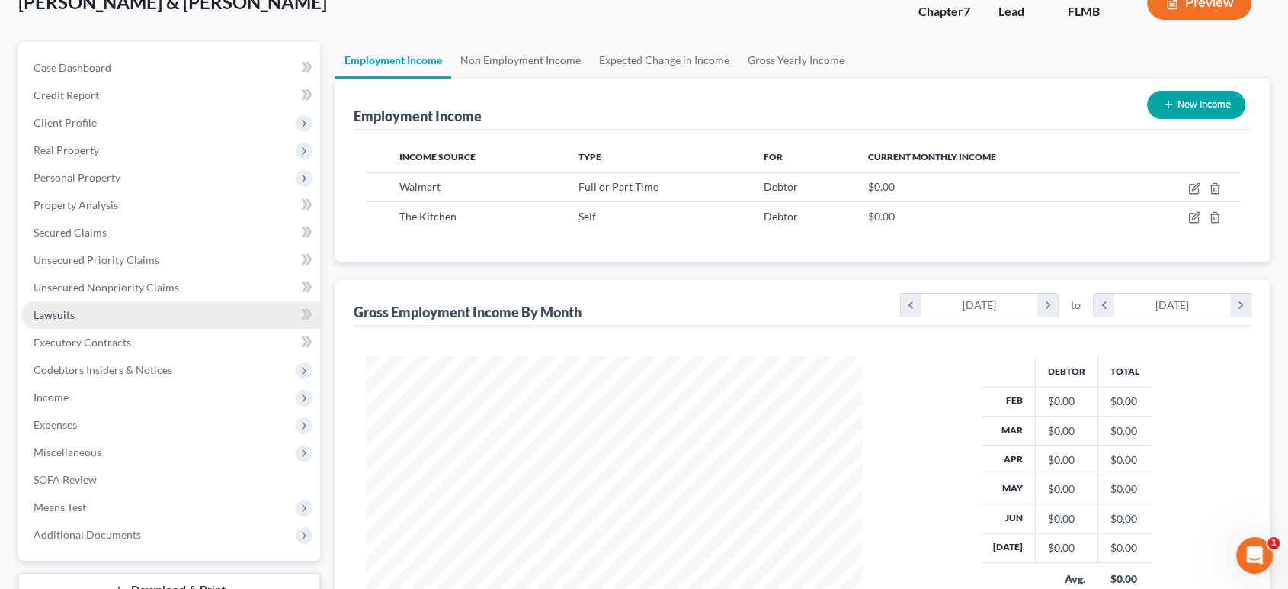
click at [105, 310] on link "Lawsuits" at bounding box center [170, 314] width 299 height 27
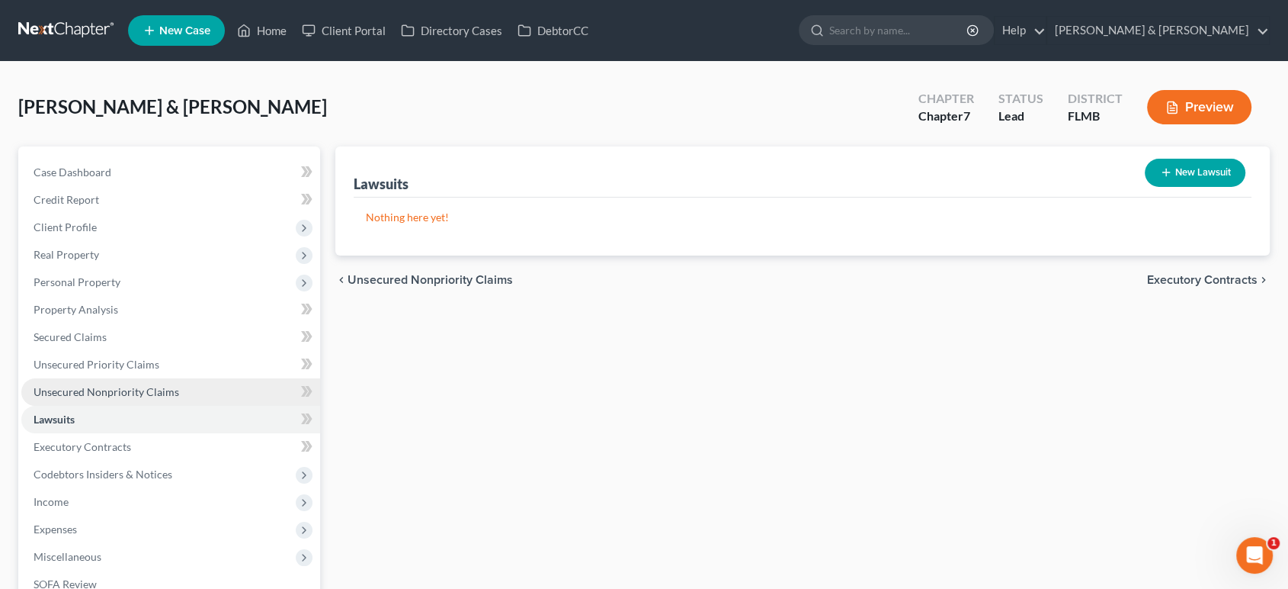
click at [141, 387] on span "Unsecured Nonpriority Claims" at bounding box center [107, 391] width 146 height 13
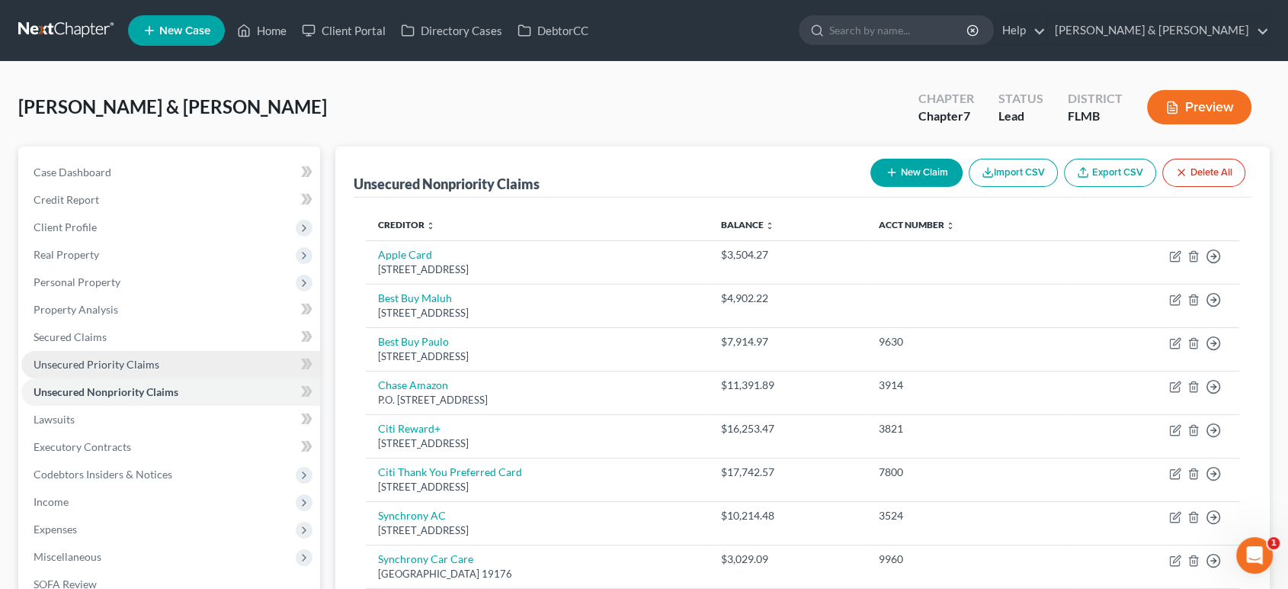
click at [182, 370] on link "Unsecured Priority Claims" at bounding box center [170, 364] width 299 height 27
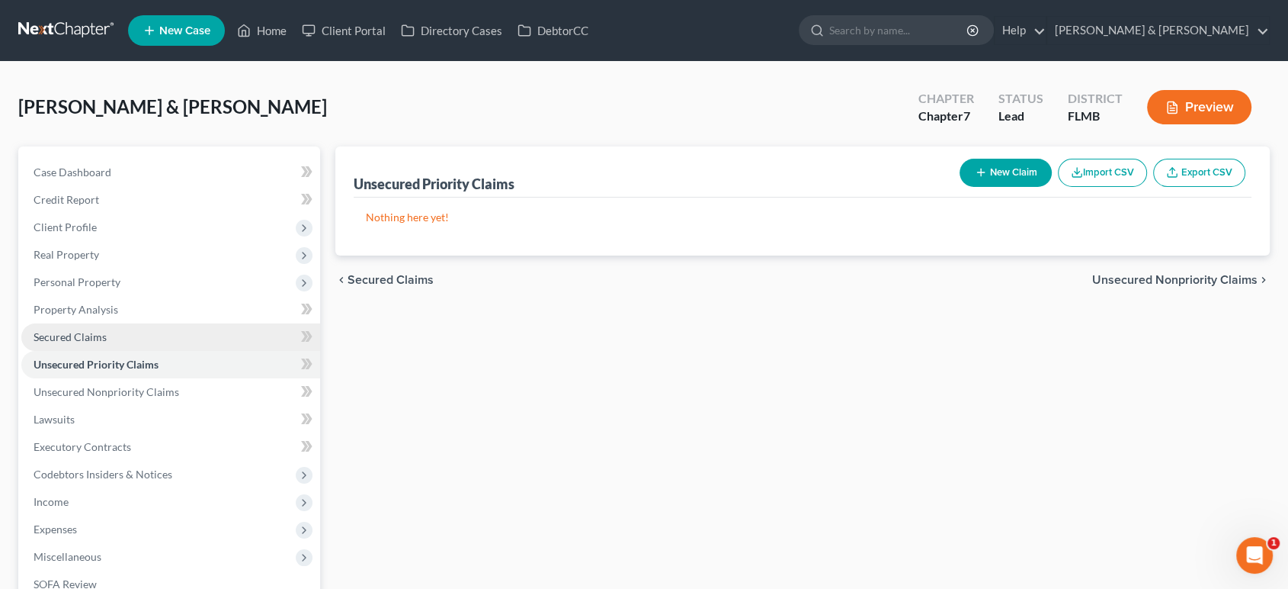
click at [156, 339] on link "Secured Claims" at bounding box center [170, 336] width 299 height 27
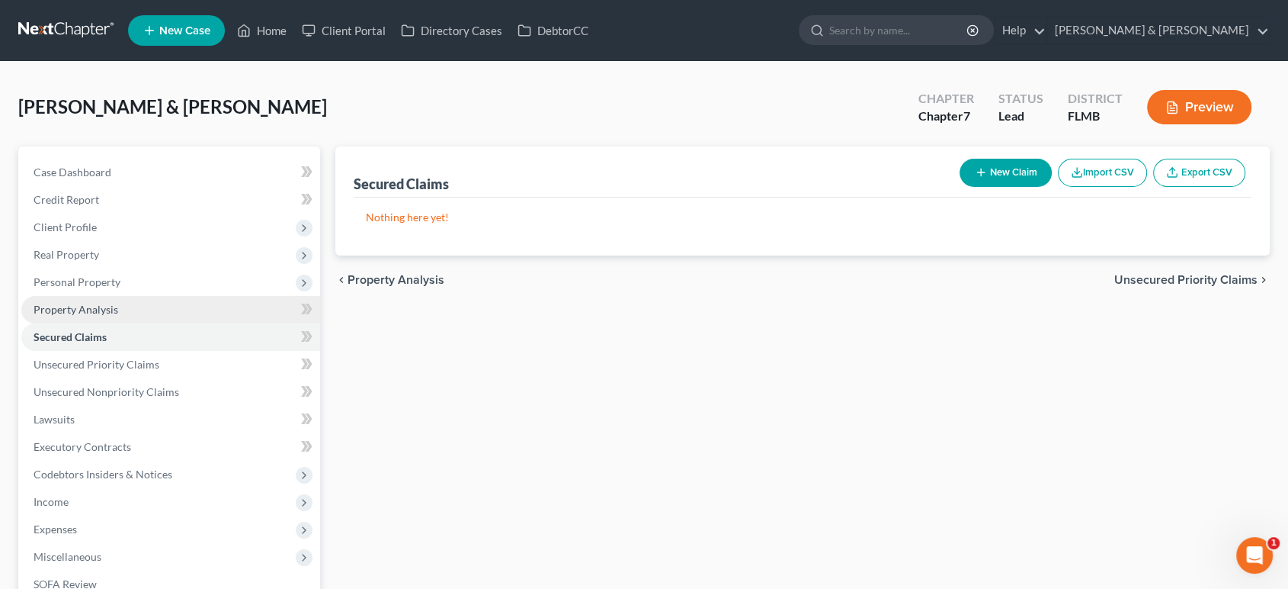
click at [156, 310] on link "Property Analysis" at bounding box center [170, 309] width 299 height 27
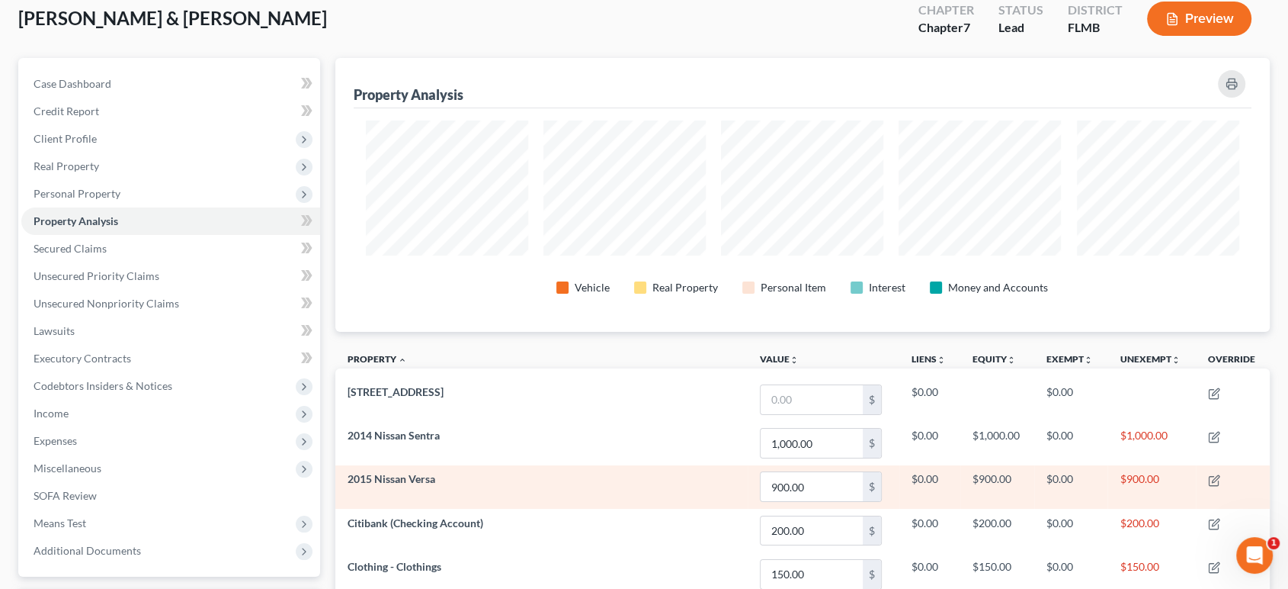
scroll to position [78, 0]
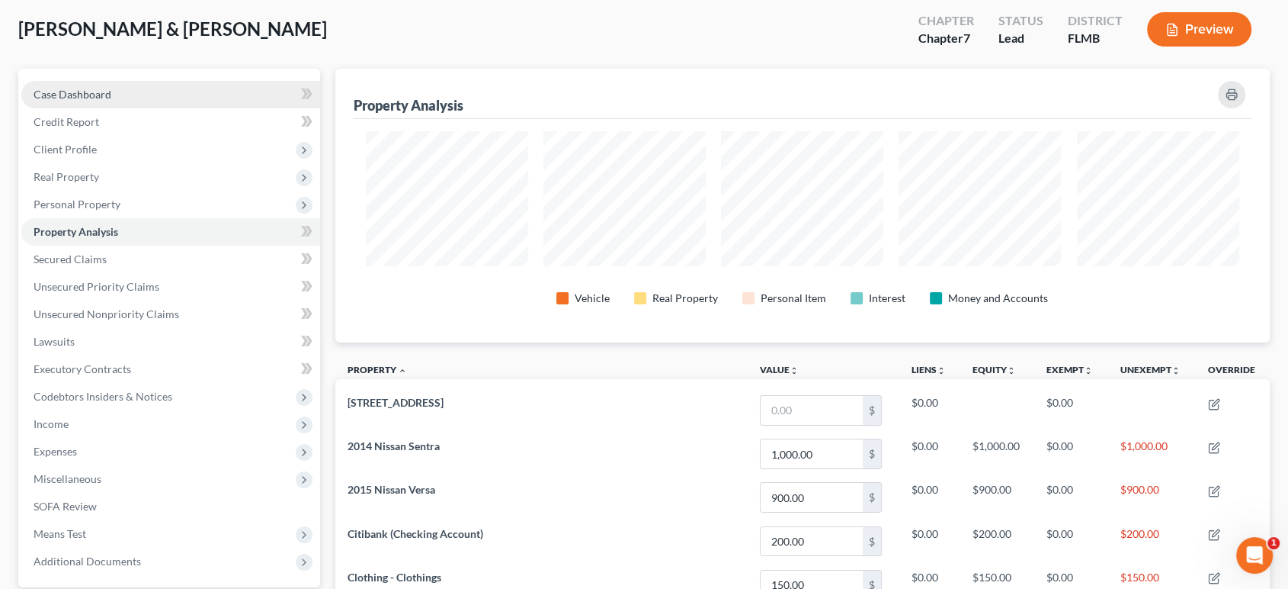
click at [148, 98] on link "Case Dashboard" at bounding box center [170, 94] width 299 height 27
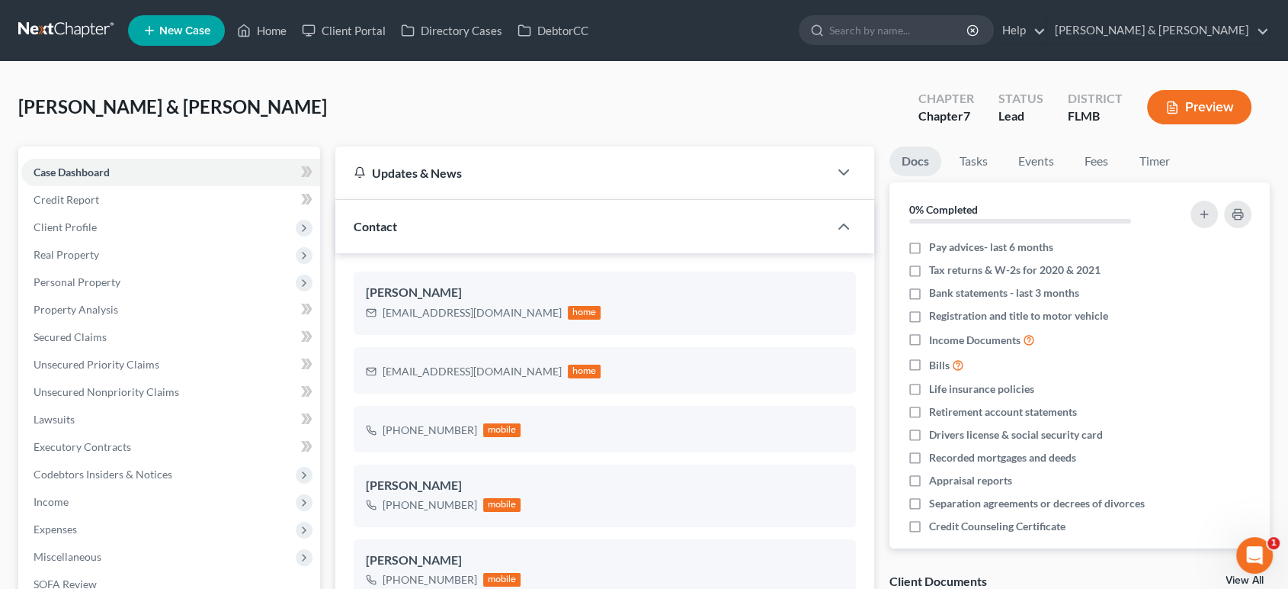
drag, startPoint x: 335, startPoint y: 107, endPoint x: 18, endPoint y: 104, distance: 317.9
click at [18, 104] on div "[PERSON_NAME] & [PERSON_NAME] Upgraded Chapter Chapter 7 Status Lead District […" at bounding box center [644, 599] width 1288 height 1075
click at [124, 100] on span "[PERSON_NAME] & [PERSON_NAME]" at bounding box center [172, 106] width 309 height 22
click at [156, 204] on link "Credit Report" at bounding box center [170, 199] width 299 height 27
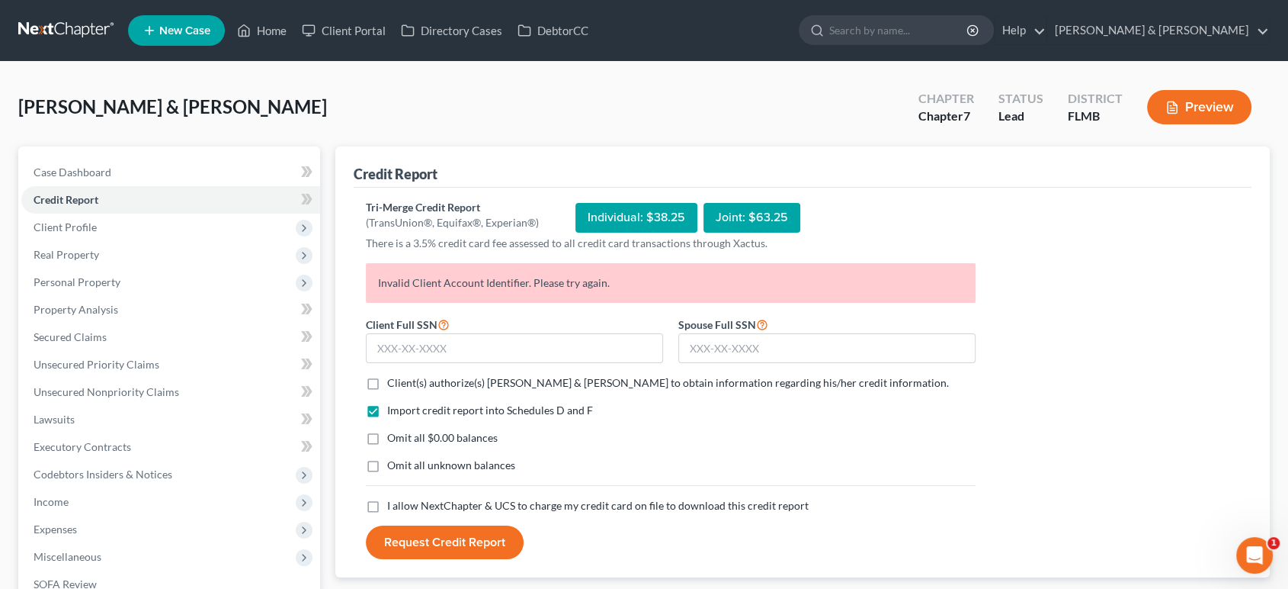
click at [392, 117] on div "[PERSON_NAME] & [PERSON_NAME] Upgraded Chapter Chapter 7 Status Lead District […" at bounding box center [644, 113] width 1252 height 66
